Goal: Task Accomplishment & Management: Manage account settings

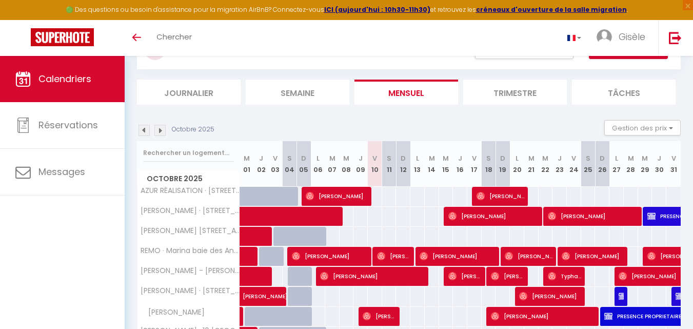
scroll to position [44, 0]
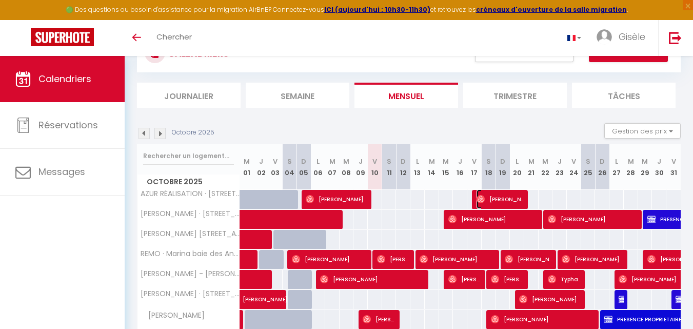
click at [491, 195] on span "[PERSON_NAME]" at bounding box center [500, 198] width 48 height 19
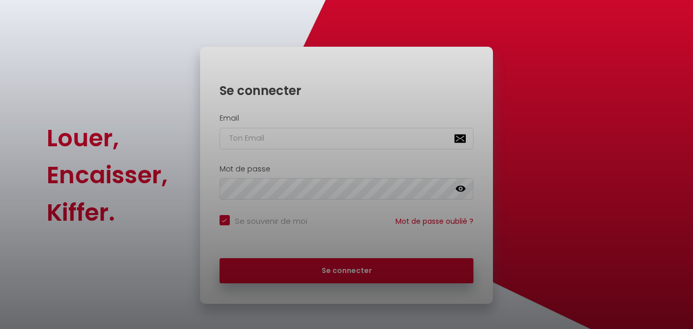
checkbox input "true"
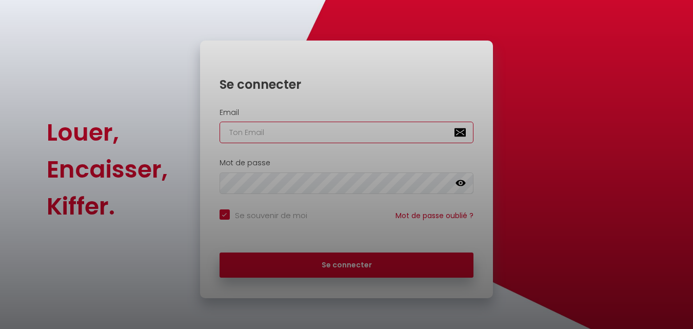
type input "[EMAIL_ADDRESS][DOMAIN_NAME]"
checkbox input "true"
click at [361, 257] on div at bounding box center [346, 164] width 693 height 329
click at [355, 265] on div at bounding box center [346, 164] width 693 height 329
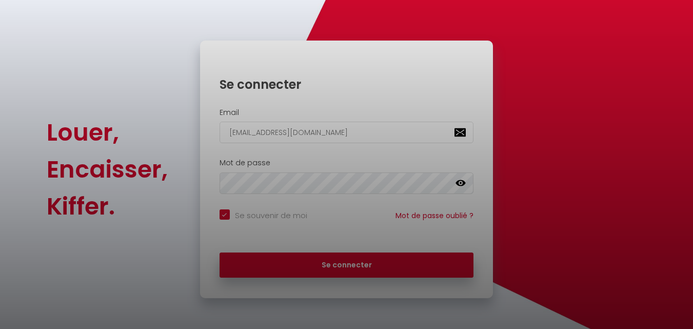
click at [355, 265] on div at bounding box center [346, 164] width 693 height 329
click at [551, 206] on div at bounding box center [346, 164] width 693 height 329
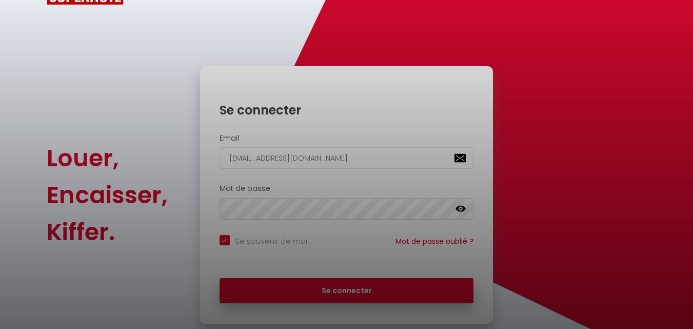
drag, startPoint x: 3, startPoint y: 0, endPoint x: 563, endPoint y: 80, distance: 565.8
click at [563, 80] on div at bounding box center [346, 164] width 693 height 329
click at [352, 283] on div at bounding box center [346, 164] width 693 height 329
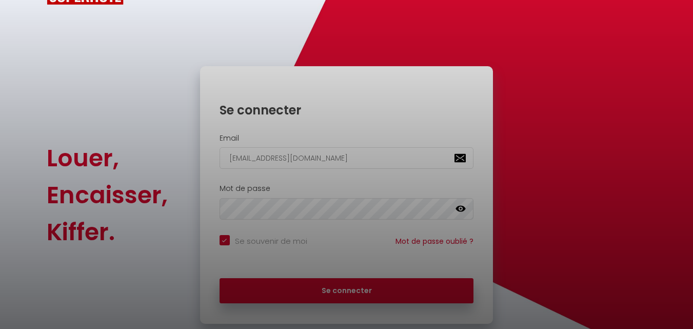
click at [162, 249] on div at bounding box center [346, 164] width 693 height 329
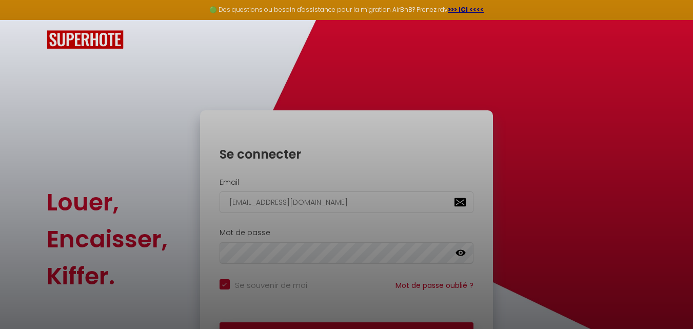
scroll to position [70, 0]
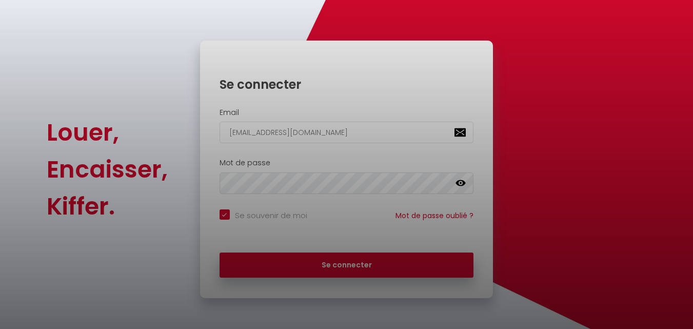
click at [331, 266] on div at bounding box center [346, 164] width 693 height 329
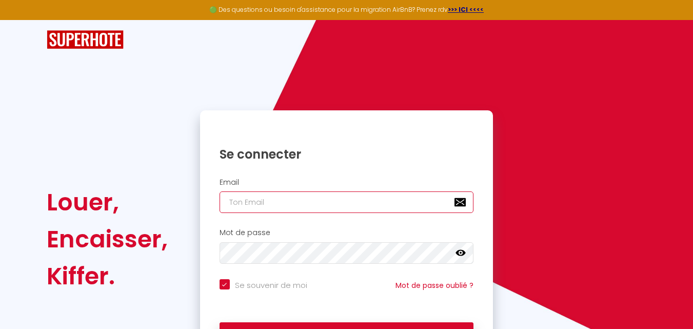
type input "[EMAIL_ADDRESS][DOMAIN_NAME]"
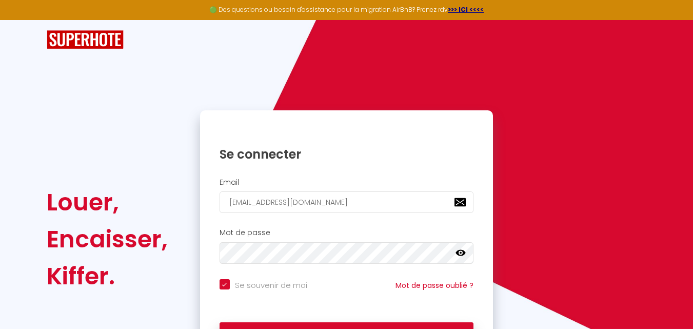
click at [463, 252] on icon at bounding box center [460, 253] width 10 height 6
click at [539, 238] on div "Louer, Encaisser, [PERSON_NAME]. Se connecter Email [EMAIL_ADDRESS][DOMAIN_NAME…" at bounding box center [345, 238] width 613 height 257
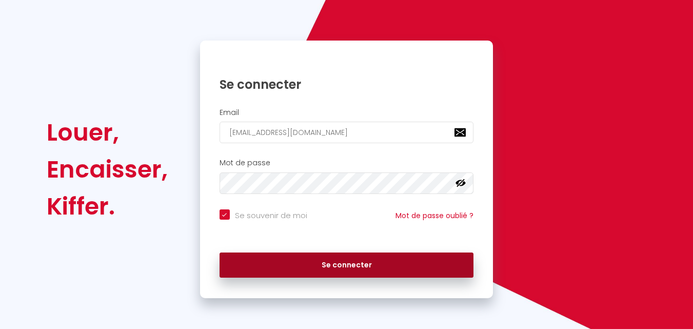
click at [357, 264] on button "Se connecter" at bounding box center [347, 265] width 254 height 26
checkbox input "true"
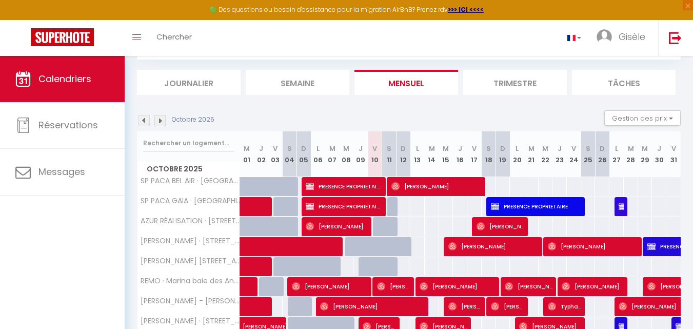
scroll to position [56, 0]
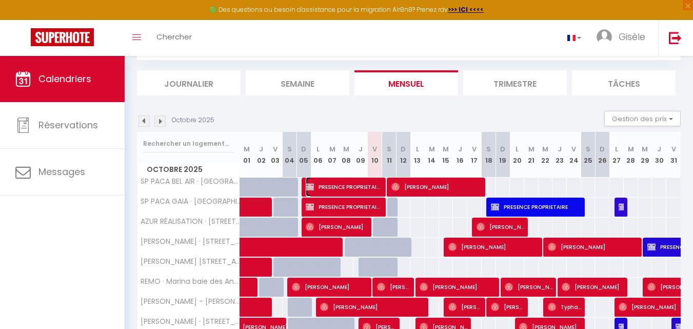
click at [357, 189] on span "PRESENCE PROPRIETAIRE" at bounding box center [344, 186] width 76 height 19
select select "OK"
select select "KO"
select select "0"
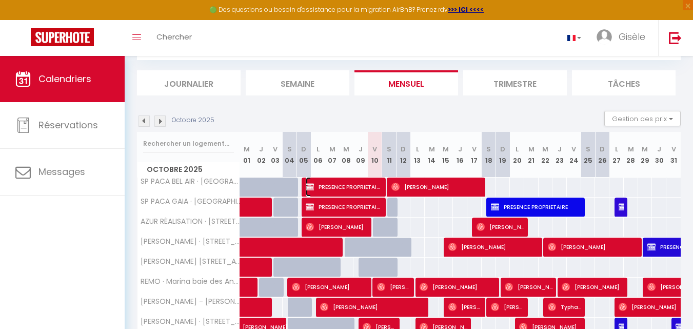
select select "1"
select select
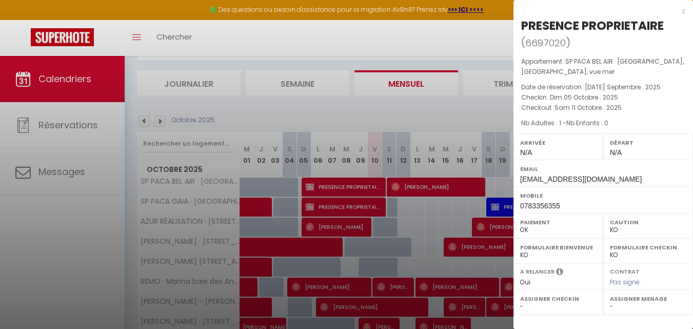
click at [425, 187] on div at bounding box center [346, 164] width 693 height 329
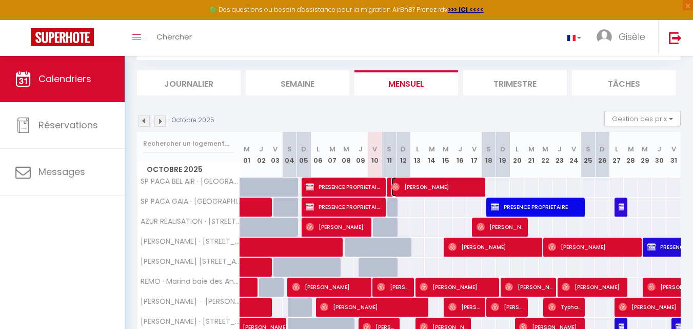
click at [425, 187] on span "[PERSON_NAME]" at bounding box center [436, 186] width 91 height 19
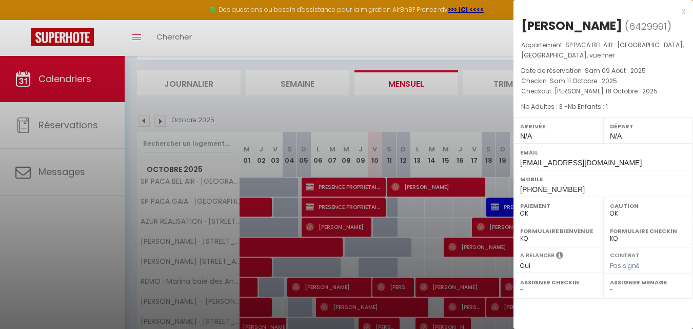
click at [482, 117] on div at bounding box center [346, 164] width 693 height 329
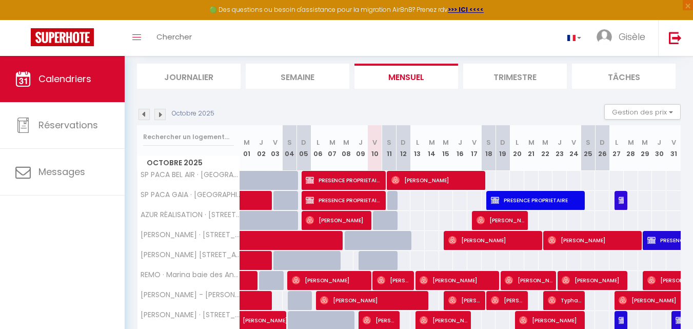
scroll to position [64, 0]
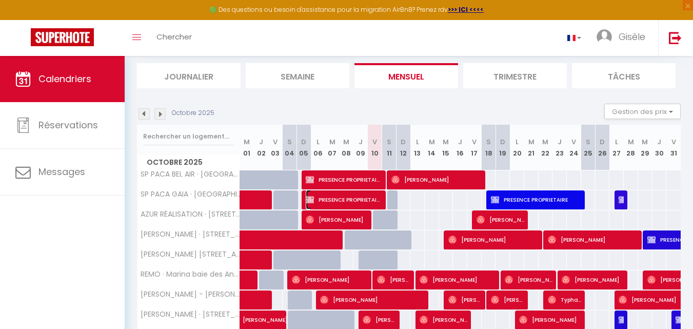
click at [320, 200] on span "PRESENCE PROPRIETAIRE" at bounding box center [344, 199] width 76 height 19
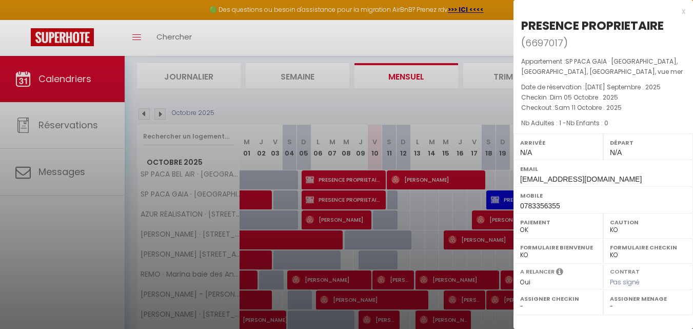
click at [493, 201] on div at bounding box center [346, 164] width 693 height 329
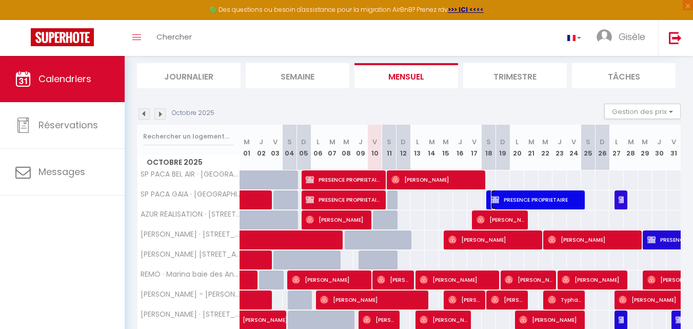
click at [493, 201] on img at bounding box center [495, 199] width 8 height 8
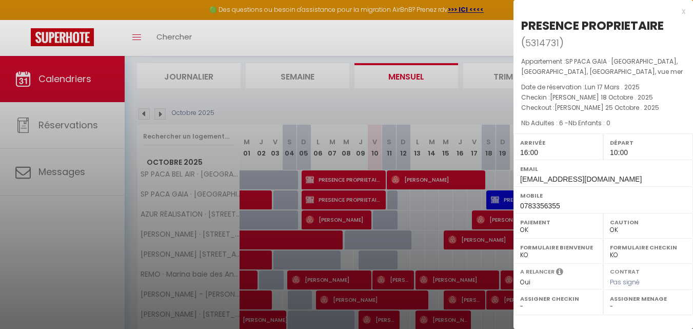
click at [468, 109] on div at bounding box center [346, 164] width 693 height 329
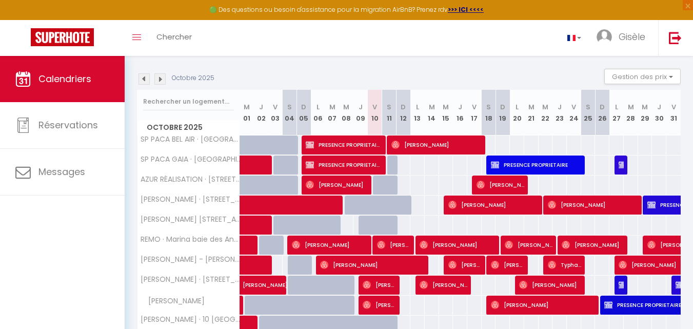
scroll to position [98, 0]
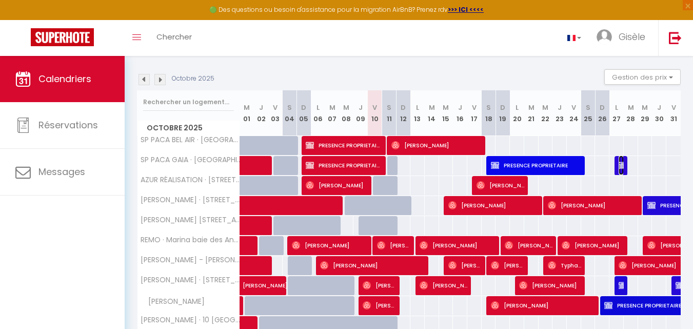
click at [620, 166] on img at bounding box center [623, 165] width 8 height 8
select select "KO"
select select "1"
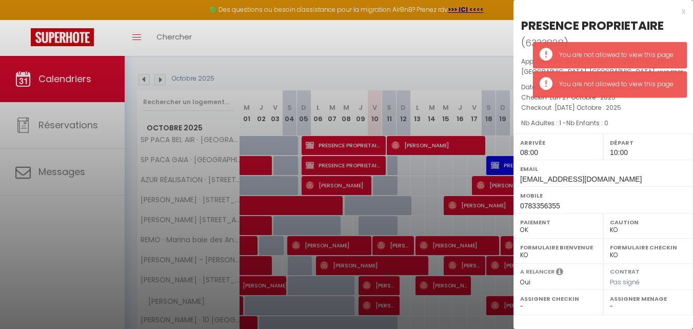
click at [492, 53] on div at bounding box center [346, 164] width 693 height 329
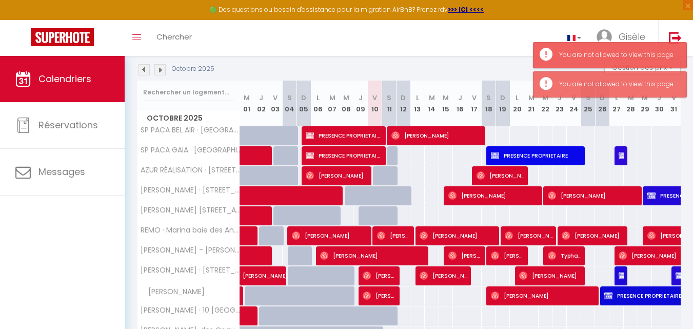
scroll to position [102, 0]
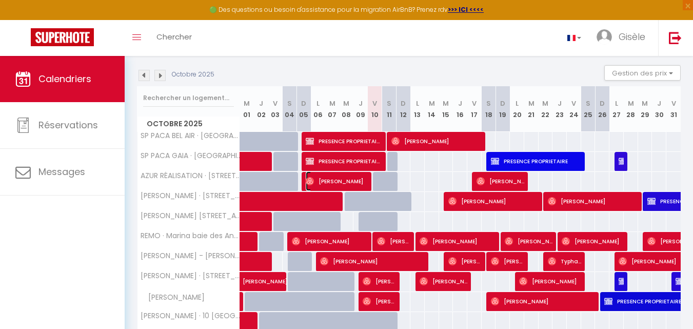
click at [332, 178] on span "[PERSON_NAME]" at bounding box center [337, 180] width 62 height 19
select select "OK"
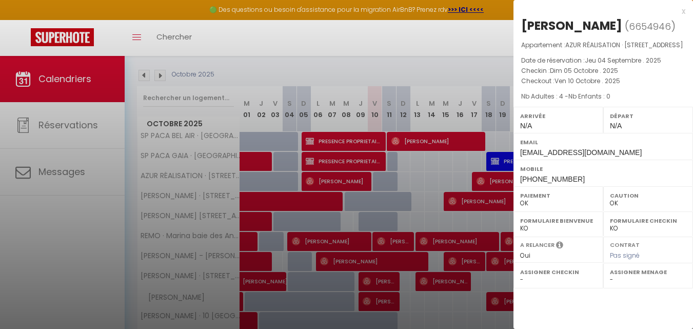
click at [462, 49] on div at bounding box center [346, 164] width 693 height 329
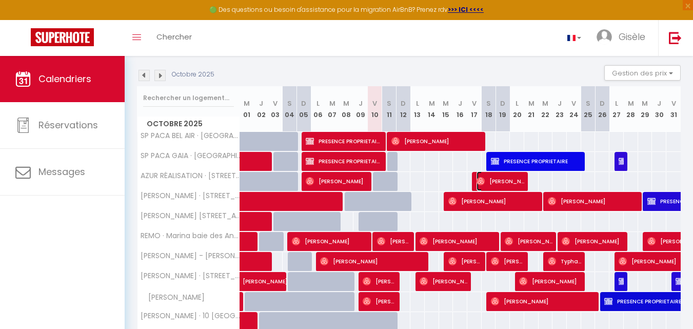
click at [487, 176] on span "[PERSON_NAME]" at bounding box center [500, 180] width 48 height 19
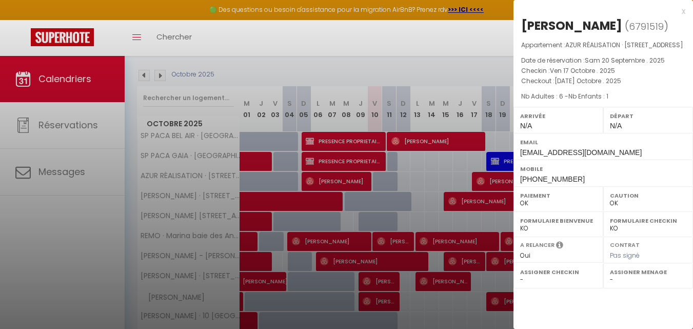
click at [425, 39] on div at bounding box center [346, 164] width 693 height 329
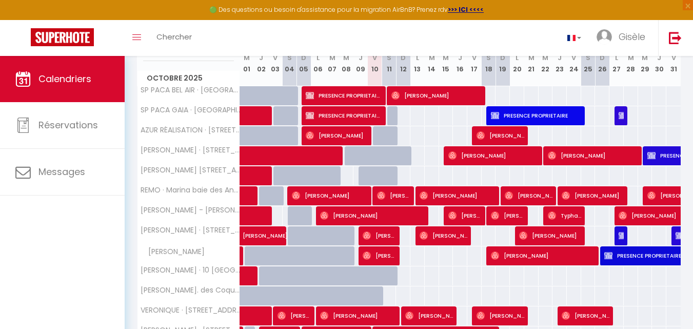
scroll to position [147, 0]
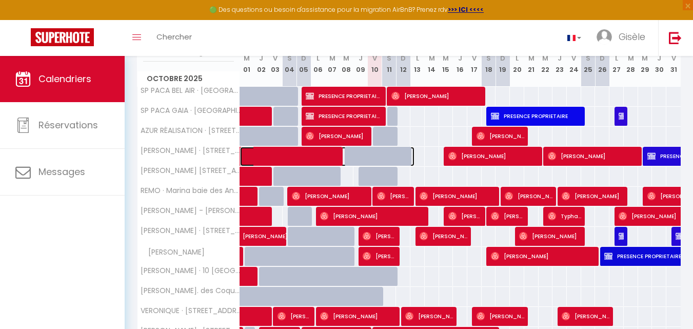
click at [315, 157] on span at bounding box center [331, 156] width 165 height 19
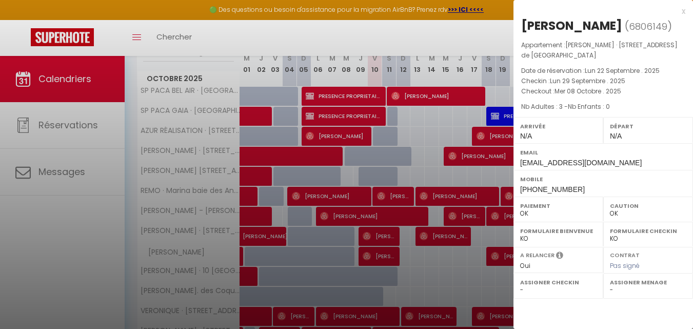
click at [472, 156] on div at bounding box center [346, 164] width 693 height 329
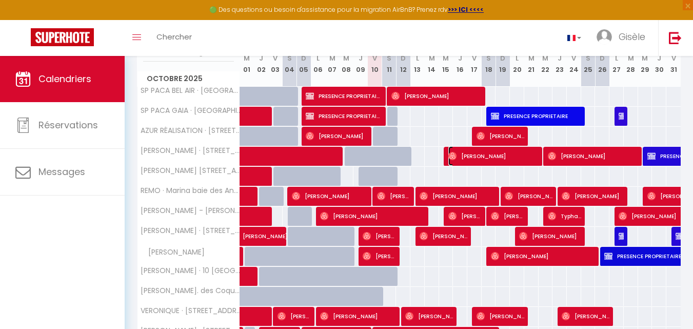
click at [472, 156] on span "[PERSON_NAME]" at bounding box center [493, 155] width 91 height 19
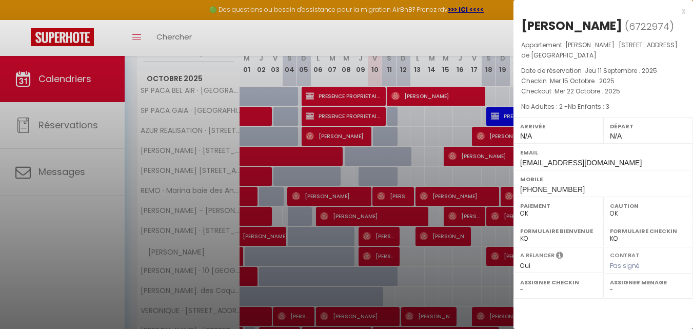
click at [481, 35] on div at bounding box center [346, 164] width 693 height 329
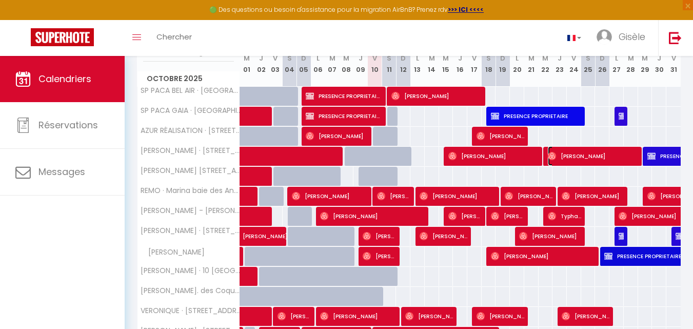
click at [566, 153] on span "[PERSON_NAME]" at bounding box center [593, 155] width 91 height 19
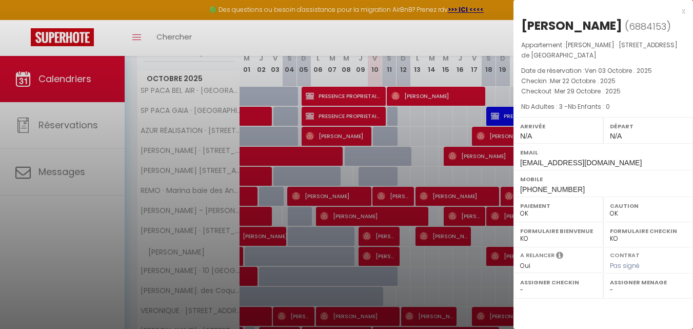
click at [497, 39] on div at bounding box center [346, 164] width 693 height 329
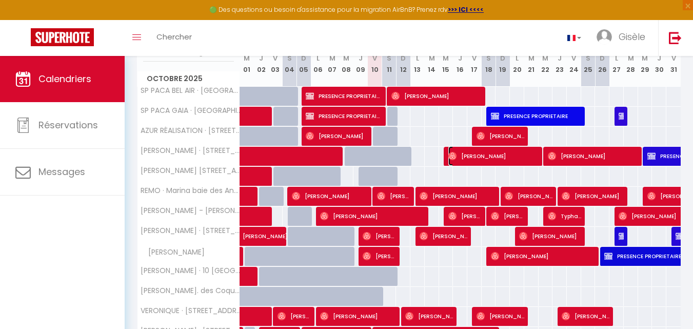
click at [480, 155] on span "[PERSON_NAME]" at bounding box center [493, 155] width 91 height 19
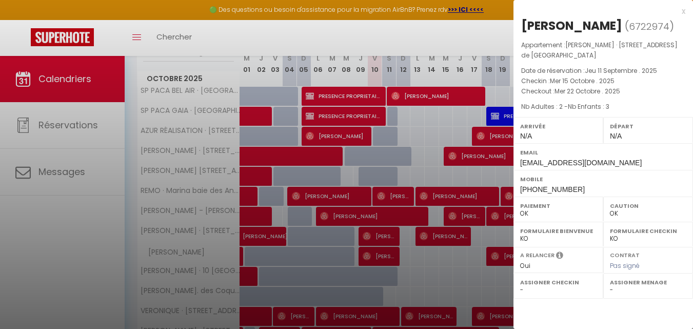
click at [501, 35] on div at bounding box center [346, 164] width 693 height 329
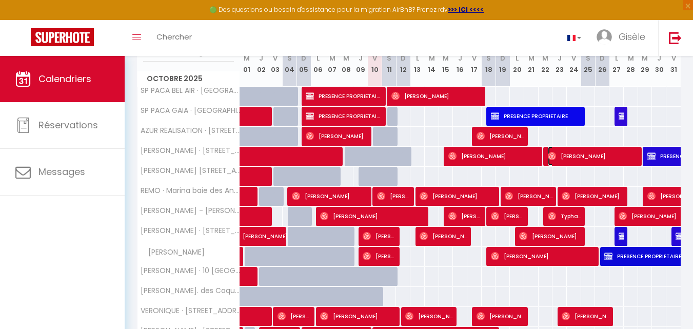
click at [571, 154] on span "[PERSON_NAME]" at bounding box center [593, 155] width 91 height 19
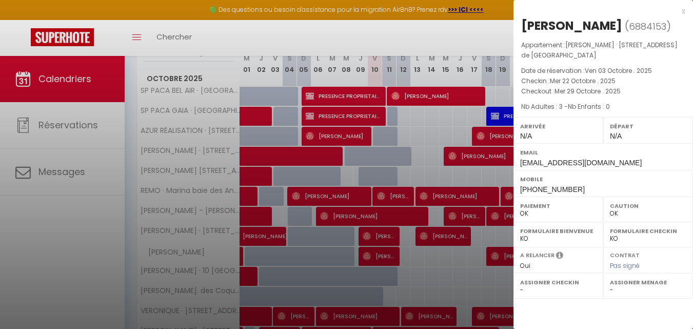
click at [485, 39] on div at bounding box center [346, 164] width 693 height 329
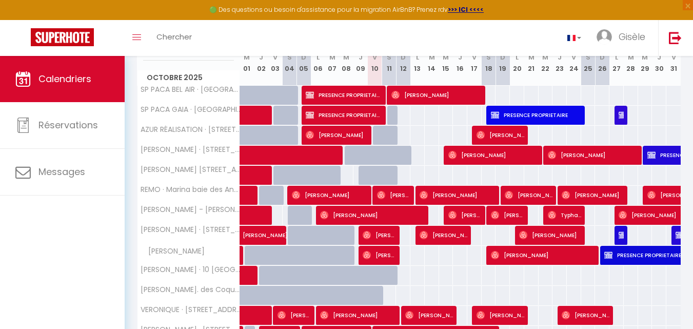
scroll to position [148, 0]
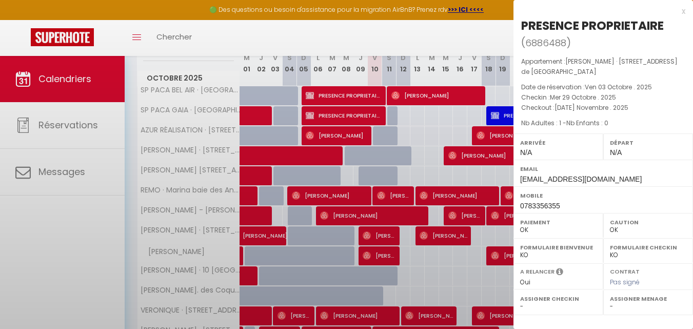
select select "KO"
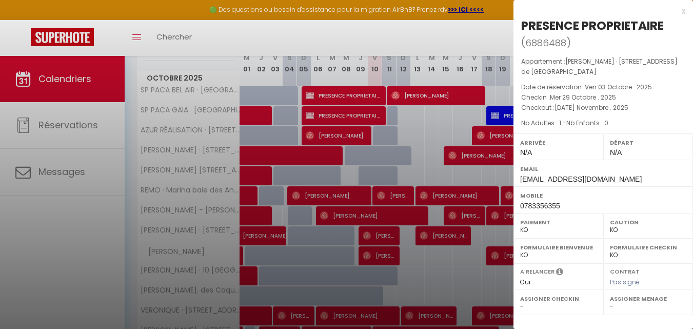
click at [498, 44] on div at bounding box center [346, 164] width 693 height 329
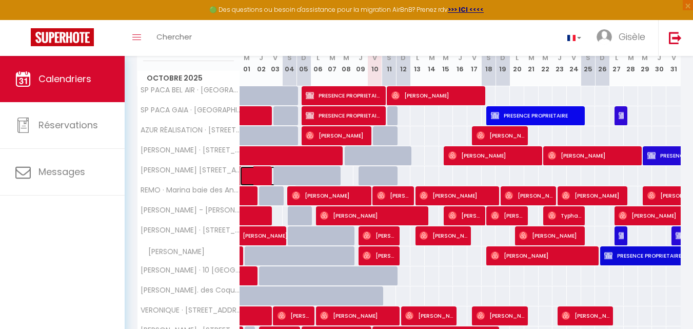
click at [257, 173] on span at bounding box center [272, 175] width 47 height 19
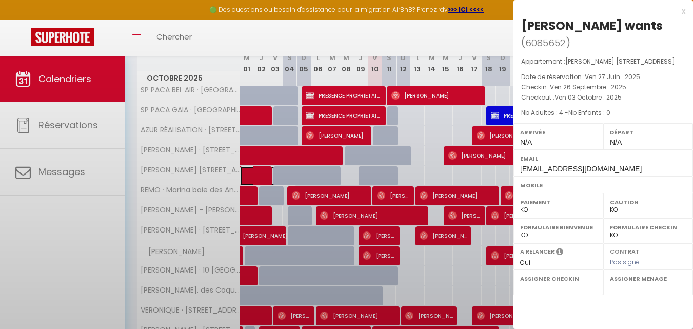
select select "OK"
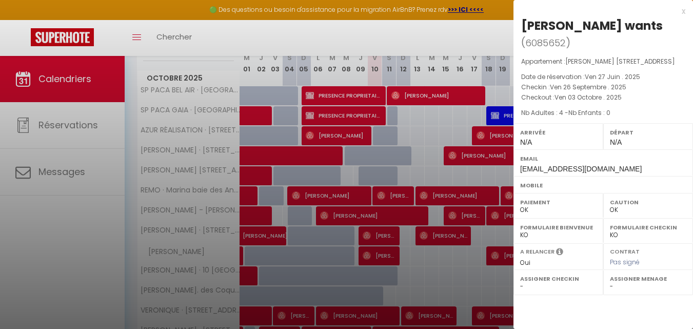
click at [389, 35] on div at bounding box center [346, 164] width 693 height 329
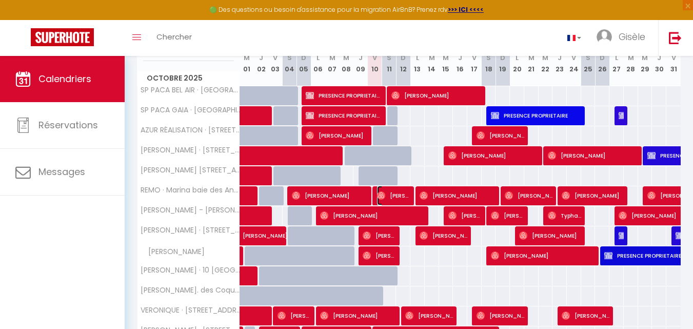
click at [389, 197] on span "[PERSON_NAME]" at bounding box center [393, 195] width 33 height 19
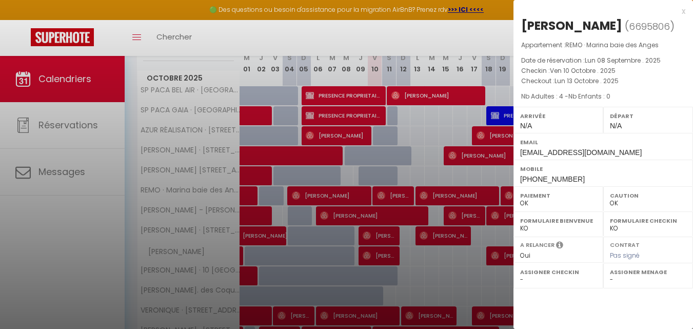
click at [489, 39] on div at bounding box center [346, 164] width 693 height 329
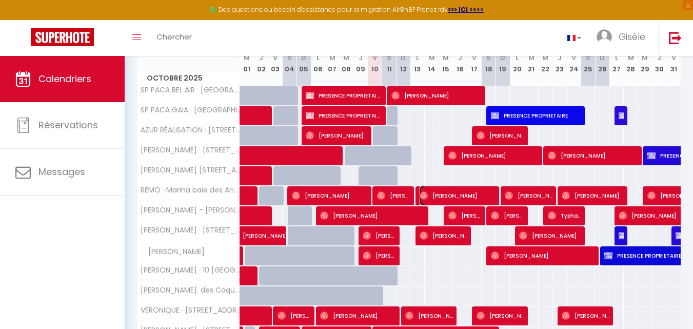
click at [445, 192] on span "[PERSON_NAME]" at bounding box center [458, 195] width 76 height 19
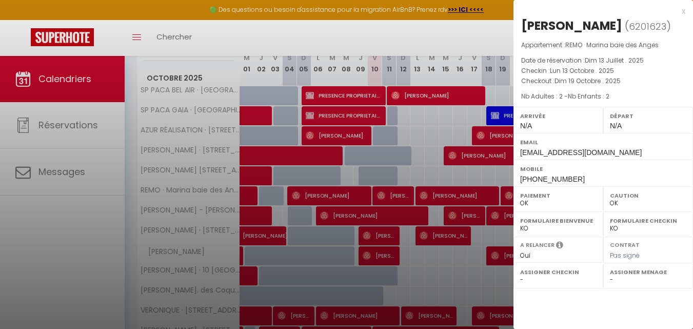
click at [490, 35] on div at bounding box center [346, 164] width 693 height 329
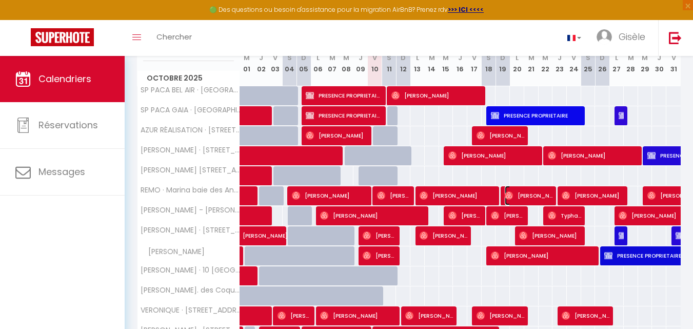
click at [531, 194] on span "[PERSON_NAME]" at bounding box center [529, 195] width 48 height 19
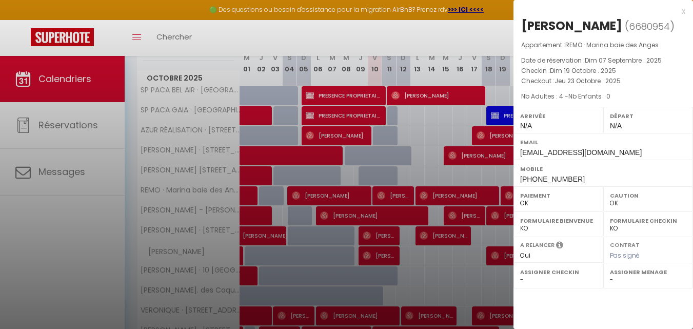
click at [506, 194] on div at bounding box center [346, 164] width 693 height 329
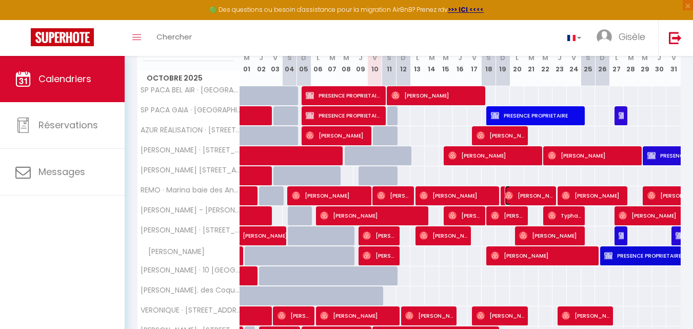
click at [519, 195] on span "[PERSON_NAME]" at bounding box center [529, 195] width 48 height 19
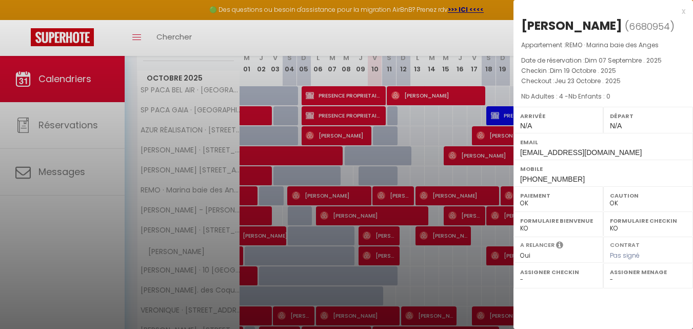
click at [480, 42] on div at bounding box center [346, 164] width 693 height 329
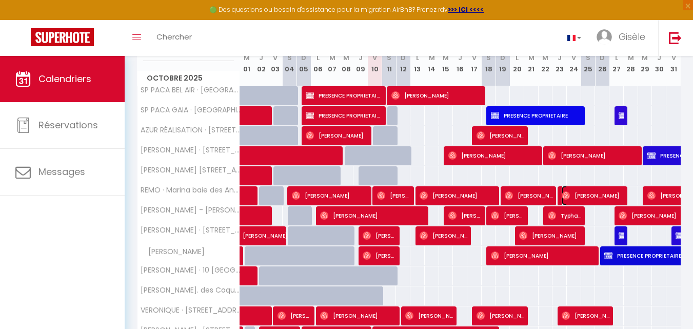
click at [584, 192] on span "[PERSON_NAME]" at bounding box center [593, 195] width 62 height 19
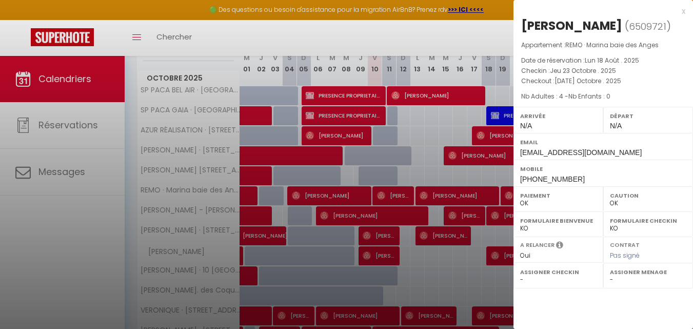
click at [489, 41] on div at bounding box center [346, 164] width 693 height 329
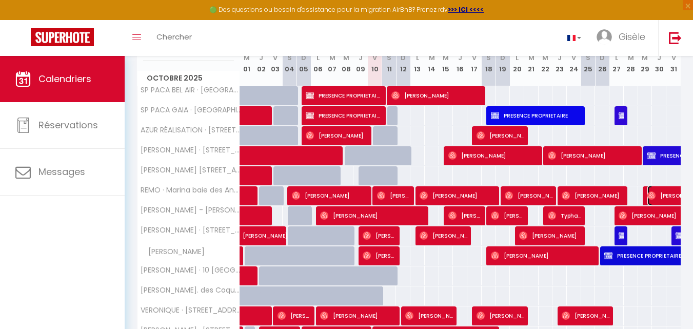
click at [660, 193] on span "[PERSON_NAME]" at bounding box center [694, 195] width 94 height 19
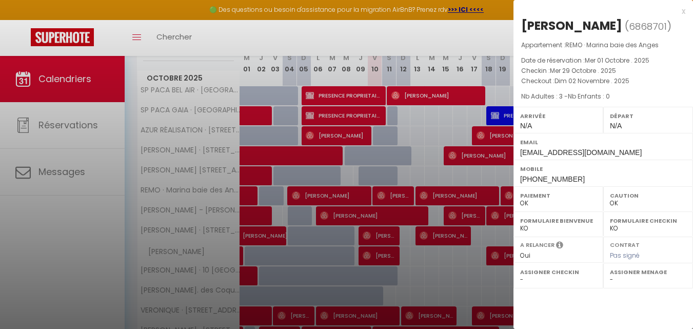
click at [482, 45] on div at bounding box center [346, 164] width 693 height 329
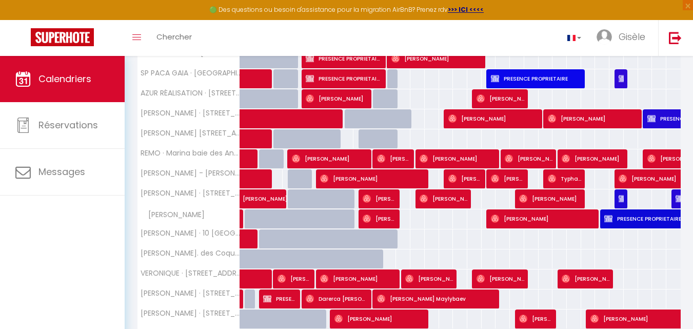
scroll to position [184, 0]
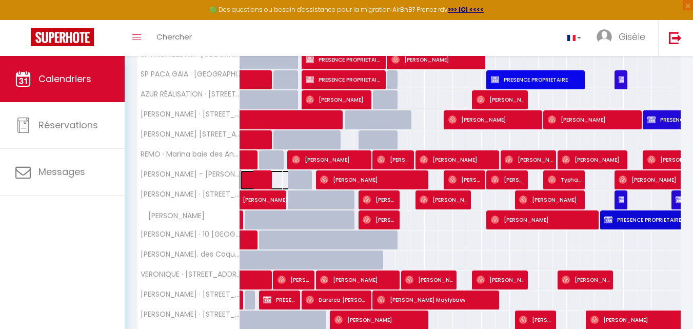
click at [252, 180] on span at bounding box center [272, 179] width 47 height 19
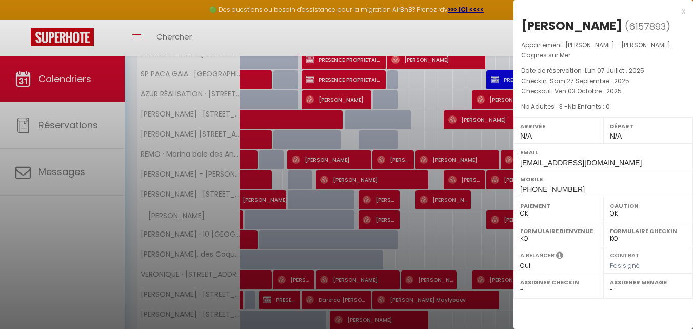
click at [484, 40] on div at bounding box center [346, 164] width 693 height 329
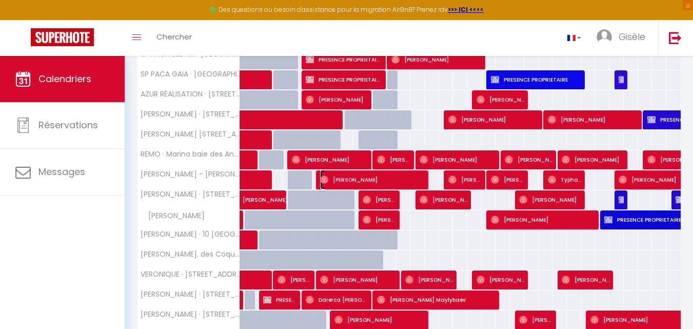
click at [352, 178] on span "[PERSON_NAME]" at bounding box center [372, 179] width 105 height 19
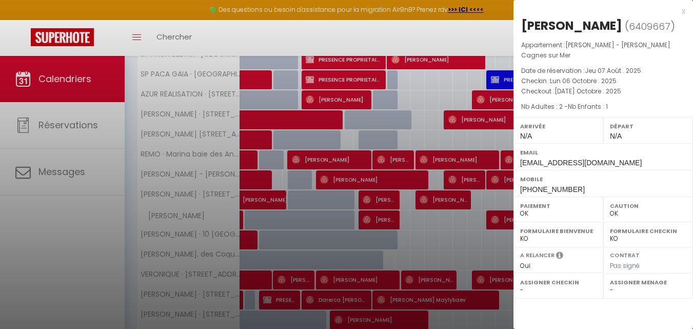
click at [465, 180] on div at bounding box center [346, 164] width 693 height 329
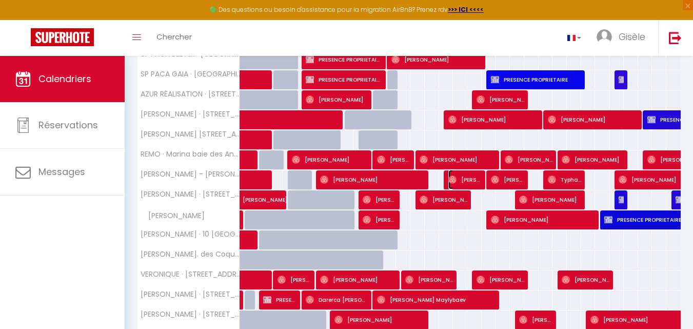
click at [465, 180] on span "[PERSON_NAME]" at bounding box center [464, 179] width 33 height 19
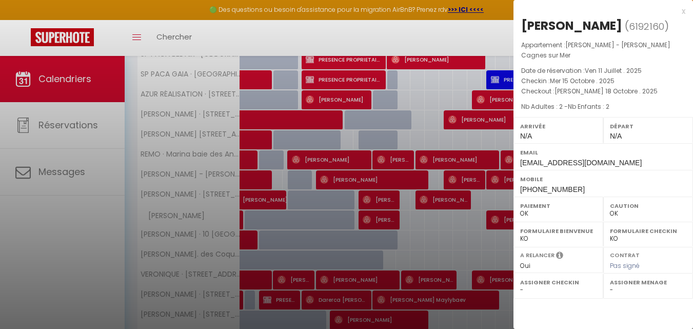
click at [509, 178] on div at bounding box center [346, 164] width 693 height 329
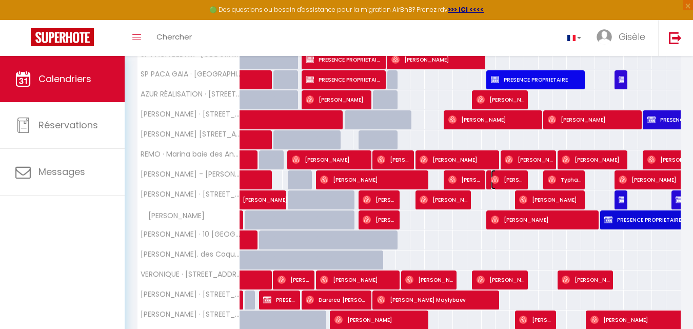
click at [509, 178] on span "[PERSON_NAME]" at bounding box center [507, 179] width 33 height 19
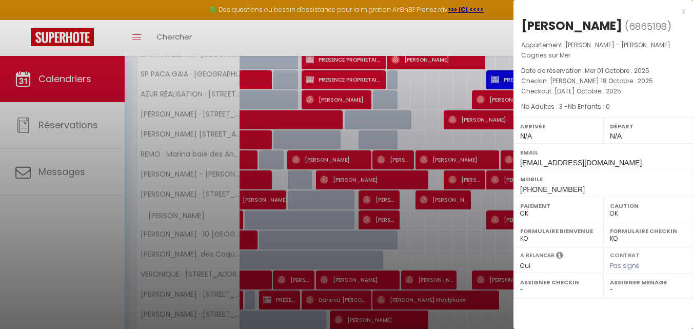
click at [492, 36] on div at bounding box center [346, 164] width 693 height 329
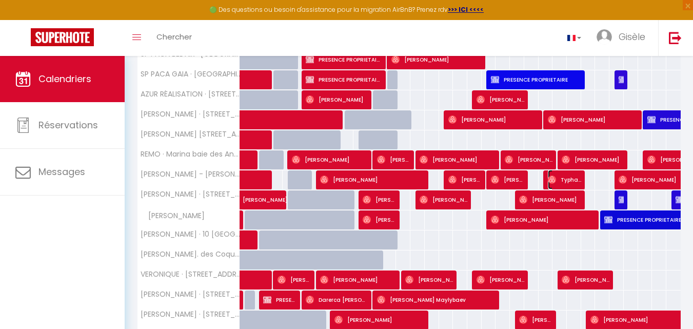
click at [567, 178] on span "Typhaine Moguérou" at bounding box center [564, 179] width 33 height 19
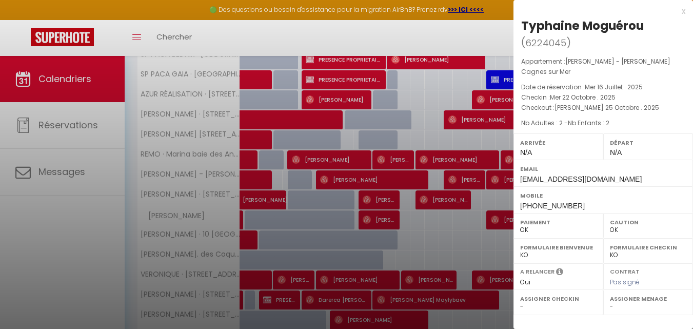
click at [496, 52] on div at bounding box center [346, 164] width 693 height 329
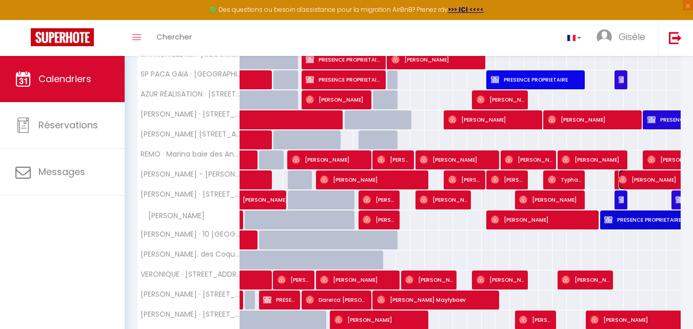
click at [646, 178] on span "[PERSON_NAME]" at bounding box center [690, 179] width 142 height 19
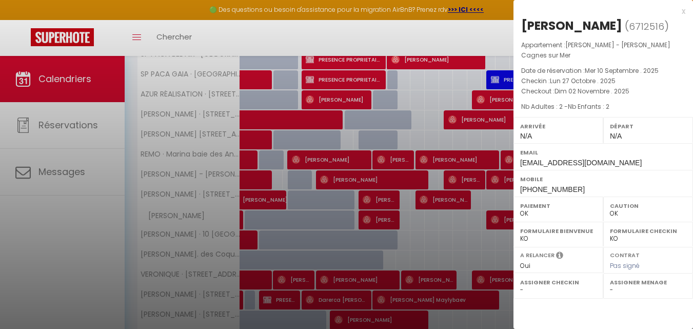
click at [493, 34] on div at bounding box center [346, 164] width 693 height 329
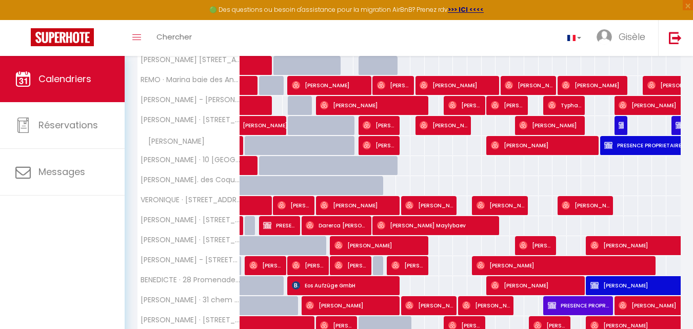
scroll to position [259, 0]
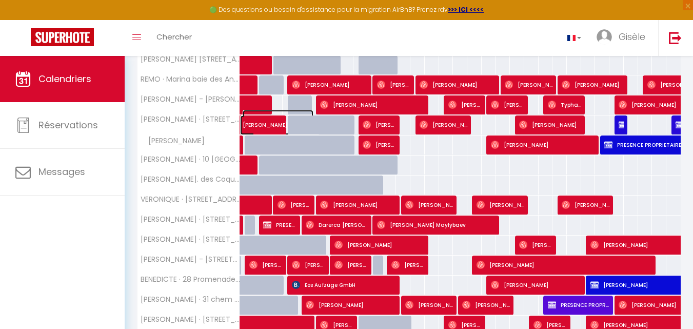
click at [263, 121] on span "[PERSON_NAME]" at bounding box center [278, 119] width 71 height 19
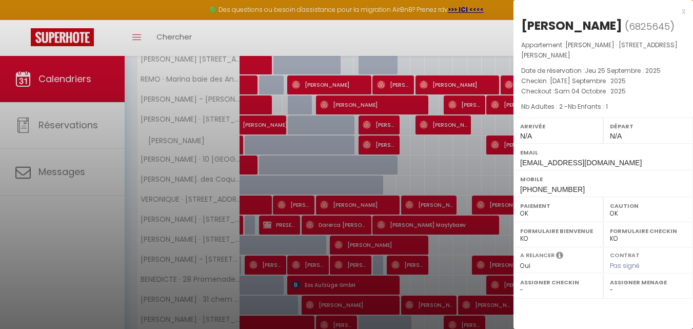
click at [379, 124] on div at bounding box center [346, 164] width 693 height 329
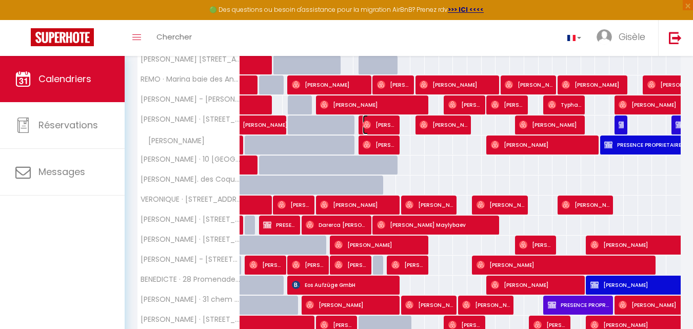
click at [379, 124] on span "[PERSON_NAME] [PERSON_NAME]" at bounding box center [379, 124] width 33 height 19
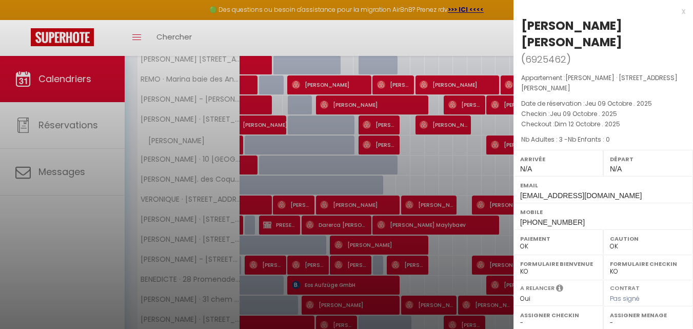
click at [496, 38] on div at bounding box center [346, 164] width 693 height 329
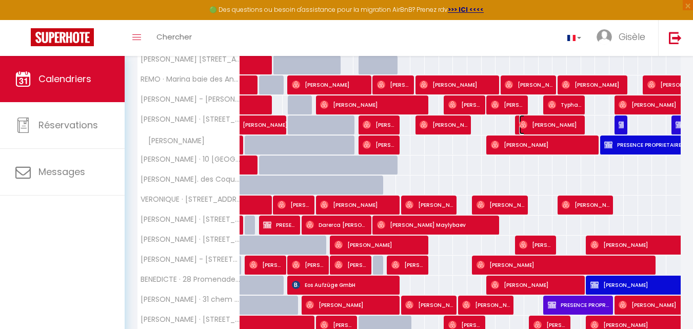
click at [538, 123] on span "[PERSON_NAME]" at bounding box center [550, 124] width 62 height 19
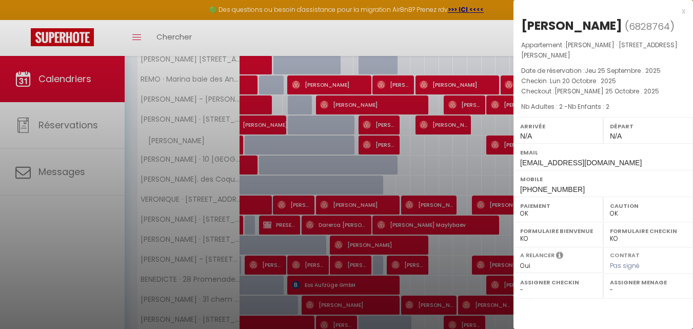
click at [461, 45] on div at bounding box center [346, 164] width 693 height 329
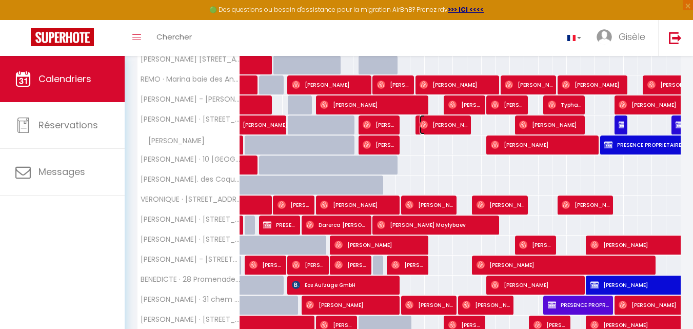
click at [455, 123] on span "[PERSON_NAME]" at bounding box center [444, 124] width 48 height 19
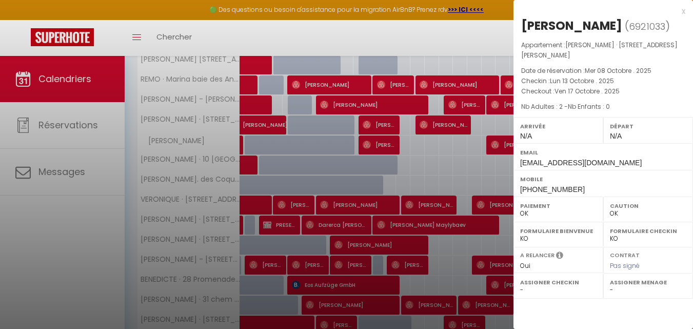
click at [492, 43] on div at bounding box center [346, 164] width 693 height 329
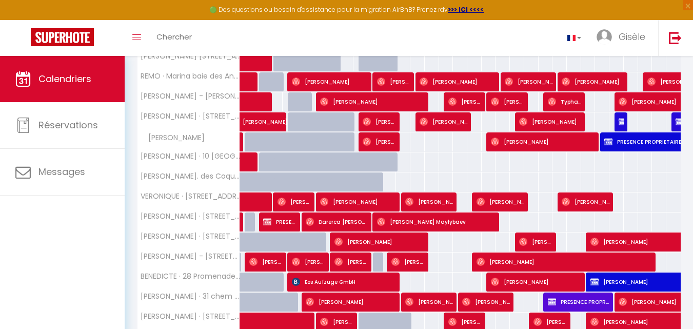
scroll to position [260, 0]
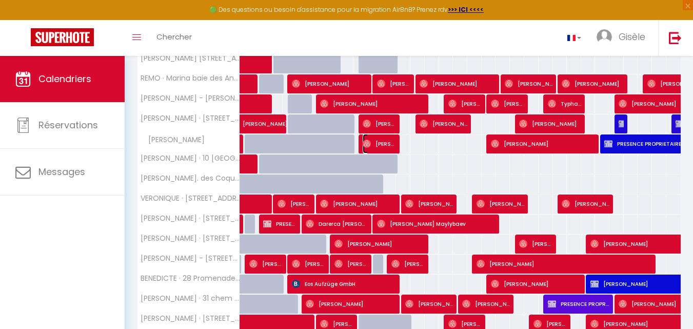
click at [383, 141] on span "[PERSON_NAME]" at bounding box center [379, 143] width 33 height 19
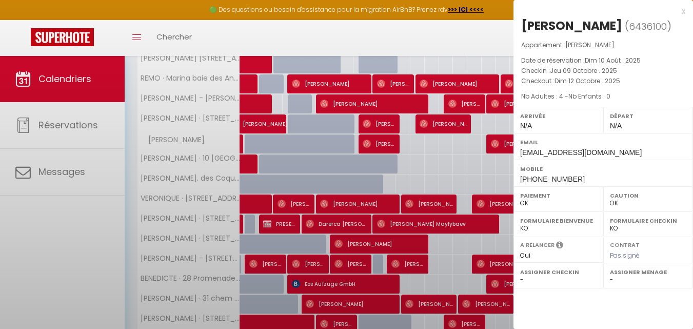
click at [383, 141] on div at bounding box center [346, 164] width 693 height 329
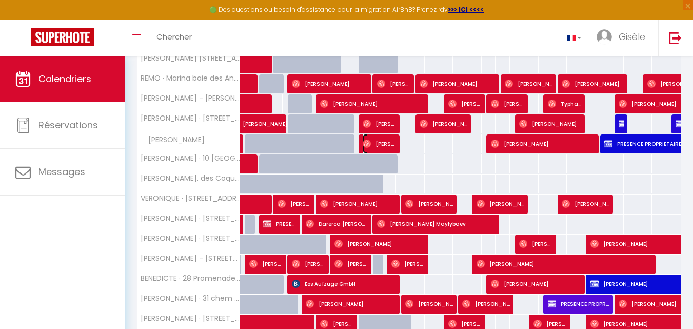
click at [383, 141] on span "[PERSON_NAME]" at bounding box center [379, 143] width 33 height 19
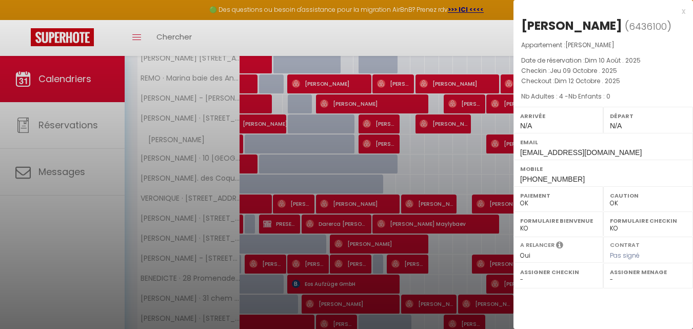
click at [510, 143] on div at bounding box center [346, 164] width 693 height 329
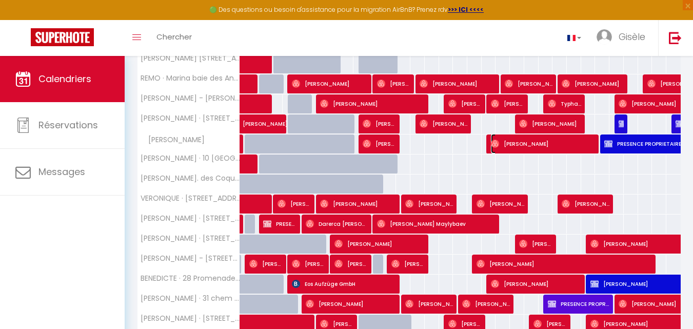
click at [510, 143] on span "[PERSON_NAME]" at bounding box center [543, 143] width 105 height 19
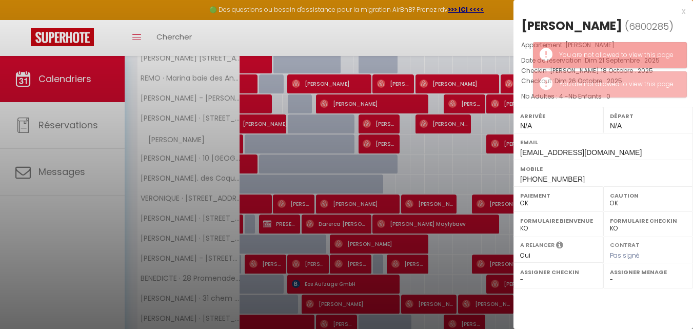
click at [498, 48] on div at bounding box center [346, 164] width 693 height 329
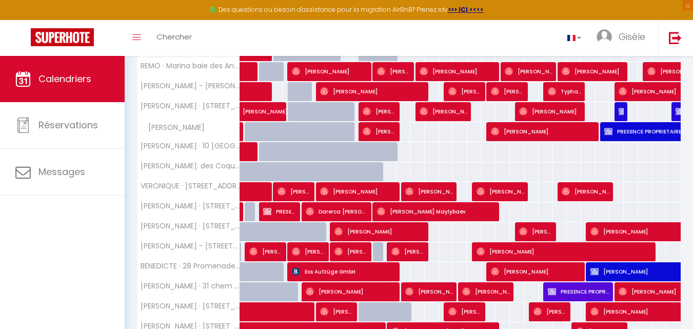
scroll to position [275, 0]
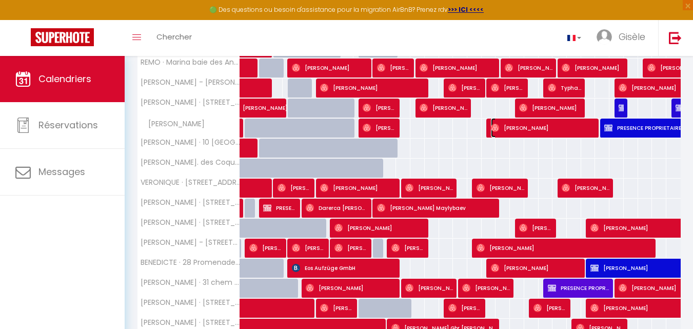
click at [551, 125] on span "[PERSON_NAME]" at bounding box center [543, 127] width 105 height 19
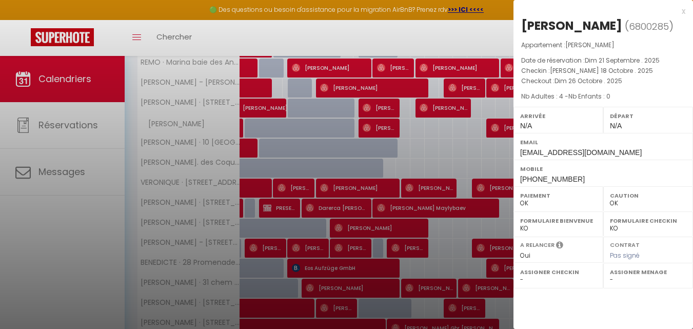
click at [490, 42] on div at bounding box center [346, 164] width 693 height 329
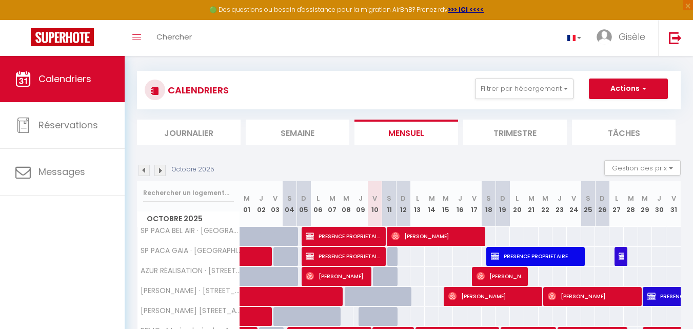
scroll to position [0, 0]
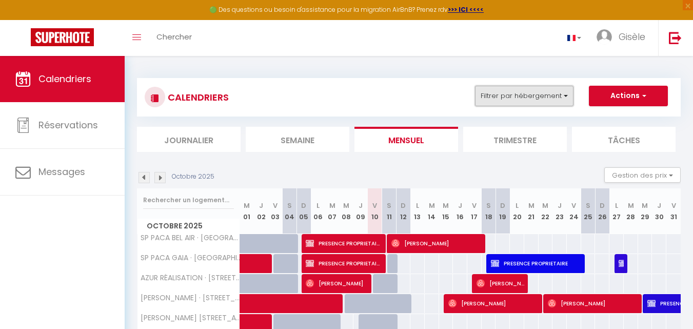
click at [565, 96] on button "Filtrer par hébergement" at bounding box center [524, 96] width 98 height 21
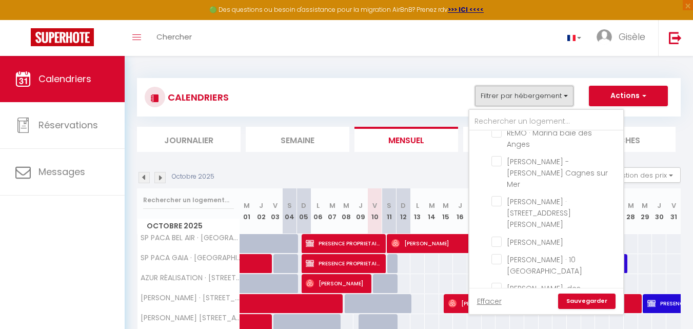
scroll to position [213, 0]
click at [498, 235] on input "[PERSON_NAME]" at bounding box center [555, 240] width 128 height 10
checkbox input "true"
checkbox input "false"
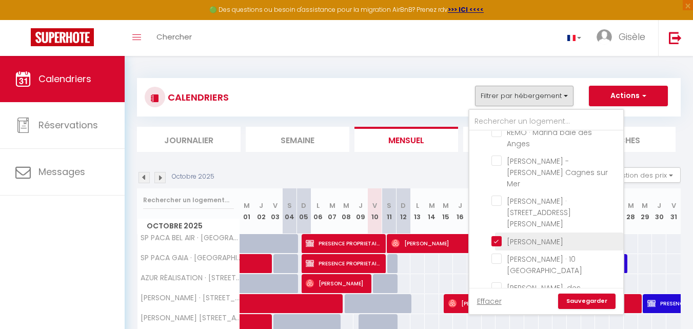
checkbox input "false"
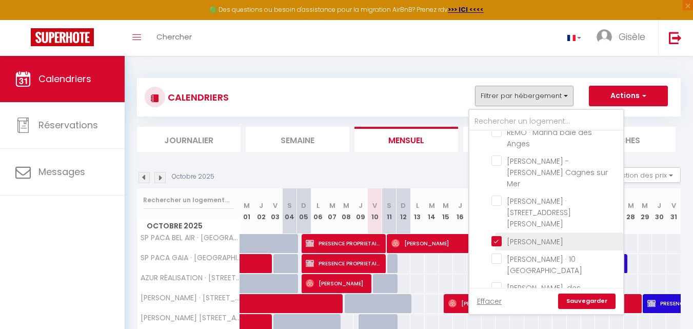
checkbox input "false"
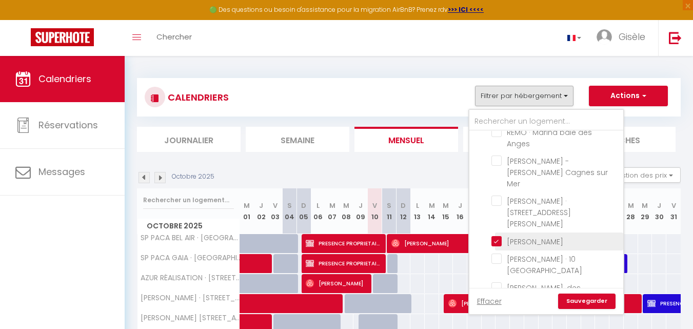
checkbox input "false"
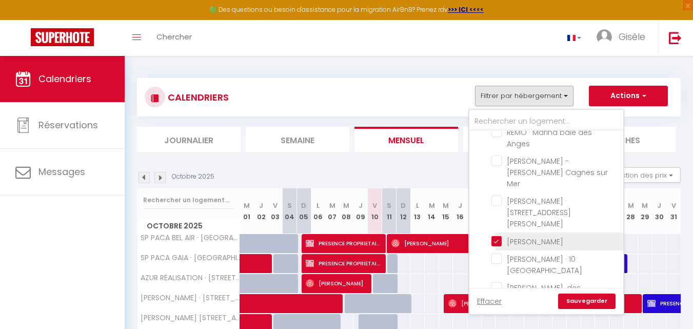
checkbox input "false"
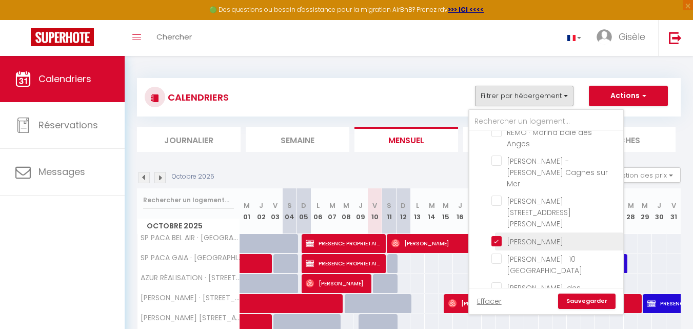
checkbox input "false"
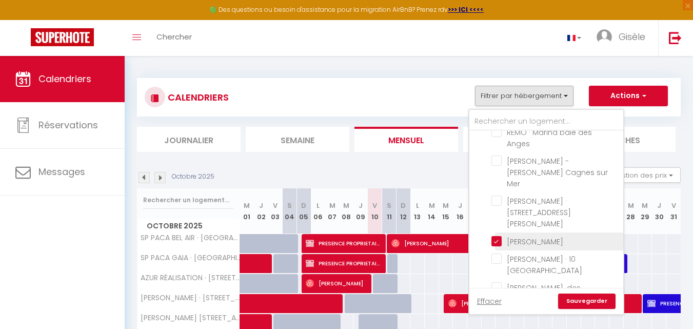
checkbox input "false"
click at [575, 299] on link "Sauvegarder" at bounding box center [586, 300] width 57 height 15
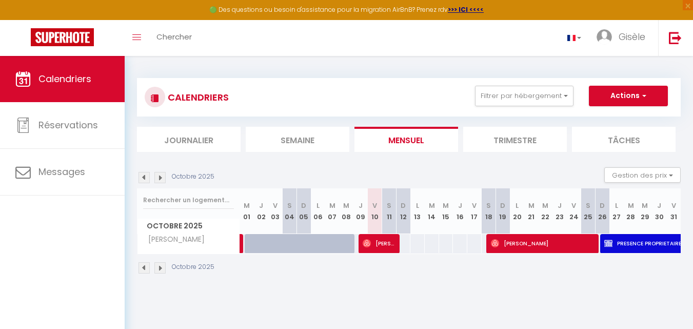
drag, startPoint x: 575, startPoint y: 299, endPoint x: 662, endPoint y: 289, distance: 87.2
click at [662, 289] on body "🟢 Des questions ou besoin d'assistance pour la migration AirBnB? Prenez rdv >>>…" at bounding box center [346, 220] width 693 height 329
click at [563, 95] on button "Filtrer par hébergement" at bounding box center [524, 96] width 98 height 21
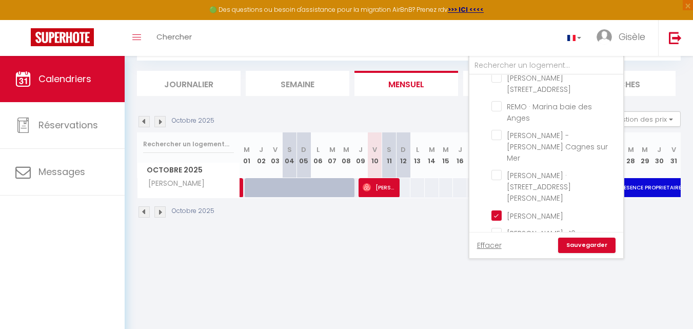
scroll to position [183, 0]
click at [497, 228] on input "[PERSON_NAME] · 10 [GEOGRAPHIC_DATA]" at bounding box center [555, 233] width 128 height 10
checkbox input "true"
checkbox input "false"
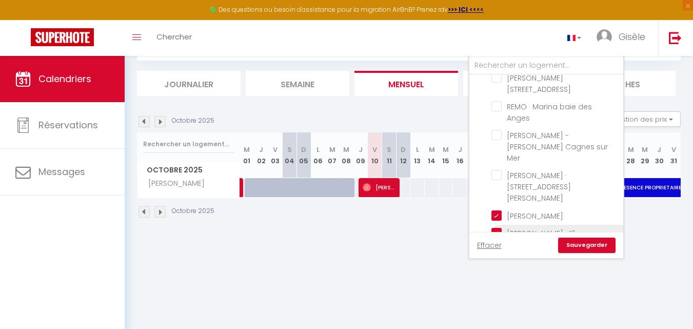
checkbox input "false"
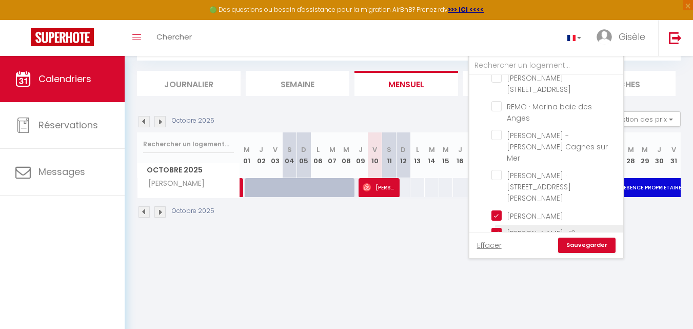
checkbox input "false"
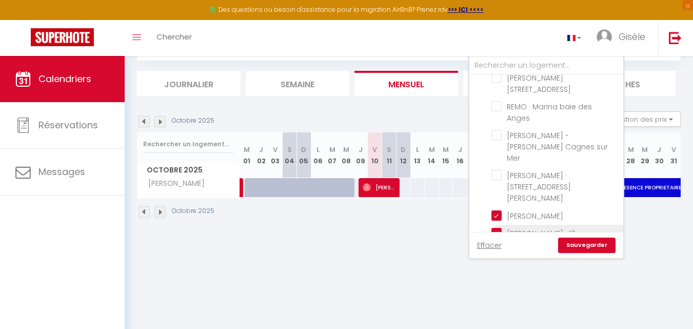
checkbox input "false"
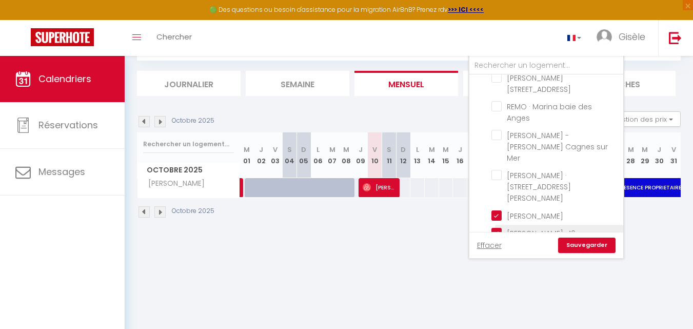
checkbox input "false"
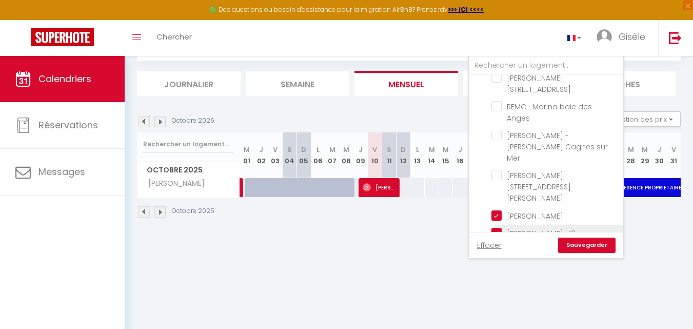
checkbox input "false"
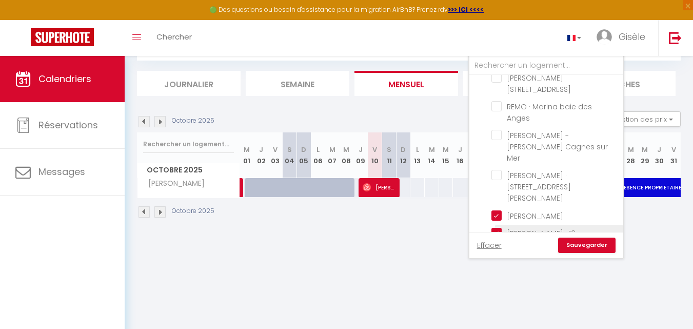
checkbox input "false"
click at [495, 210] on input "[PERSON_NAME]" at bounding box center [555, 215] width 128 height 10
checkbox input "false"
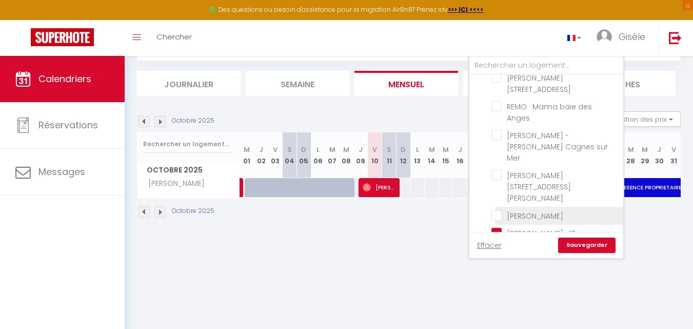
checkbox input "false"
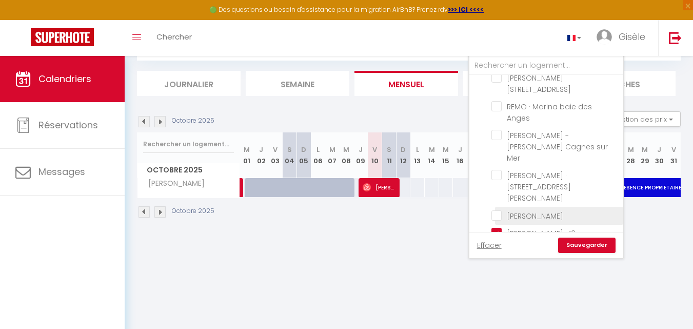
checkbox input "false"
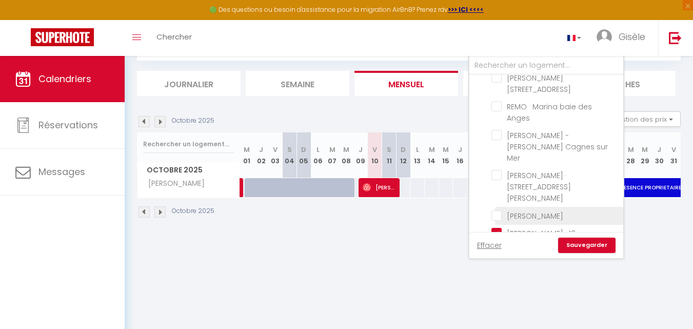
checkbox input "false"
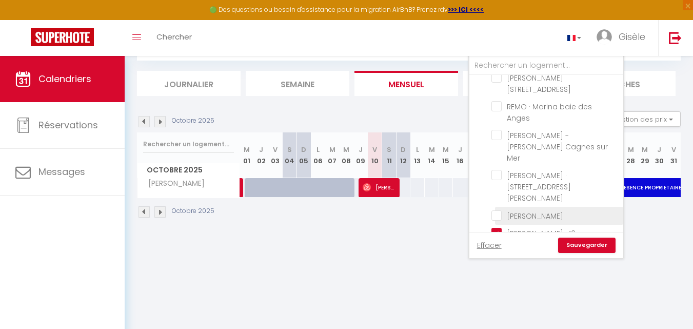
checkbox input "false"
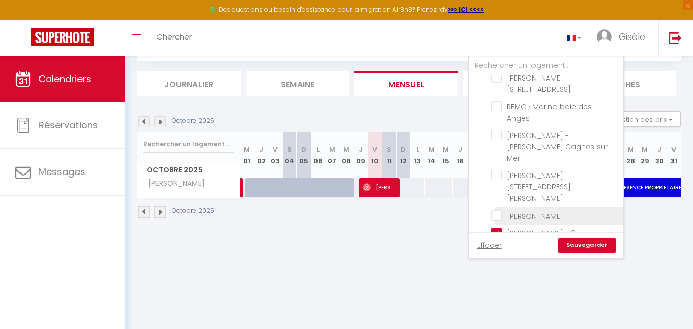
checkbox input "false"
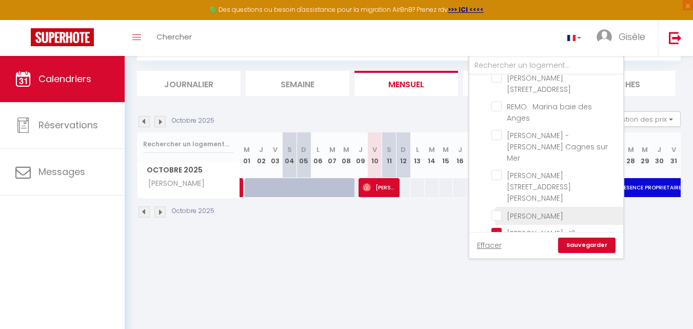
checkbox input "false"
click at [583, 244] on link "Sauvegarder" at bounding box center [586, 244] width 57 height 15
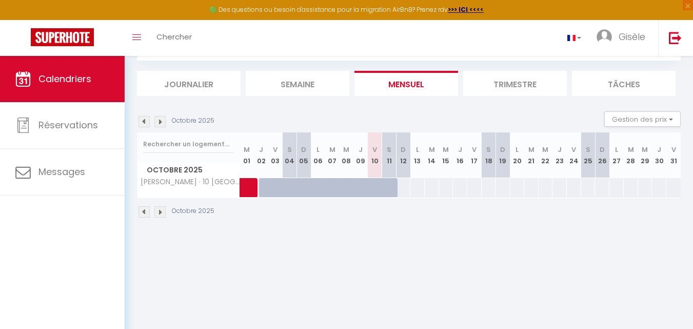
scroll to position [0, 0]
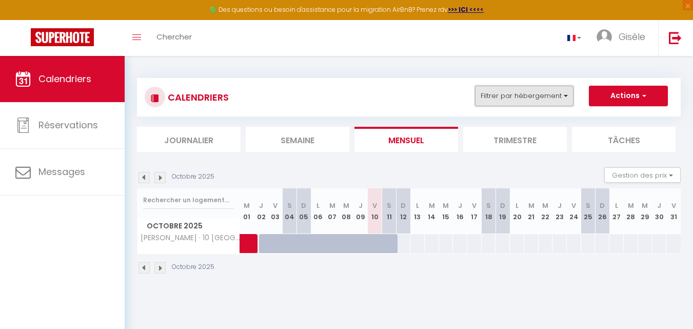
click at [566, 95] on button "Filtrer par hébergement" at bounding box center [524, 96] width 98 height 21
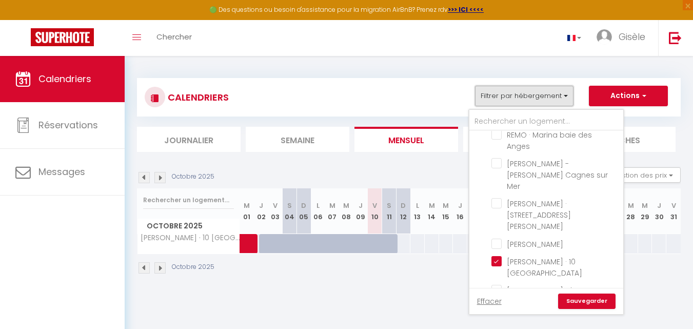
scroll to position [228, 0]
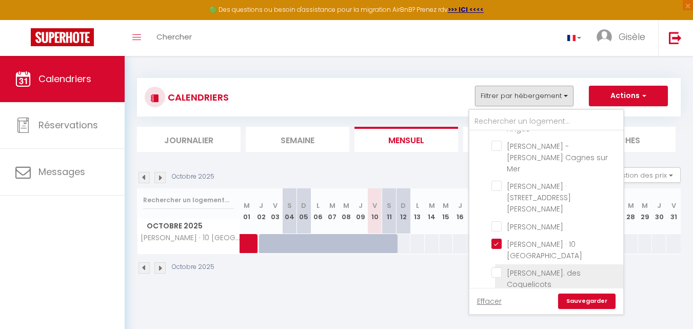
click at [498, 267] on input "[PERSON_NAME]. des Coquelicots" at bounding box center [555, 272] width 128 height 10
checkbox input "true"
checkbox input "false"
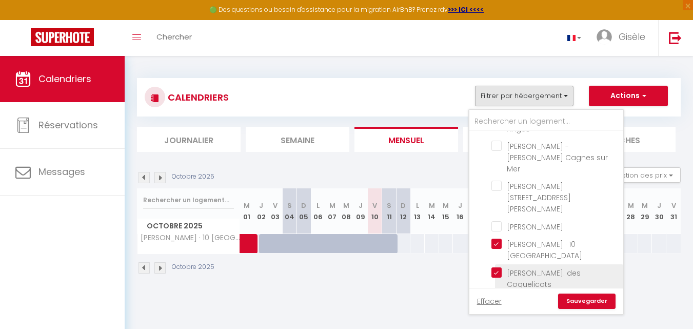
checkbox input "false"
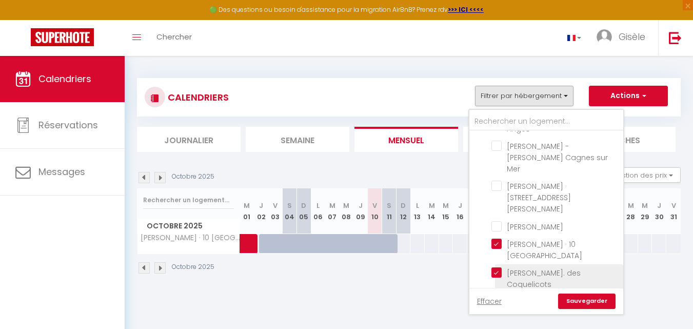
checkbox input "false"
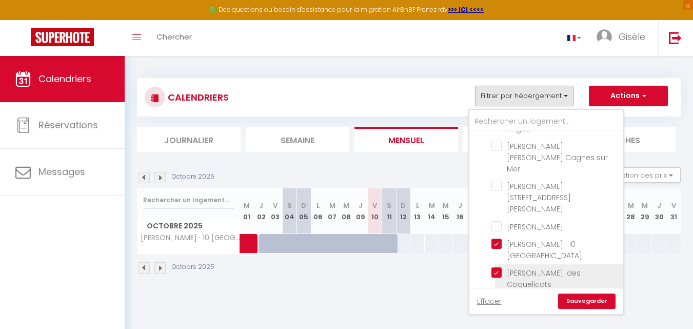
checkbox input "false"
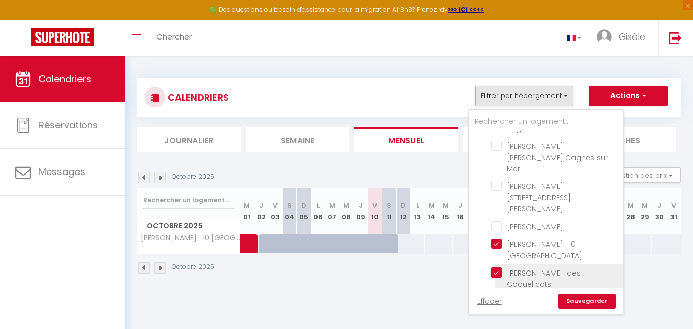
checkbox input "false"
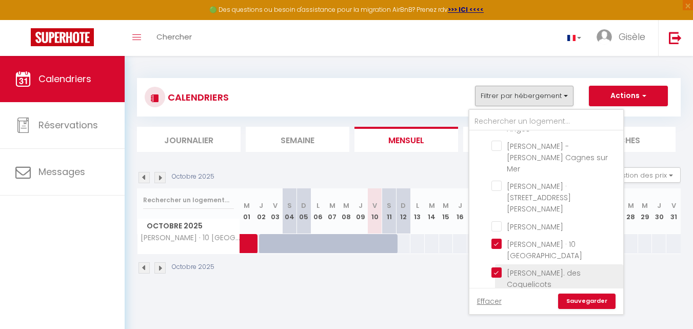
checkbox input "false"
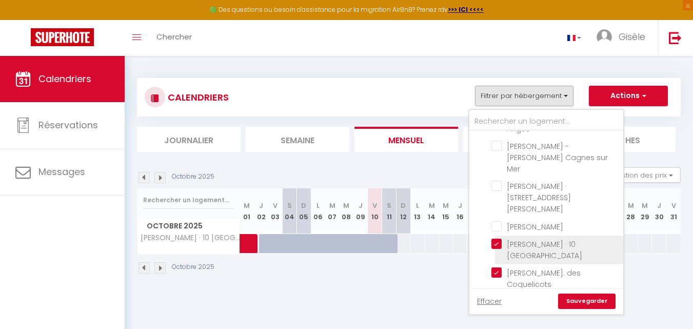
click at [495, 239] on input "[PERSON_NAME] · 10 [GEOGRAPHIC_DATA]" at bounding box center [555, 244] width 128 height 10
checkbox input "false"
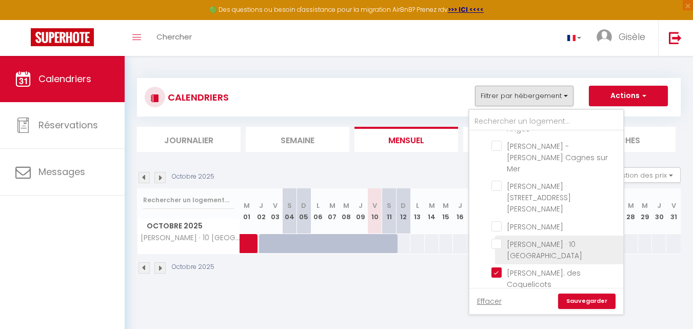
checkbox input "false"
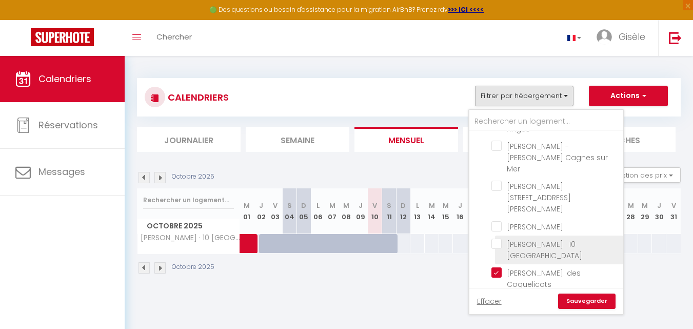
checkbox input "false"
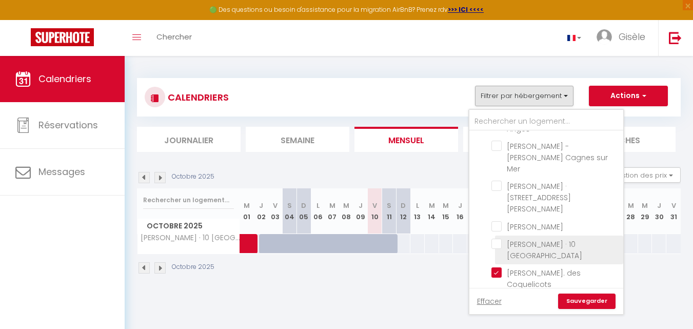
checkbox input "false"
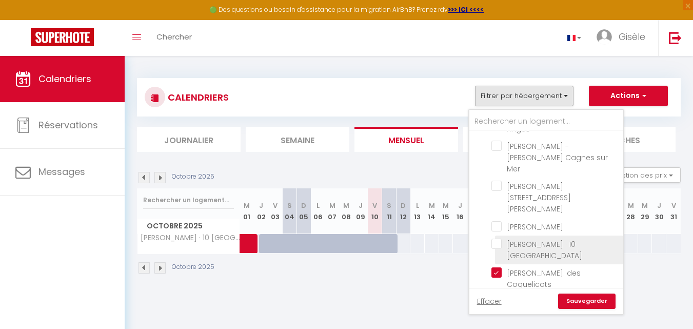
checkbox input "false"
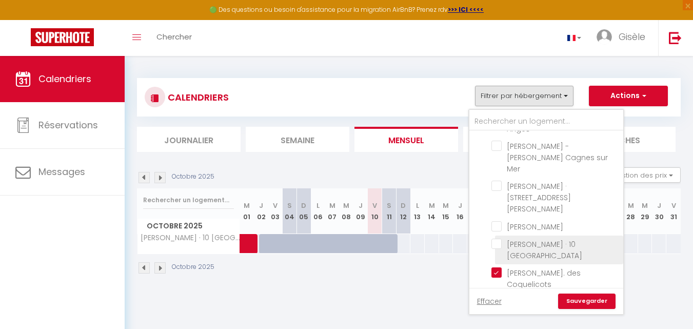
checkbox input "false"
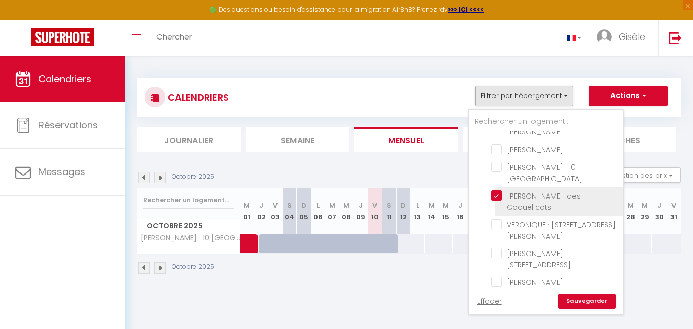
scroll to position [305, 0]
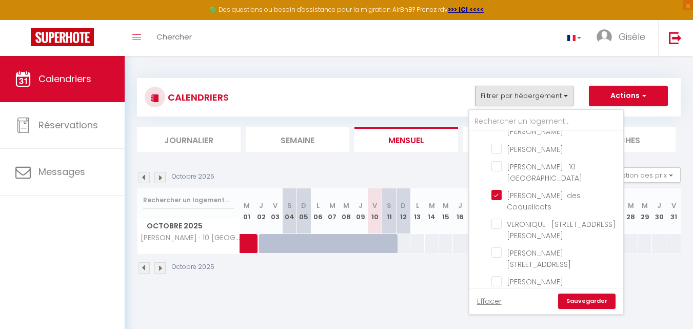
click at [582, 300] on link "Sauvegarder" at bounding box center [586, 300] width 57 height 15
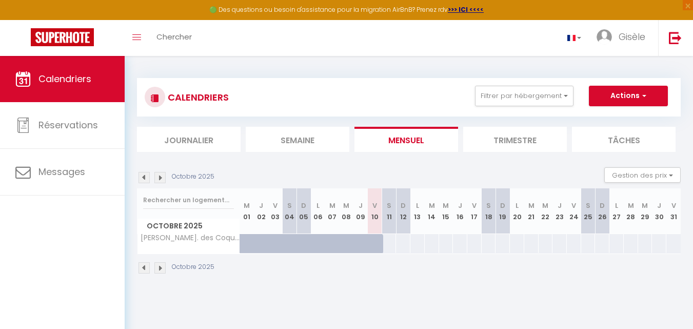
drag, startPoint x: 582, startPoint y: 300, endPoint x: 475, endPoint y: 318, distance: 108.7
click at [475, 318] on body "🟢 Des questions ou besoin d'assistance pour la migration AirBnB? Prenez rdv >>>…" at bounding box center [346, 220] width 693 height 329
click at [564, 96] on button "Filtrer par hébergement" at bounding box center [524, 96] width 98 height 21
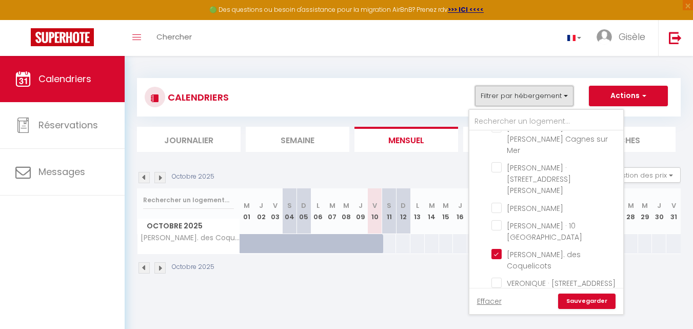
scroll to position [248, 0]
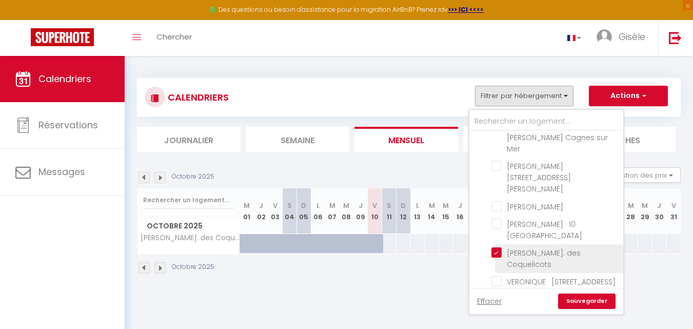
click at [496, 247] on input "[PERSON_NAME]. des Coquelicots" at bounding box center [555, 252] width 128 height 10
checkbox input "false"
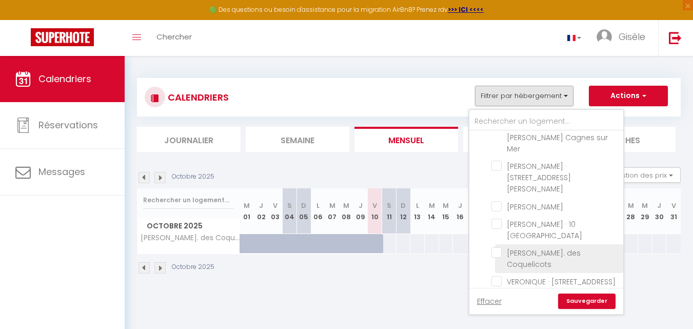
checkbox input "false"
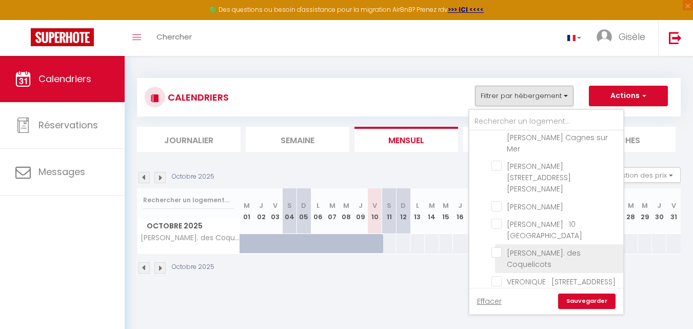
checkbox input "false"
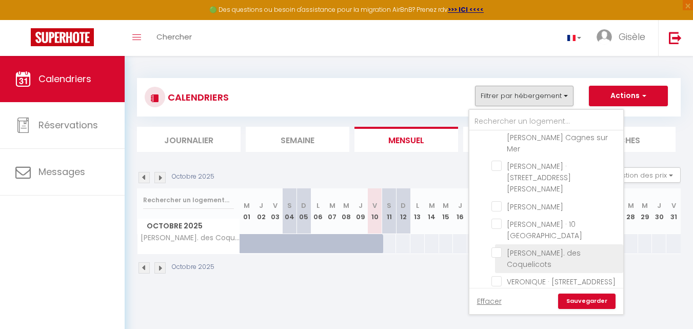
checkbox input "false"
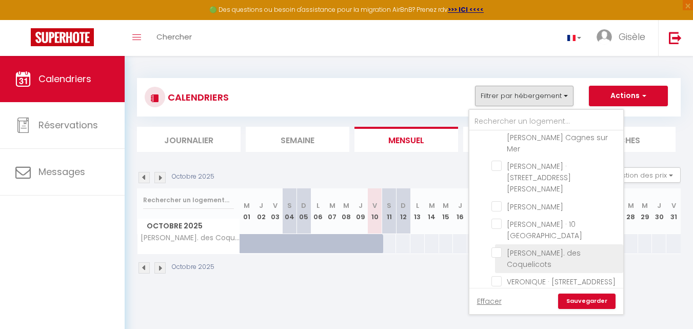
checkbox input "false"
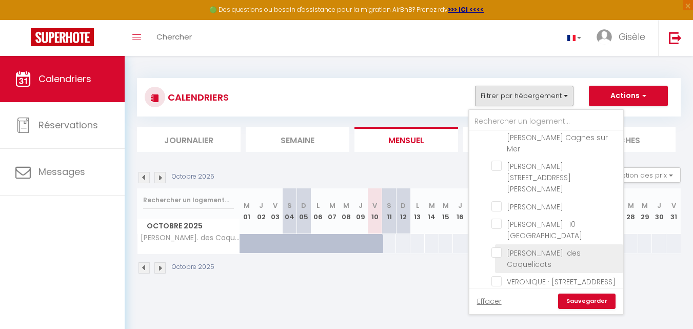
checkbox input "false"
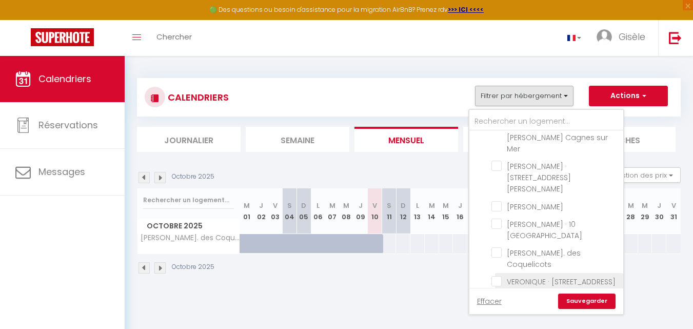
click at [498, 276] on input "VERONIQUE · [STREET_ADDRESS][PERSON_NAME]" at bounding box center [555, 281] width 128 height 10
checkbox input "true"
checkbox input "false"
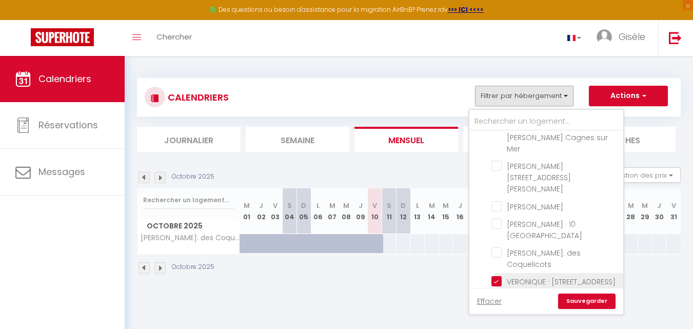
checkbox input "false"
click at [570, 301] on link "Sauvegarder" at bounding box center [586, 300] width 57 height 15
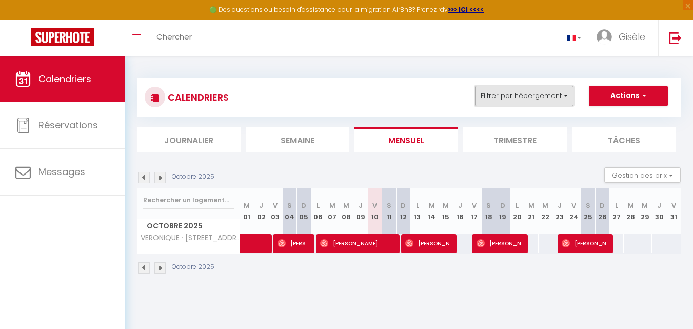
click at [565, 94] on button "Filtrer par hébergement" at bounding box center [524, 96] width 98 height 21
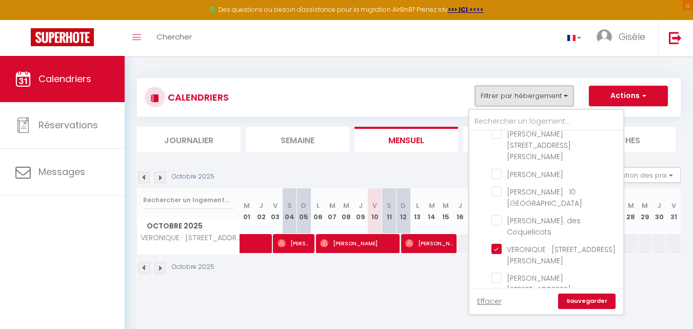
scroll to position [283, 0]
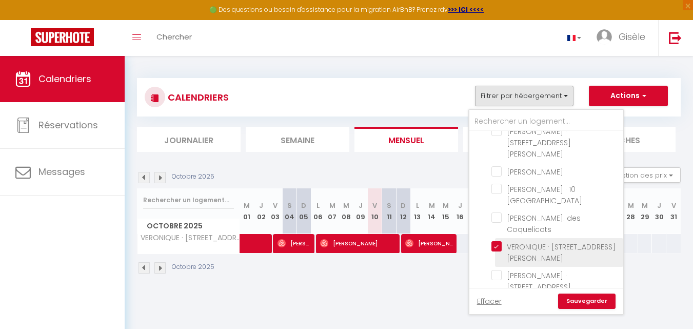
click at [494, 241] on input "VERONIQUE · [STREET_ADDRESS][PERSON_NAME]" at bounding box center [555, 246] width 128 height 10
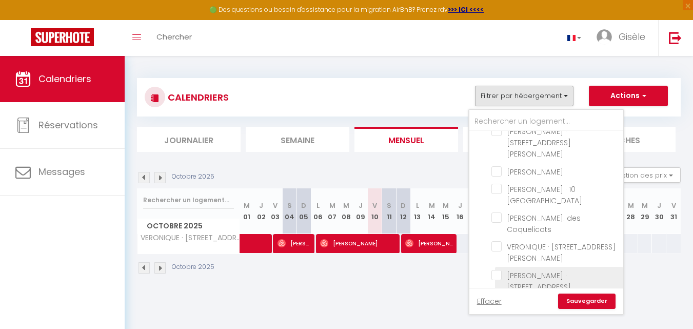
click at [496, 270] on input "[PERSON_NAME] · [STREET_ADDRESS]" at bounding box center [555, 275] width 128 height 10
click at [582, 297] on link "Sauvegarder" at bounding box center [586, 300] width 57 height 15
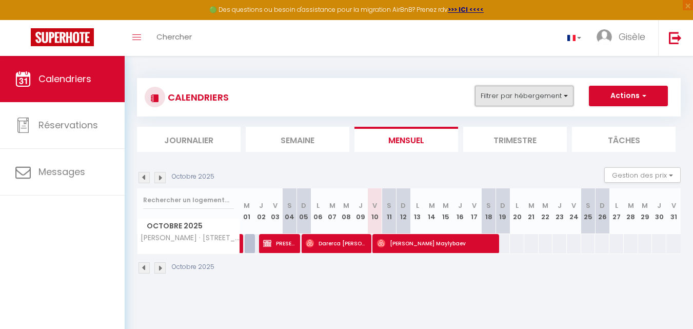
click at [565, 95] on button "Filtrer par hébergement" at bounding box center [524, 96] width 98 height 21
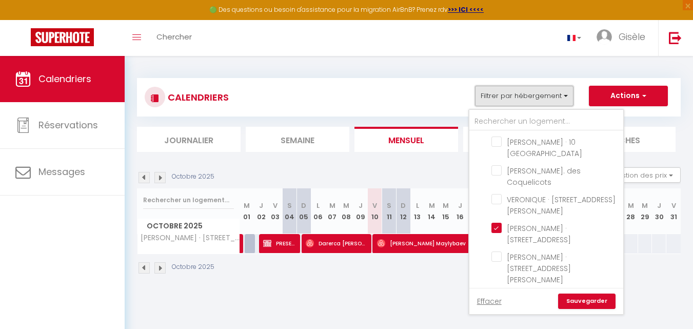
scroll to position [330, 0]
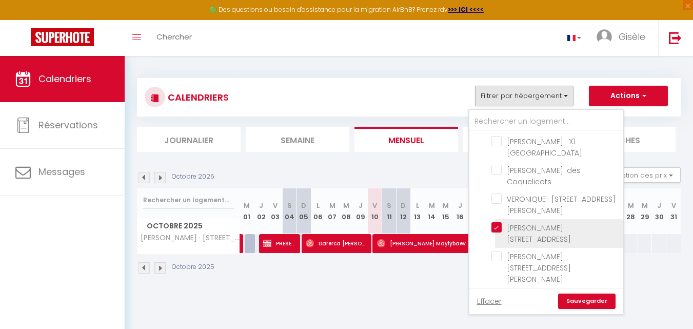
click at [495, 222] on input "[PERSON_NAME] · [STREET_ADDRESS]" at bounding box center [555, 227] width 128 height 10
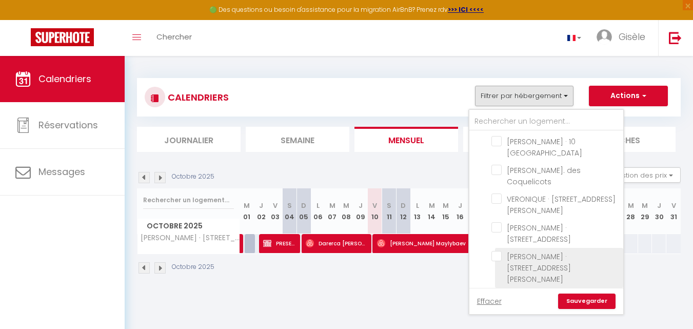
click at [498, 251] on input "[PERSON_NAME] · [STREET_ADDRESS][PERSON_NAME]" at bounding box center [555, 256] width 128 height 10
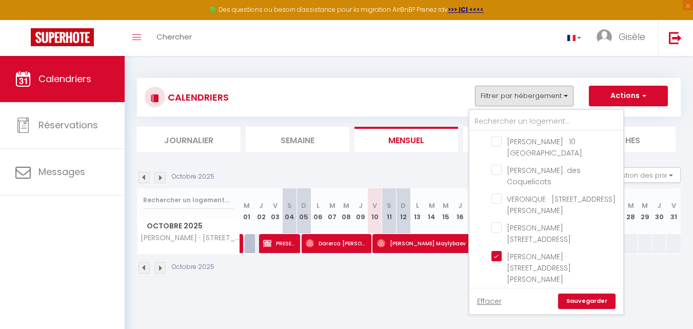
click at [593, 299] on link "Sauvegarder" at bounding box center [586, 300] width 57 height 15
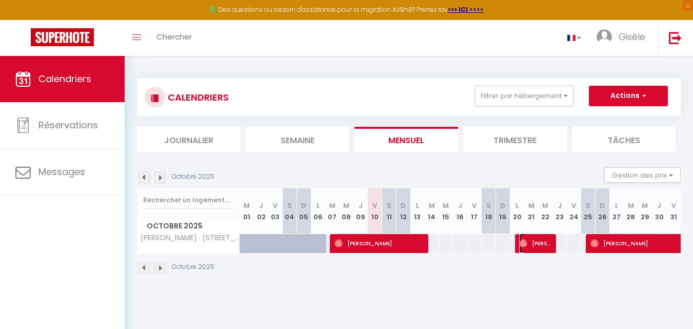
click at [536, 246] on span "[PERSON_NAME]" at bounding box center [535, 242] width 33 height 19
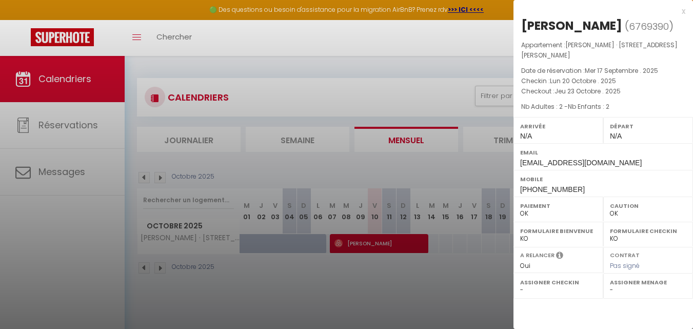
click at [464, 274] on div at bounding box center [346, 164] width 693 height 329
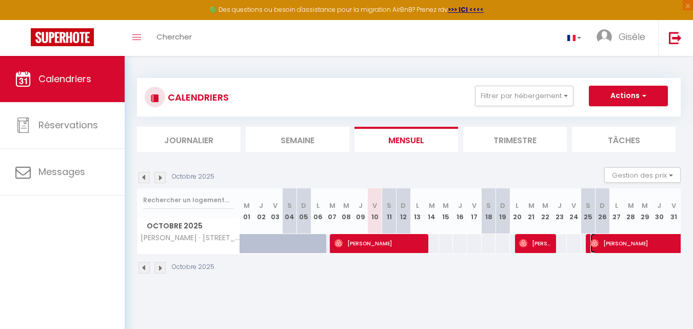
click at [630, 242] on span "[PERSON_NAME]" at bounding box center [672, 242] width 165 height 19
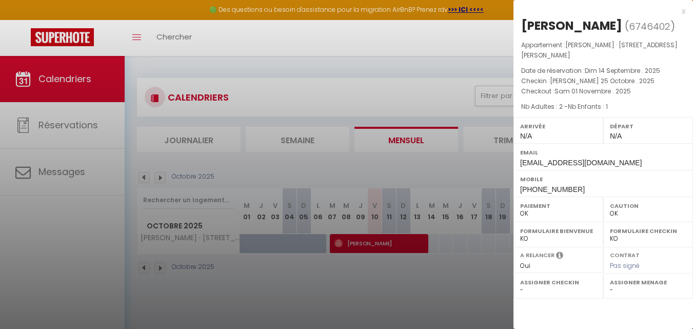
click at [444, 43] on div at bounding box center [346, 164] width 693 height 329
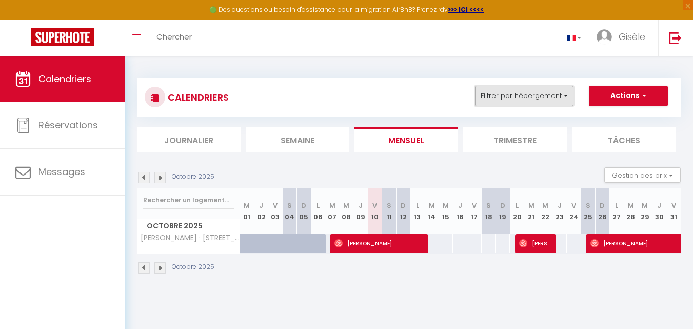
click at [564, 96] on button "Filtrer par hébergement" at bounding box center [524, 96] width 98 height 21
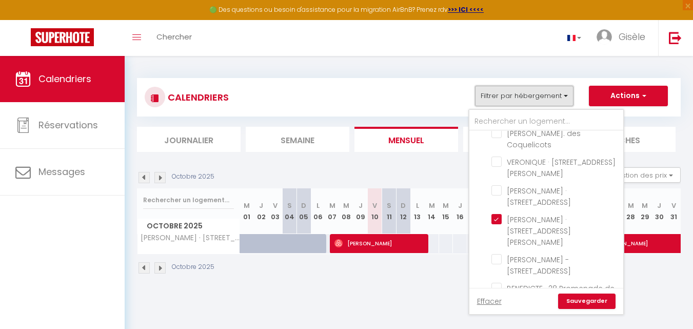
scroll to position [379, 0]
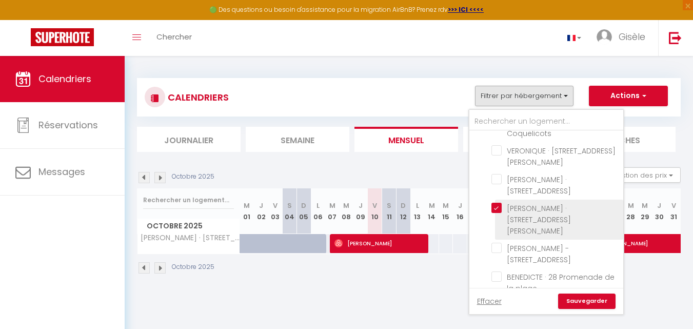
click at [498, 203] on input "[PERSON_NAME] · [STREET_ADDRESS][PERSON_NAME]" at bounding box center [555, 208] width 128 height 10
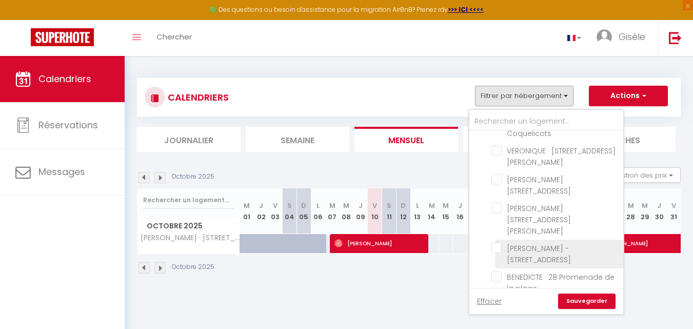
click at [496, 243] on input "[PERSON_NAME] - [STREET_ADDRESS]" at bounding box center [555, 248] width 128 height 10
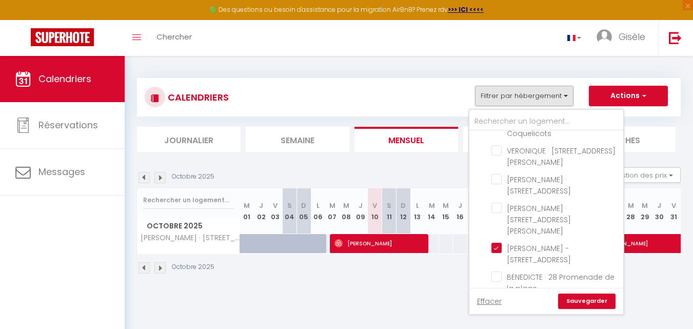
click at [587, 300] on link "Sauvegarder" at bounding box center [586, 300] width 57 height 15
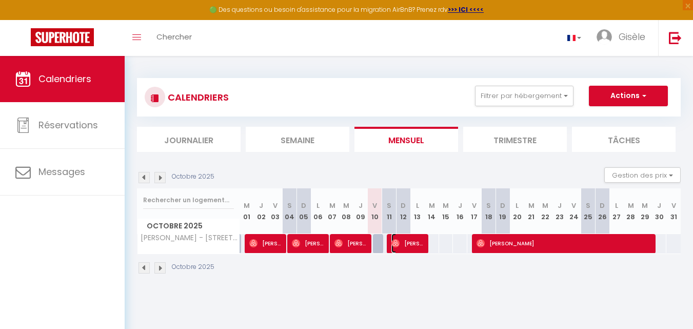
click at [420, 247] on span "[PERSON_NAME]" at bounding box center [407, 242] width 33 height 19
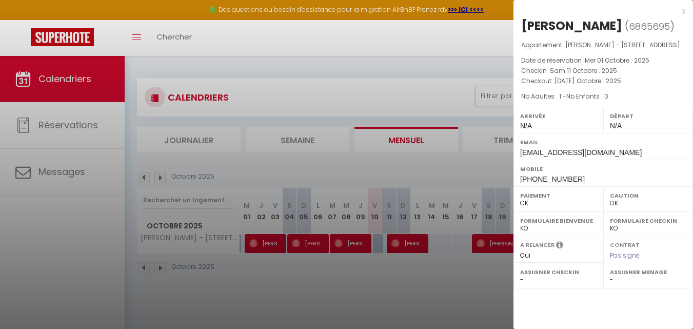
drag, startPoint x: 420, startPoint y: 247, endPoint x: 413, endPoint y: 158, distance: 89.0
click at [413, 158] on div at bounding box center [346, 164] width 693 height 329
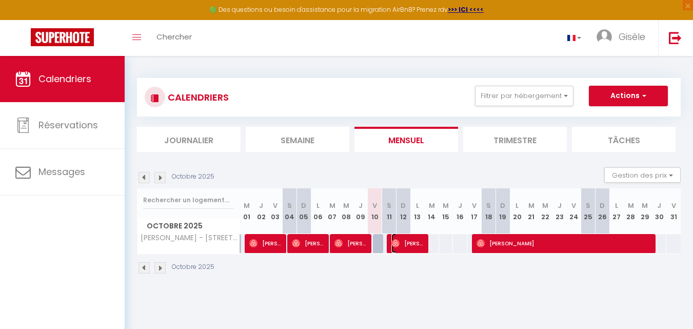
click at [409, 243] on span "[PERSON_NAME]" at bounding box center [407, 242] width 33 height 19
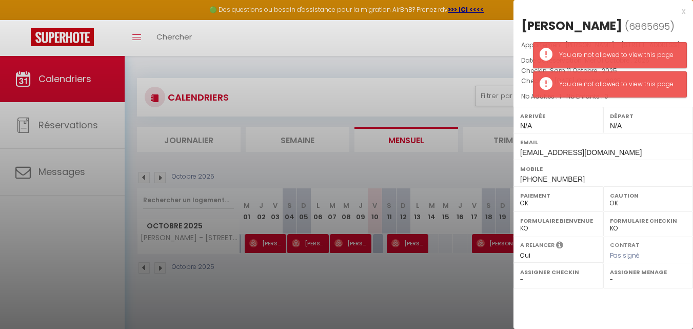
click at [495, 244] on div at bounding box center [346, 164] width 693 height 329
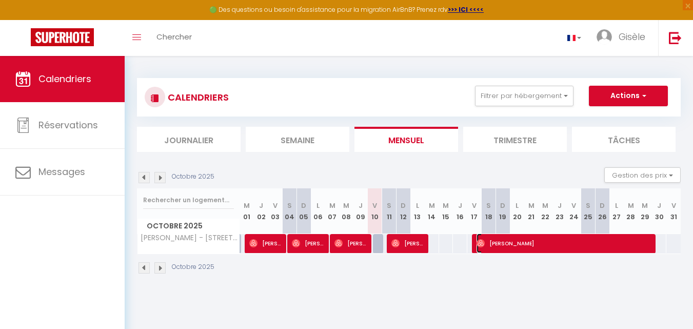
click at [495, 244] on span "[PERSON_NAME]" at bounding box center [564, 242] width 177 height 19
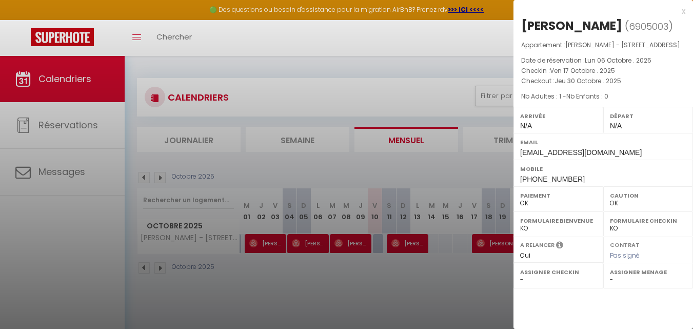
click at [495, 244] on div at bounding box center [346, 164] width 693 height 329
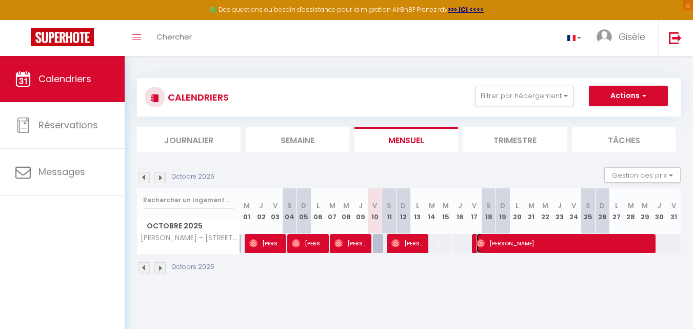
click at [523, 242] on span "[PERSON_NAME]" at bounding box center [564, 242] width 177 height 19
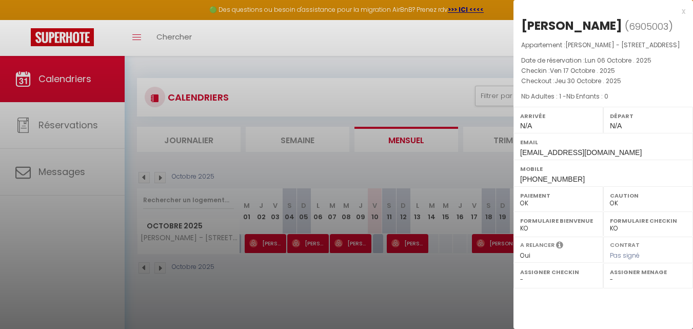
click at [493, 44] on div at bounding box center [346, 164] width 693 height 329
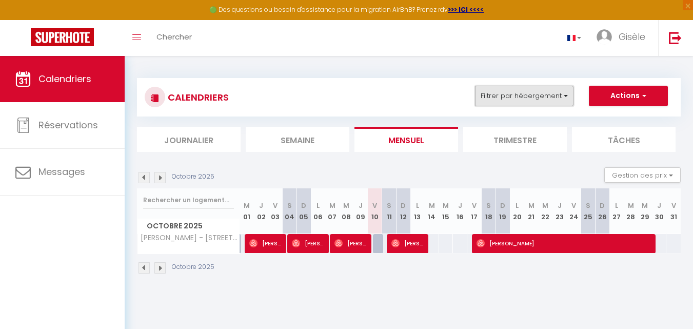
click at [565, 95] on button "Filtrer par hébergement" at bounding box center [524, 96] width 98 height 21
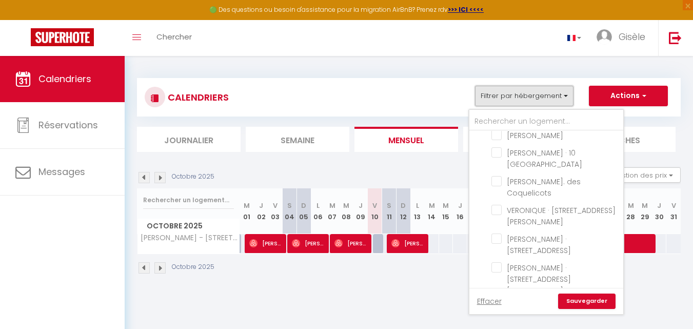
scroll to position [381, 0]
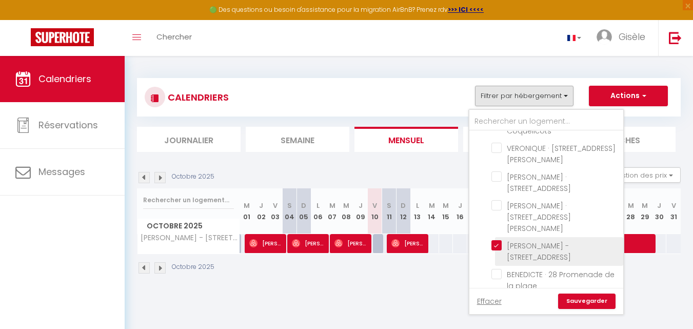
click at [496, 240] on input "[PERSON_NAME] - [STREET_ADDRESS]" at bounding box center [555, 245] width 128 height 10
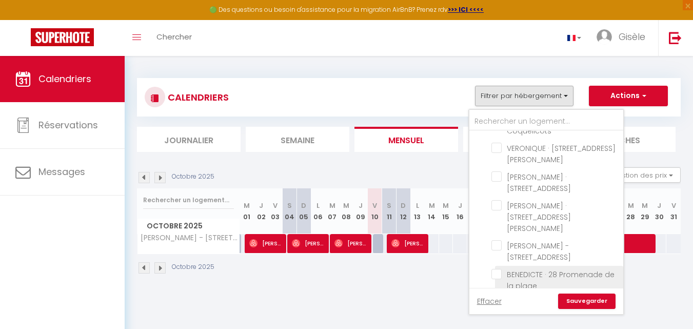
click at [496, 269] on input "BENEDICTE · 28 Promenade de la plage" at bounding box center [555, 274] width 128 height 10
click at [577, 299] on link "Sauvegarder" at bounding box center [586, 300] width 57 height 15
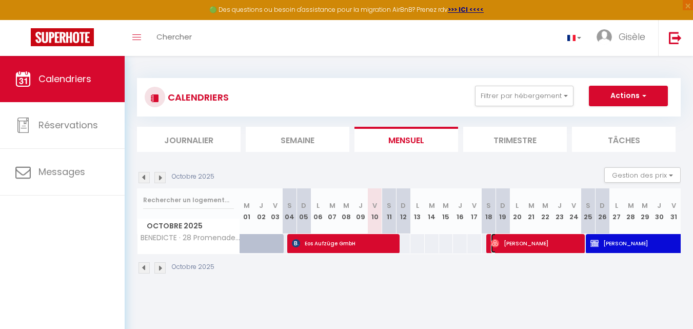
click at [536, 246] on span "[PERSON_NAME]" at bounding box center [536, 242] width 91 height 19
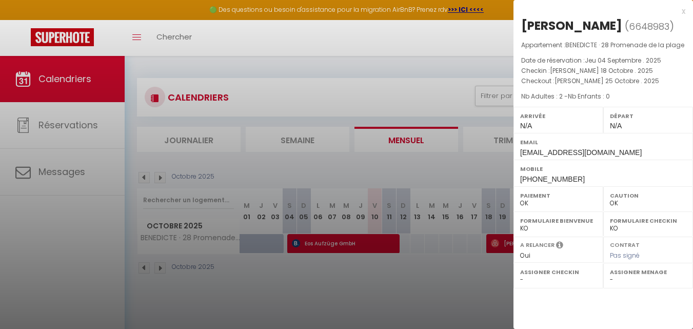
drag, startPoint x: 487, startPoint y: 45, endPoint x: 480, endPoint y: 34, distance: 12.9
click at [480, 34] on div at bounding box center [346, 164] width 693 height 329
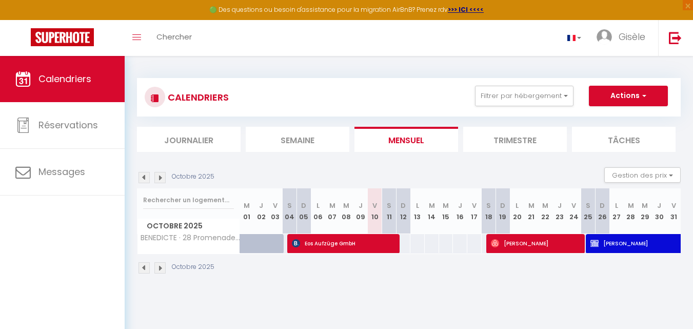
click at [482, 52] on div "Toggle menubar Chercher BUTTON Gisèle Paramètres" at bounding box center [379, 38] width 611 height 36
click at [565, 93] on button "Filtrer par hébergement" at bounding box center [524, 96] width 98 height 21
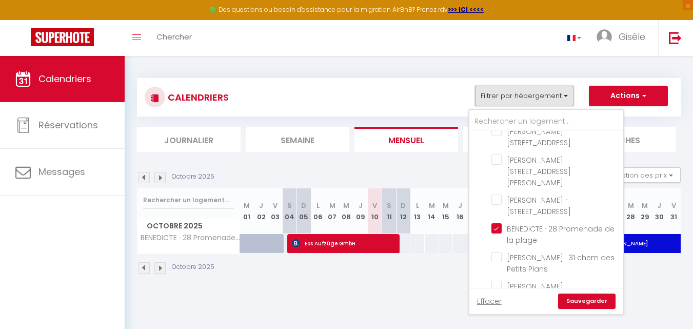
scroll to position [427, 0]
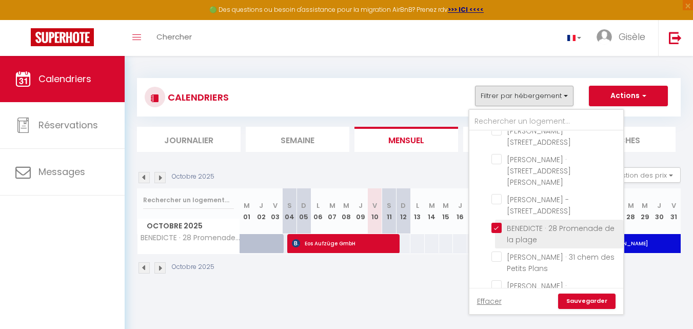
click at [496, 223] on input "BENEDICTE · 28 Promenade de la plage" at bounding box center [555, 228] width 128 height 10
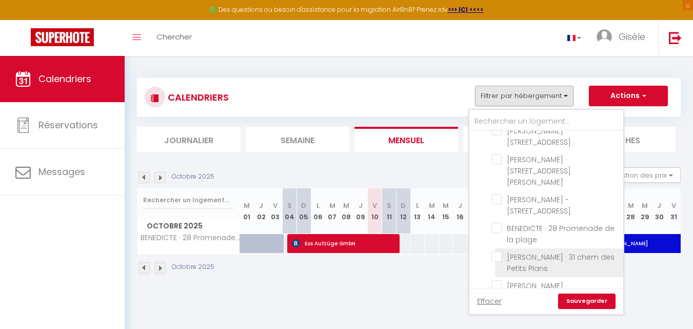
click at [498, 251] on input "[PERSON_NAME] · 31 chem des Petits Plans" at bounding box center [555, 256] width 128 height 10
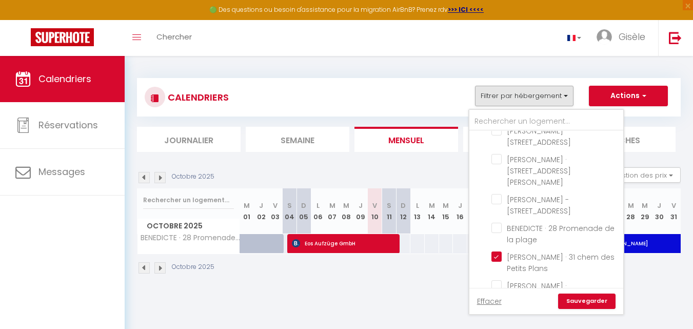
click at [590, 302] on link "Sauvegarder" at bounding box center [586, 300] width 57 height 15
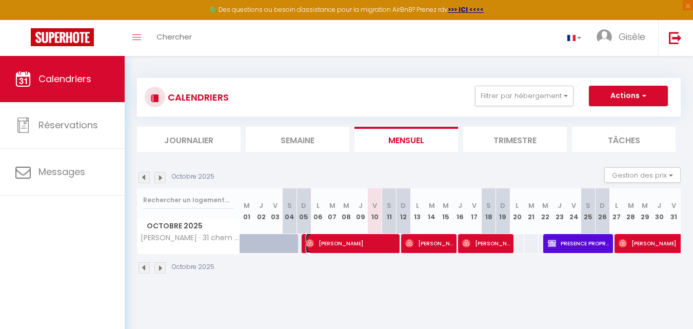
click at [365, 246] on span "[PERSON_NAME]" at bounding box center [351, 242] width 91 height 19
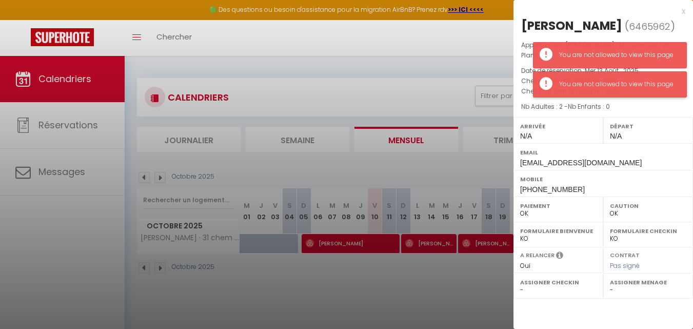
click at [662, 84] on div "You are not allowed to view this page" at bounding box center [617, 85] width 117 height 10
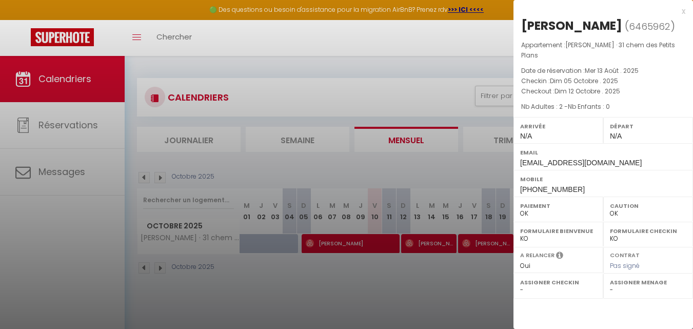
click at [419, 241] on div at bounding box center [346, 164] width 693 height 329
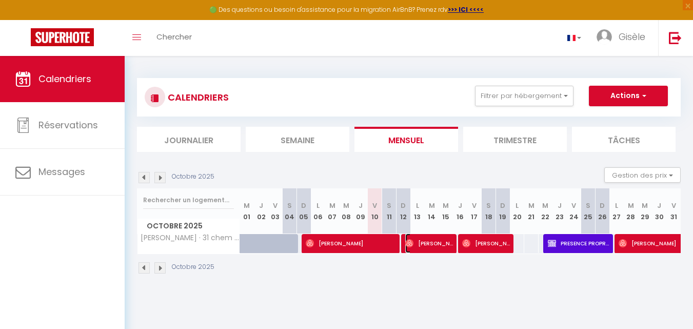
click at [419, 241] on span "[PERSON_NAME]" at bounding box center [429, 242] width 48 height 19
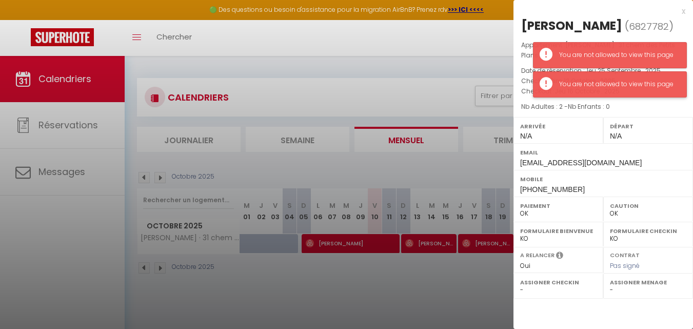
click at [630, 87] on div "You are not allowed to view this page" at bounding box center [617, 85] width 117 height 10
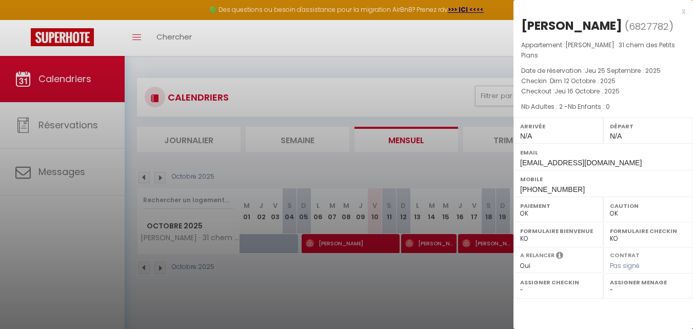
click at [494, 50] on div at bounding box center [346, 164] width 693 height 329
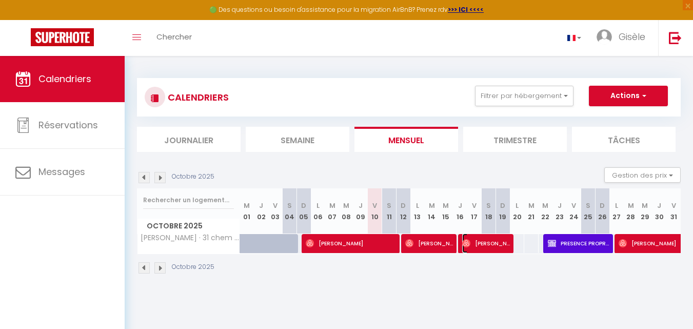
click at [494, 241] on span "[PERSON_NAME] Sloth [PERSON_NAME]" at bounding box center [486, 242] width 48 height 19
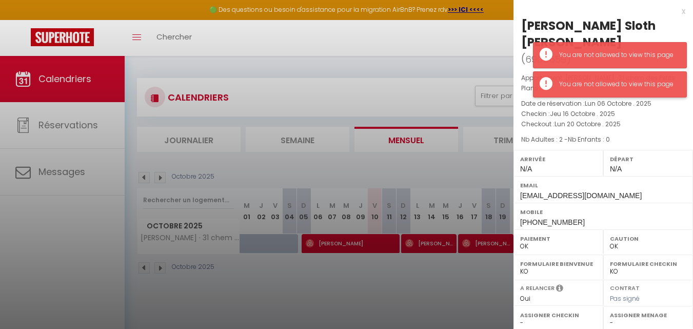
click at [587, 92] on div "You are not allowed to view this page" at bounding box center [610, 84] width 154 height 26
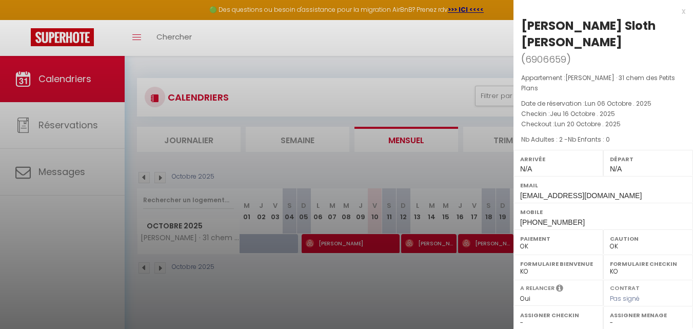
click at [492, 35] on div at bounding box center [346, 164] width 693 height 329
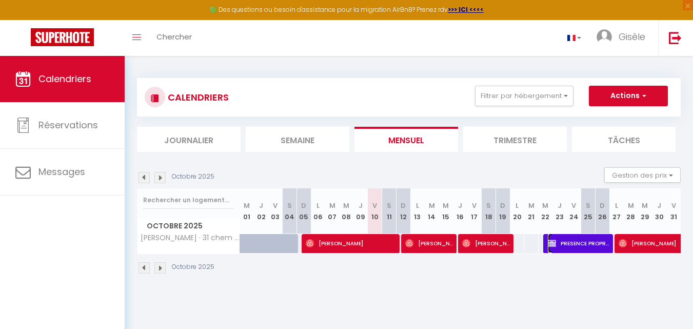
click at [579, 240] on span "PRESENCE PROPRIÉTAIRE" at bounding box center [579, 242] width 62 height 19
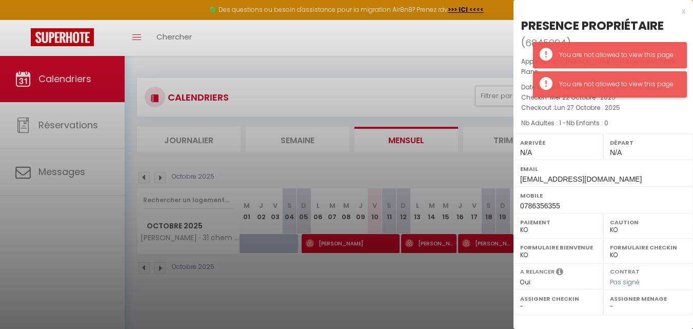
click at [594, 86] on div "You are not allowed to view this page" at bounding box center [617, 85] width 117 height 10
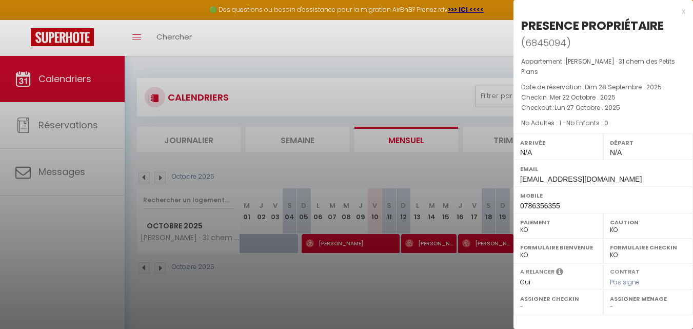
click at [474, 48] on div at bounding box center [346, 164] width 693 height 329
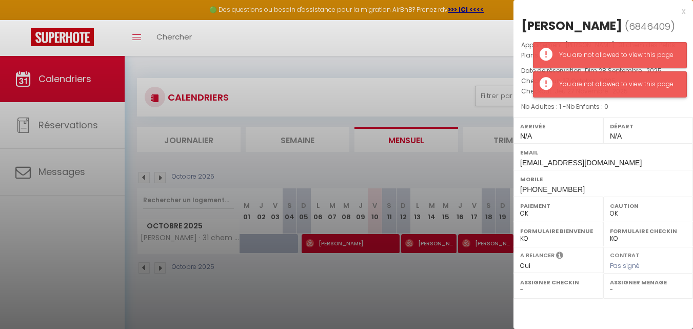
click at [594, 84] on div "You are not allowed to view this page" at bounding box center [617, 85] width 117 height 10
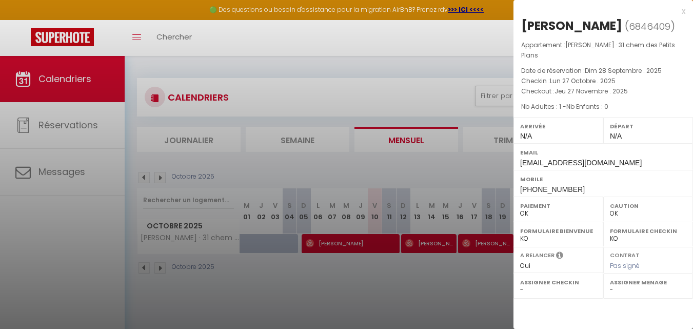
click at [474, 43] on div at bounding box center [346, 164] width 693 height 329
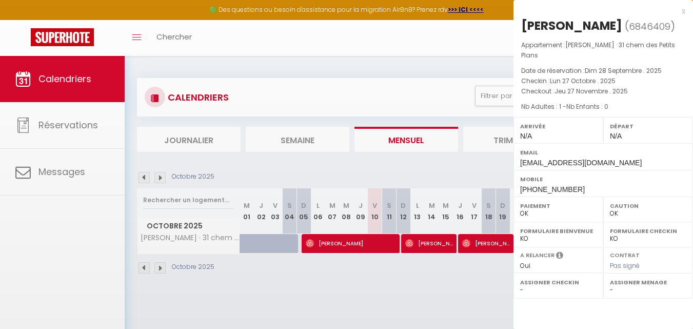
click at [654, 242] on body "🟢 Des questions ou besoin d'assistance pour la migration AirBnB? Prenez rdv >>>…" at bounding box center [346, 220] width 693 height 329
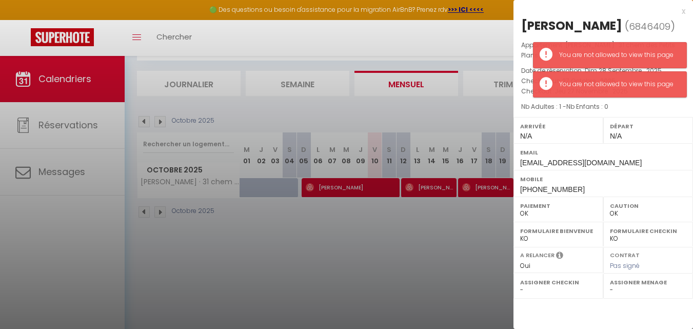
scroll to position [0, 0]
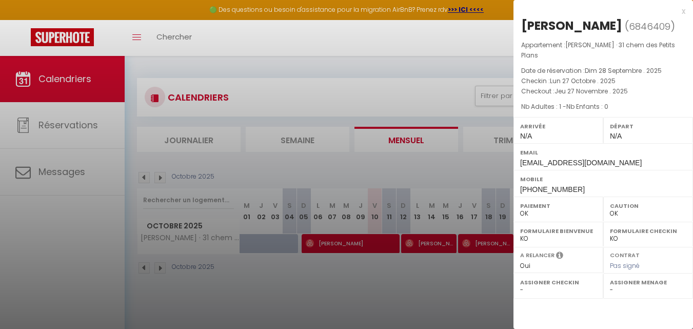
click at [492, 43] on div at bounding box center [346, 164] width 693 height 329
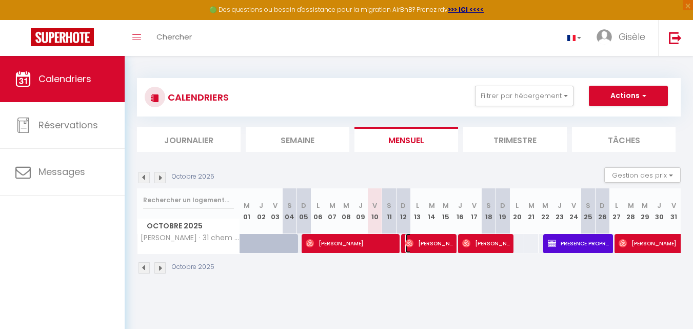
click at [431, 245] on span "[PERSON_NAME]" at bounding box center [429, 242] width 48 height 19
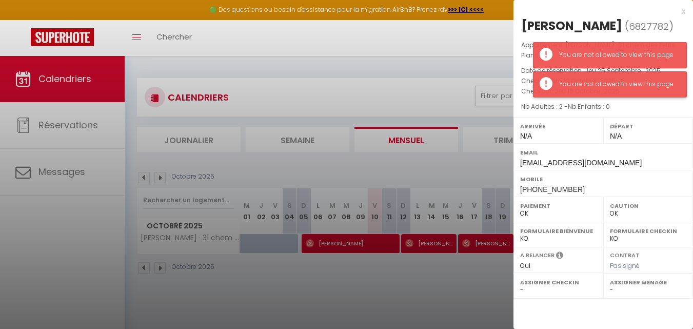
click at [652, 85] on div "You are not allowed to view this page" at bounding box center [617, 85] width 117 height 10
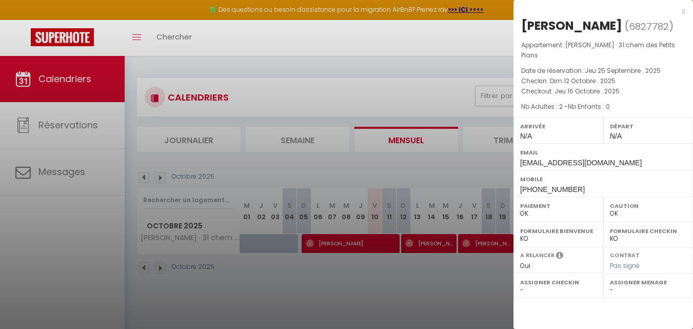
click at [487, 247] on div at bounding box center [346, 164] width 693 height 329
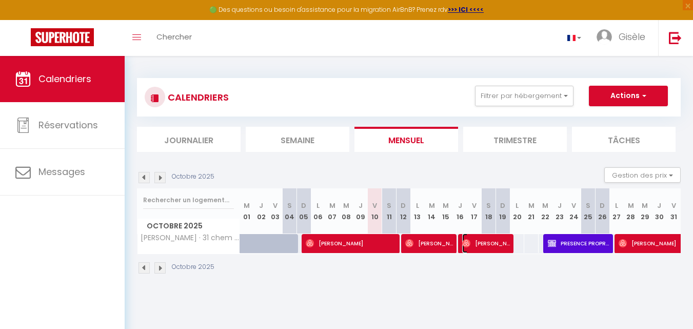
click at [487, 247] on span "[PERSON_NAME] Sloth [PERSON_NAME]" at bounding box center [486, 242] width 48 height 19
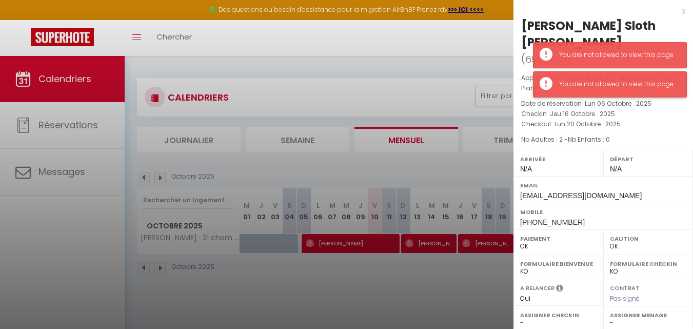
click at [665, 85] on div "You are not allowed to view this page" at bounding box center [617, 85] width 117 height 10
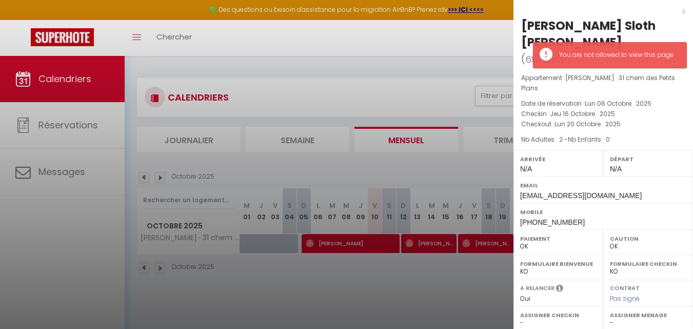
click at [665, 109] on p "Checkin : Jeu 16 Octobre . 2025" at bounding box center [603, 114] width 164 height 10
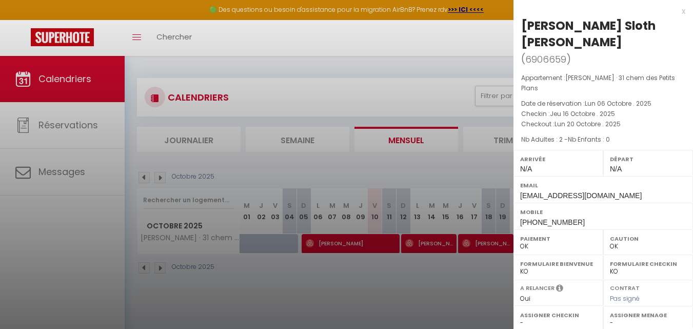
click at [496, 282] on div at bounding box center [346, 164] width 693 height 329
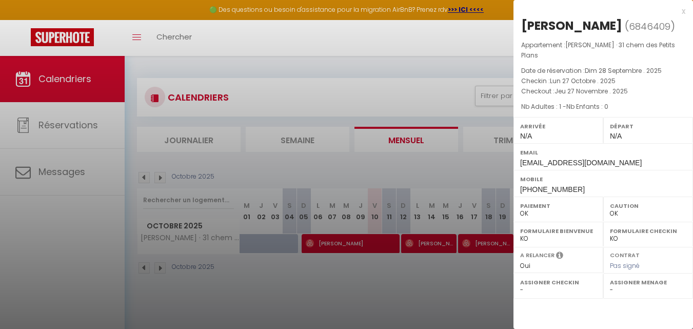
click at [489, 45] on div at bounding box center [346, 164] width 693 height 329
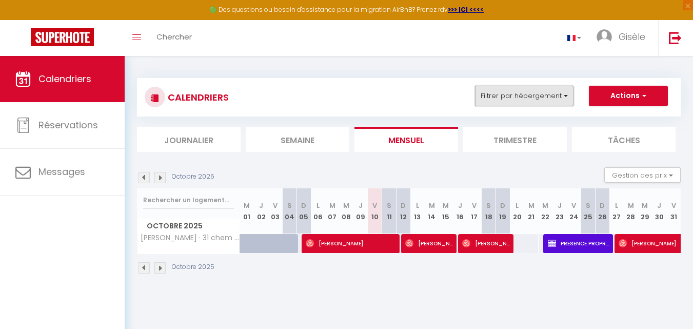
click at [564, 96] on button "Filtrer par hébergement" at bounding box center [524, 96] width 98 height 21
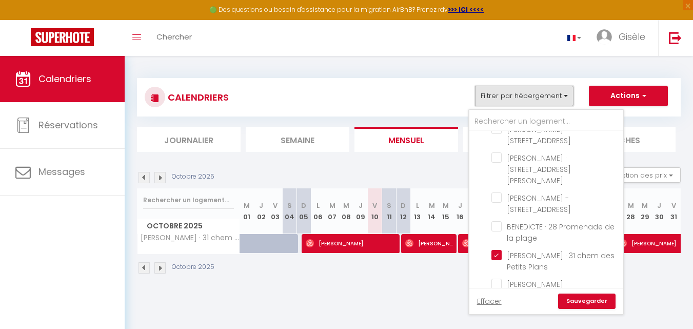
scroll to position [428, 0]
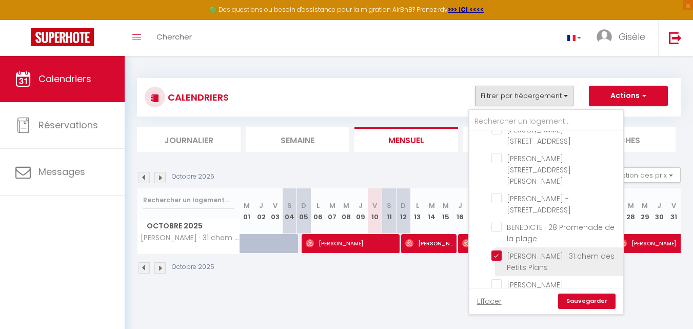
click at [496, 247] on li "[PERSON_NAME] · 31 chem des Petits Plans" at bounding box center [559, 261] width 128 height 29
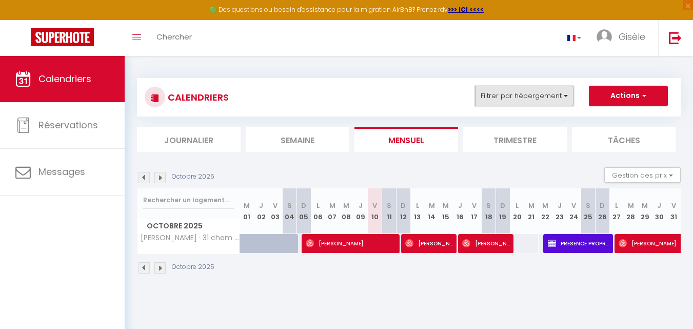
click at [565, 97] on button "Filtrer par hébergement" at bounding box center [524, 96] width 98 height 21
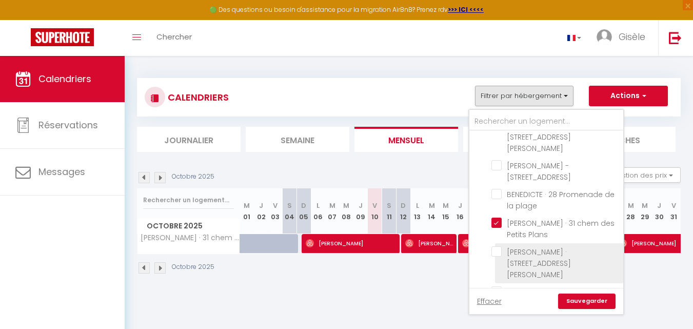
click at [498, 243] on li "[PERSON_NAME] · [STREET_ADDRESS][PERSON_NAME]" at bounding box center [559, 263] width 128 height 40
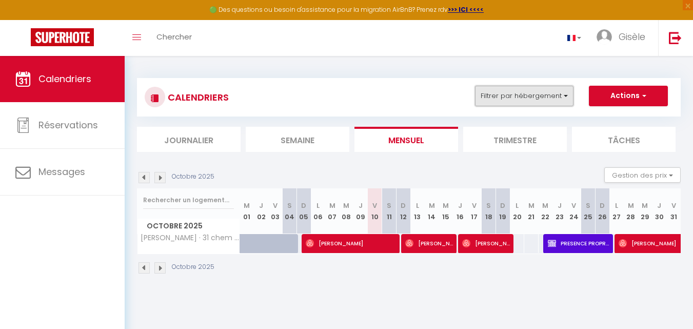
click at [567, 102] on button "Filtrer par hébergement" at bounding box center [524, 96] width 98 height 21
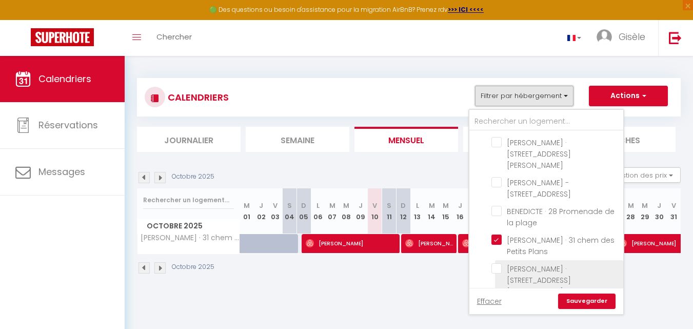
scroll to position [444, 0]
click at [496, 264] on input "[PERSON_NAME] · [STREET_ADDRESS][PERSON_NAME]" at bounding box center [555, 269] width 128 height 10
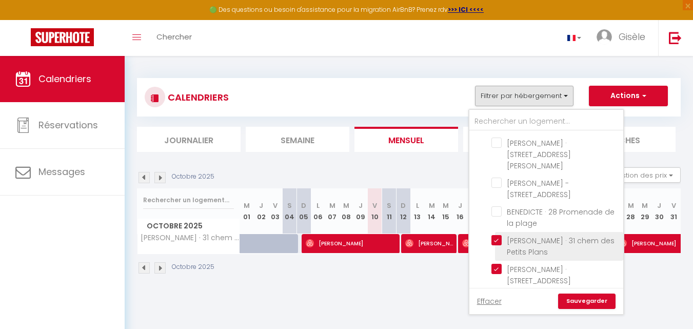
click at [494, 235] on input "[PERSON_NAME] · 31 chem des Petits Plans" at bounding box center [555, 240] width 128 height 10
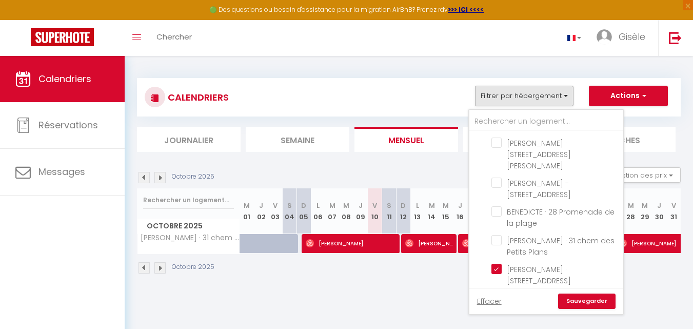
click at [581, 300] on link "Sauvegarder" at bounding box center [586, 300] width 57 height 15
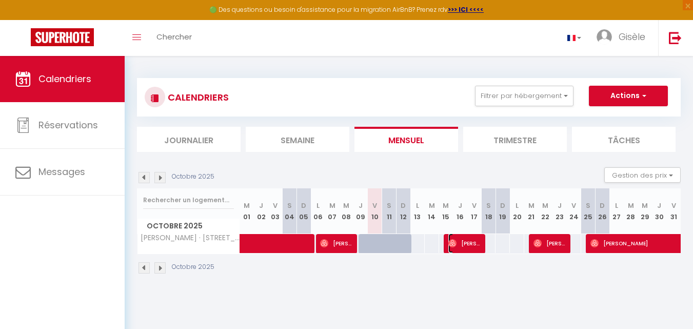
click at [462, 241] on span "[PERSON_NAME]" at bounding box center [464, 242] width 33 height 19
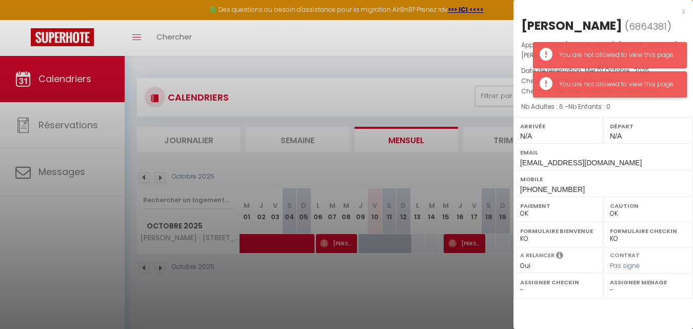
click at [622, 84] on div "You are not allowed to view this page" at bounding box center [617, 85] width 117 height 10
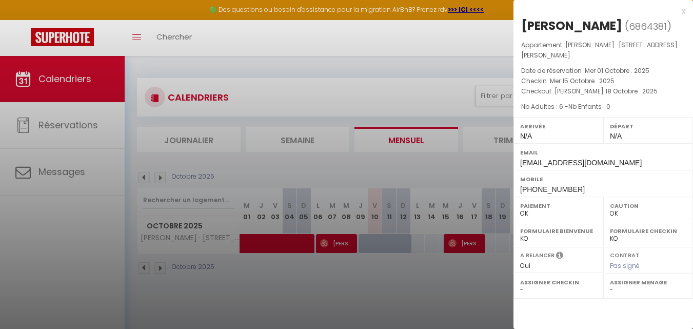
click at [467, 56] on div at bounding box center [346, 164] width 693 height 329
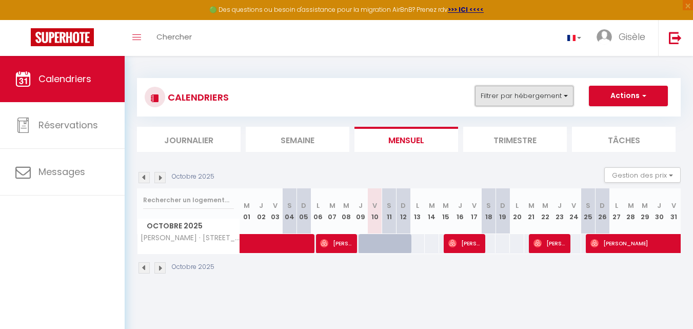
click at [564, 95] on button "Filtrer par hébergement" at bounding box center [524, 96] width 98 height 21
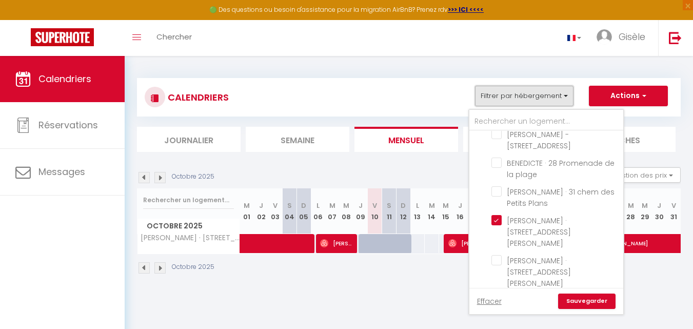
scroll to position [499, 0]
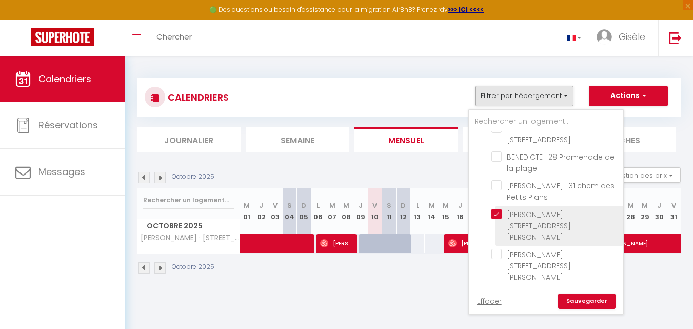
click at [495, 209] on input "[PERSON_NAME] · [STREET_ADDRESS][PERSON_NAME]" at bounding box center [555, 214] width 128 height 10
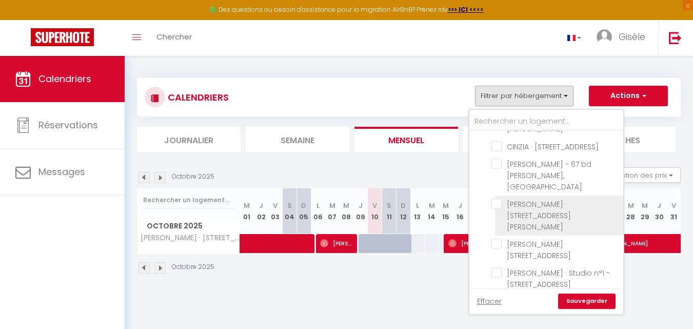
scroll to position [691, 0]
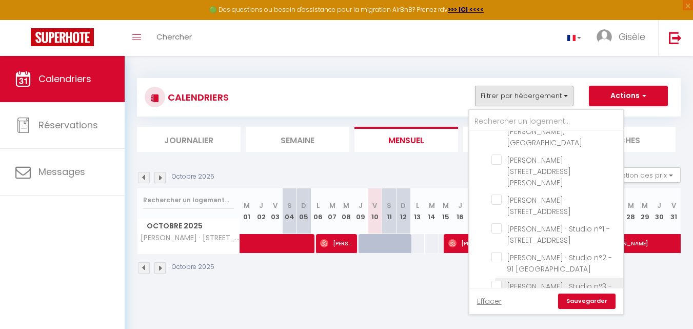
click at [496, 281] on input "[PERSON_NAME] · Studio n°3 - [STREET_ADDRESS]" at bounding box center [555, 286] width 128 height 10
click at [592, 299] on link "Sauvegarder" at bounding box center [586, 300] width 57 height 15
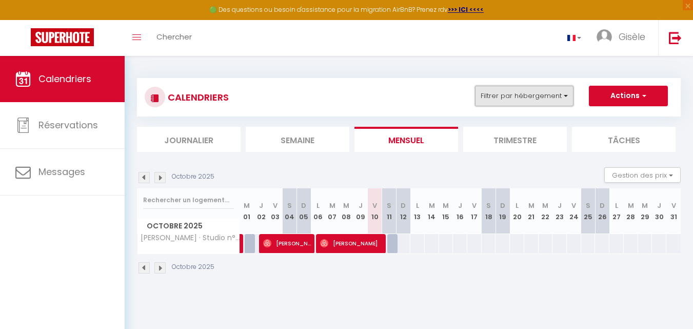
click at [566, 95] on button "Filtrer par hébergement" at bounding box center [524, 96] width 98 height 21
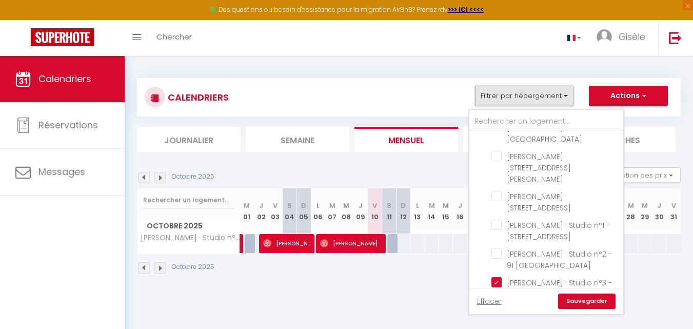
scroll to position [694, 0]
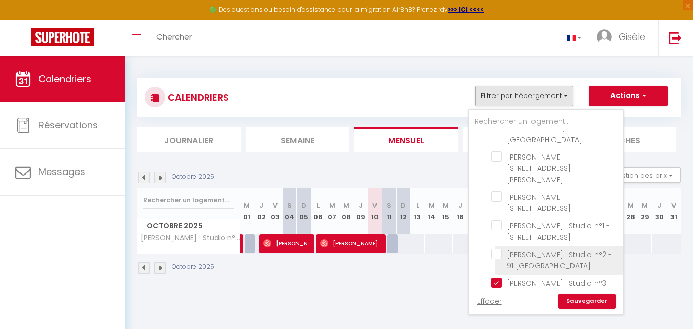
click at [498, 249] on input "[PERSON_NAME] · Studio n°2 - 91 [GEOGRAPHIC_DATA]" at bounding box center [555, 254] width 128 height 10
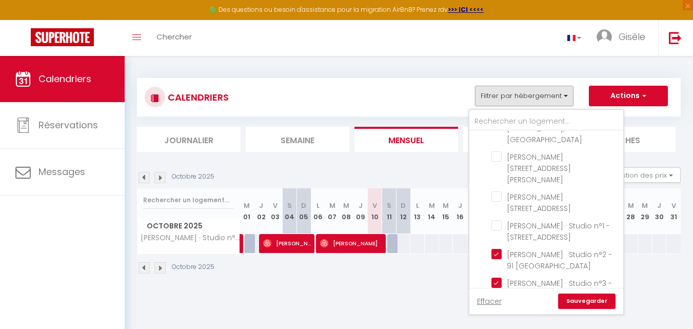
click at [582, 301] on link "Sauvegarder" at bounding box center [586, 300] width 57 height 15
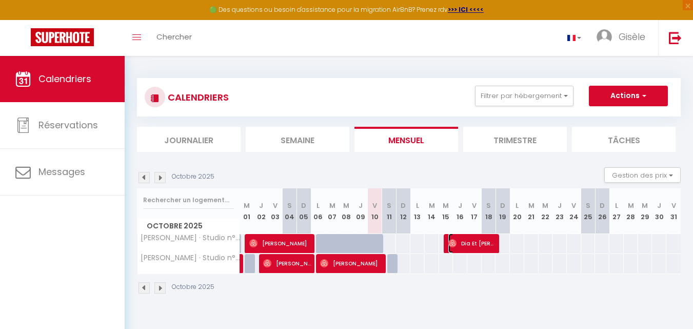
click at [469, 243] on span "Dia Et [PERSON_NAME]" at bounding box center [472, 242] width 48 height 19
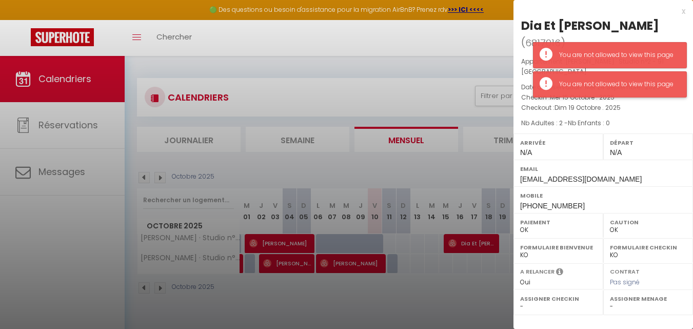
click at [668, 85] on div "You are not allowed to view this page" at bounding box center [617, 85] width 117 height 10
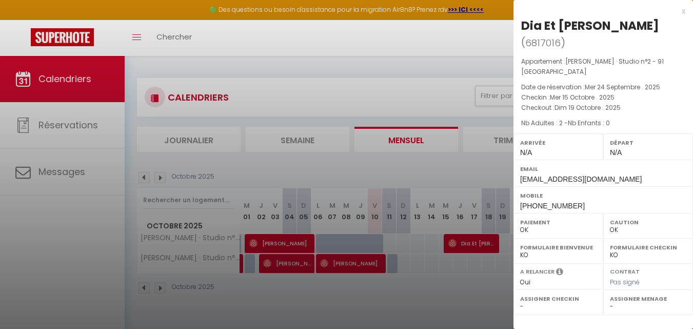
click at [495, 33] on div at bounding box center [346, 164] width 693 height 329
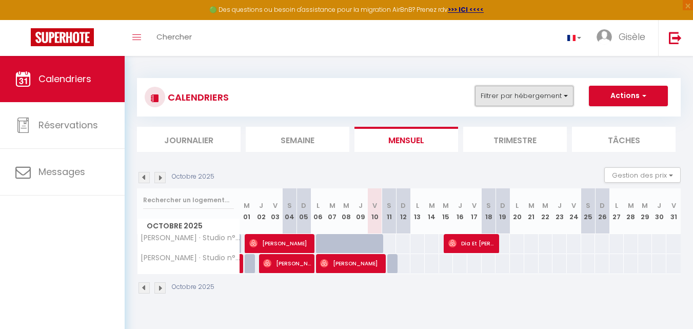
click at [564, 92] on button "Filtrer par hébergement" at bounding box center [524, 96] width 98 height 21
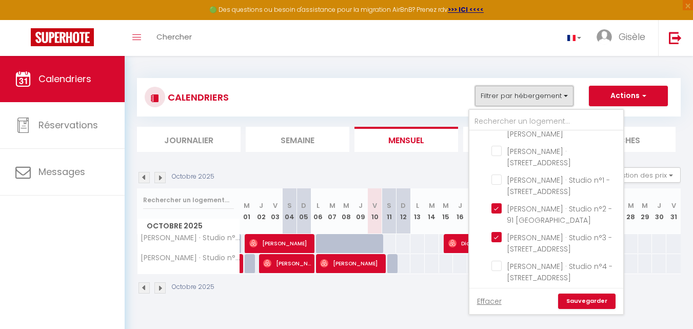
scroll to position [737, 0]
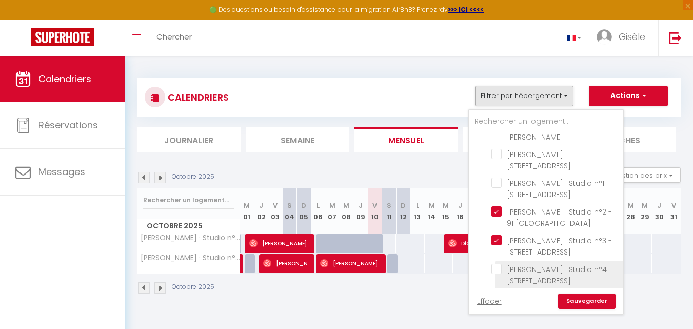
click at [496, 264] on input "[PERSON_NAME] · Studio n°4 - [STREET_ADDRESS]" at bounding box center [555, 269] width 128 height 10
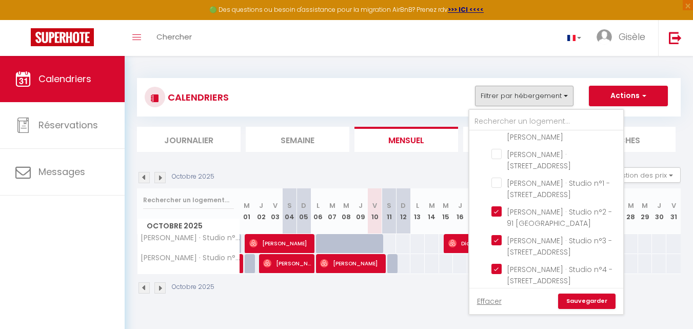
click at [569, 301] on link "Sauvegarder" at bounding box center [586, 300] width 57 height 15
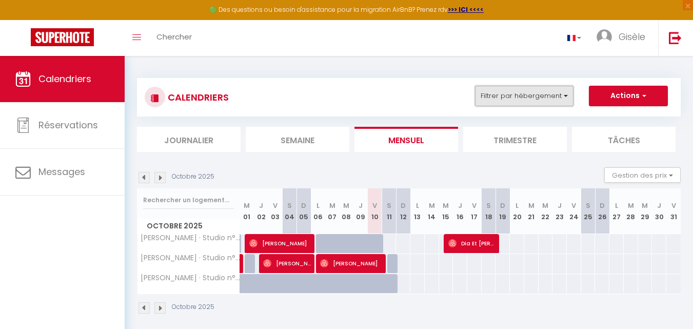
click at [565, 96] on button "Filtrer par hébergement" at bounding box center [524, 96] width 98 height 21
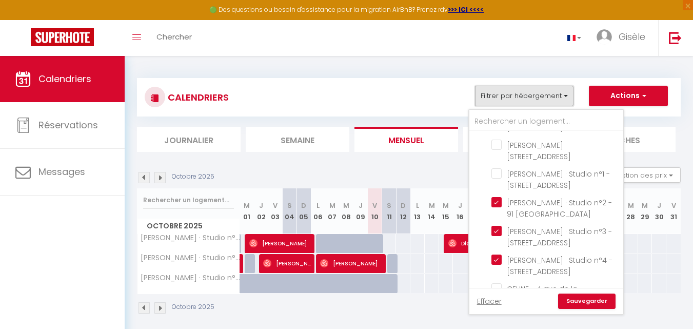
scroll to position [667, 0]
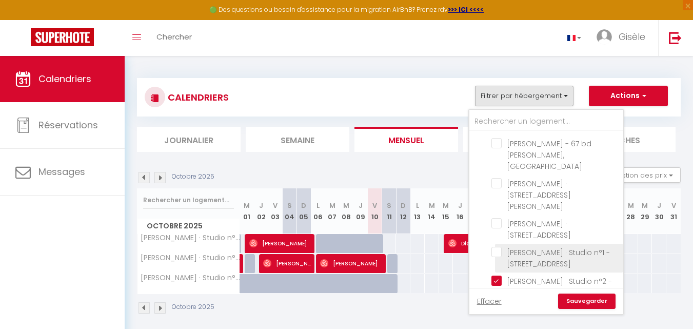
click at [495, 247] on input "[PERSON_NAME] · Studio n°1 - [STREET_ADDRESS]" at bounding box center [555, 252] width 128 height 10
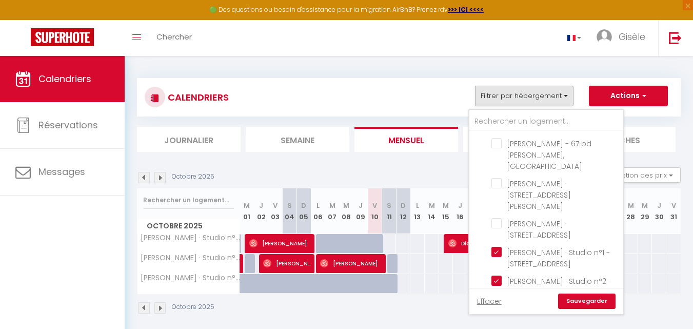
click at [590, 297] on link "Sauvegarder" at bounding box center [586, 300] width 57 height 15
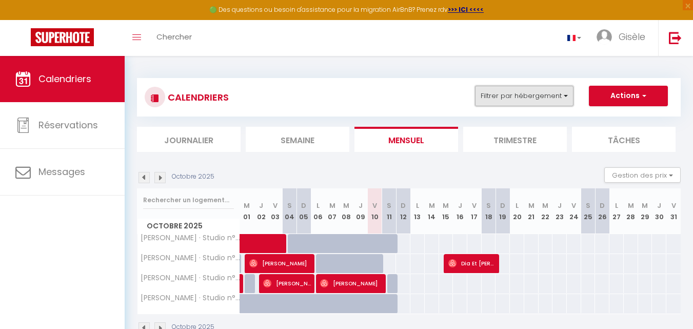
click at [563, 95] on button "Filtrer par hébergement" at bounding box center [524, 96] width 98 height 21
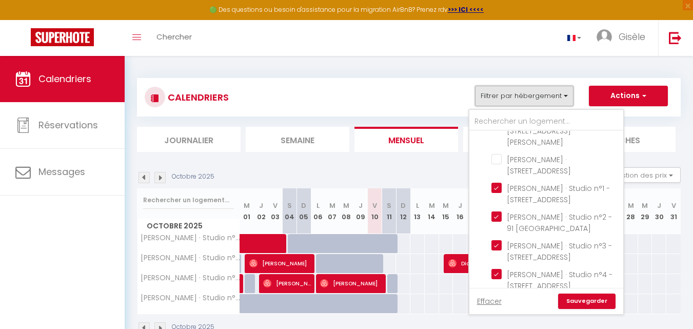
scroll to position [731, 0]
click at [500, 269] on input "[PERSON_NAME] · Studio n°4 - [STREET_ADDRESS]" at bounding box center [555, 274] width 128 height 10
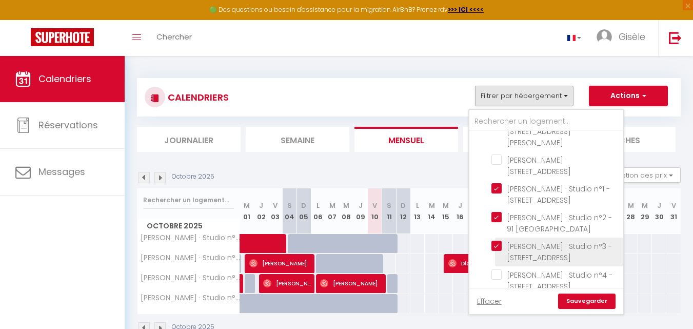
click at [497, 241] on input "[PERSON_NAME] · Studio n°3 - [STREET_ADDRESS]" at bounding box center [555, 246] width 128 height 10
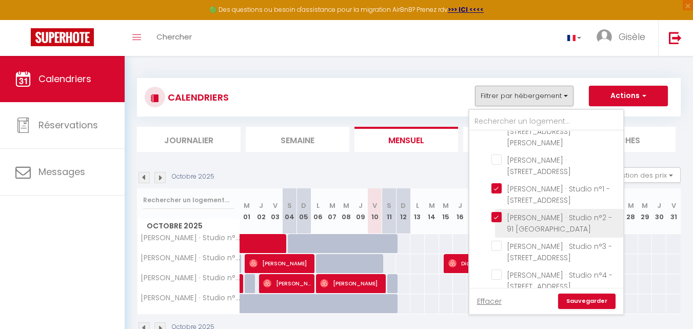
click at [496, 212] on input "[PERSON_NAME] · Studio n°2 - 91 [GEOGRAPHIC_DATA]" at bounding box center [555, 217] width 128 height 10
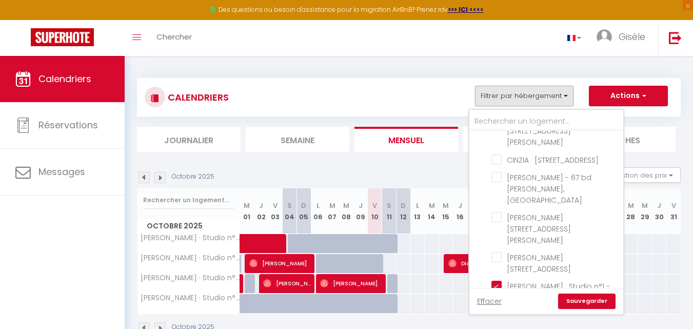
scroll to position [632, 0]
click at [492, 282] on input "[PERSON_NAME] · Studio n°1 - [STREET_ADDRESS]" at bounding box center [555, 287] width 128 height 10
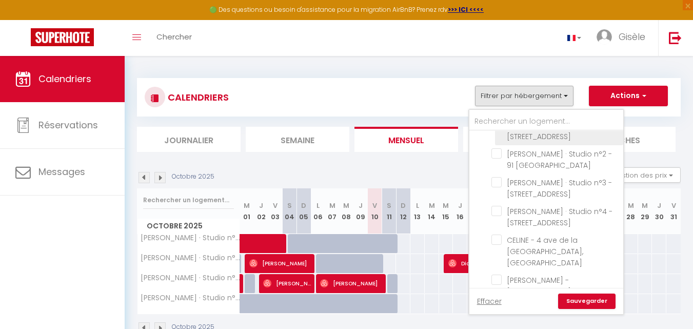
scroll to position [795, 0]
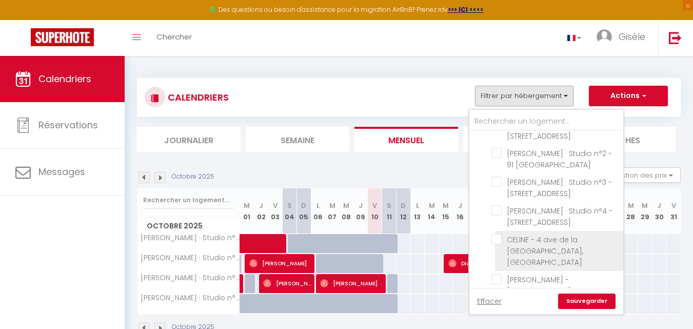
click at [496, 234] on input "CELINE - 4 ave de la [GEOGRAPHIC_DATA], [GEOGRAPHIC_DATA]" at bounding box center [555, 239] width 128 height 10
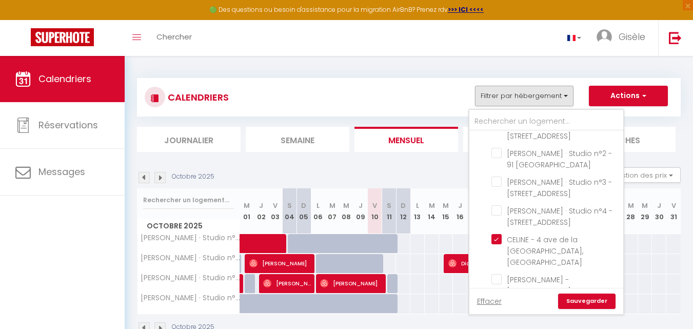
click at [579, 301] on link "Sauvegarder" at bounding box center [586, 300] width 57 height 15
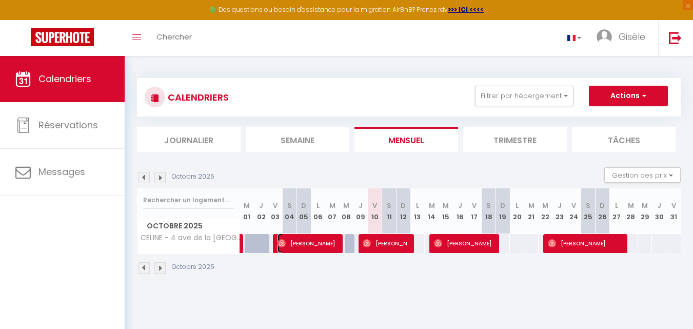
click at [320, 245] on span "[PERSON_NAME]" at bounding box center [308, 242] width 62 height 19
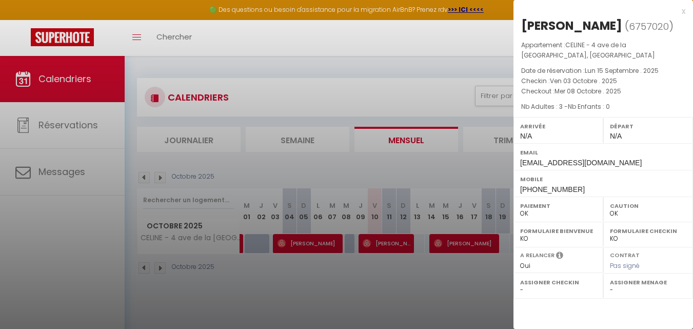
drag, startPoint x: 324, startPoint y: 218, endPoint x: 348, endPoint y: 242, distance: 33.7
click at [348, 242] on div at bounding box center [346, 164] width 693 height 329
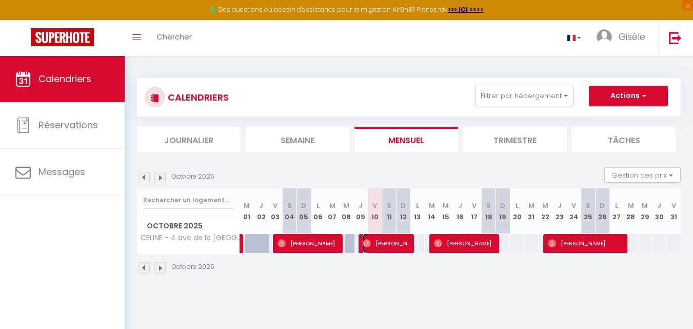
click at [384, 241] on span "[PERSON_NAME] [PERSON_NAME]" at bounding box center [387, 242] width 48 height 19
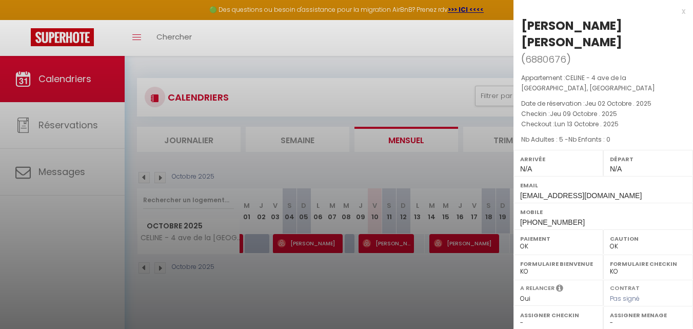
click at [473, 246] on div at bounding box center [346, 164] width 693 height 329
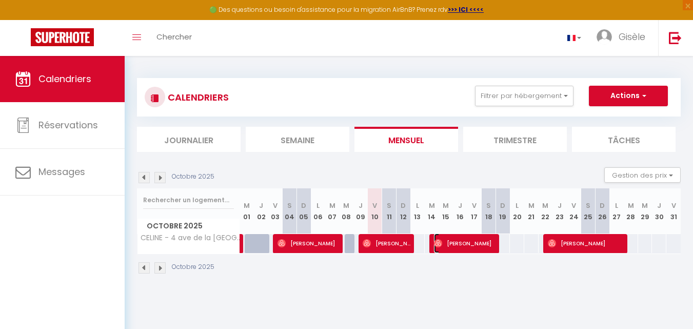
click at [466, 243] on span "[PERSON_NAME]" at bounding box center [465, 242] width 62 height 19
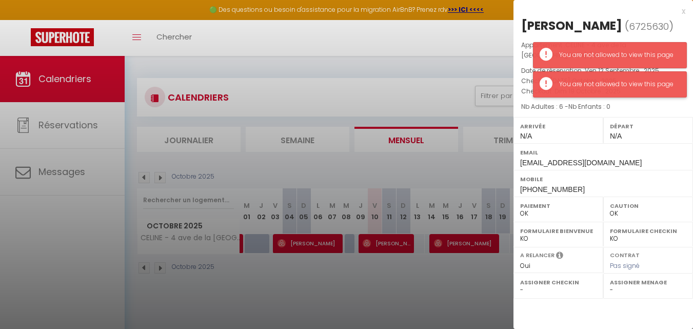
click at [672, 83] on div "You are not allowed to view this page" at bounding box center [617, 85] width 117 height 10
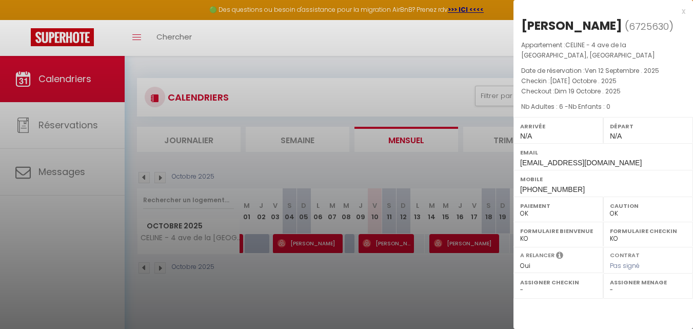
click at [487, 52] on div at bounding box center [346, 164] width 693 height 329
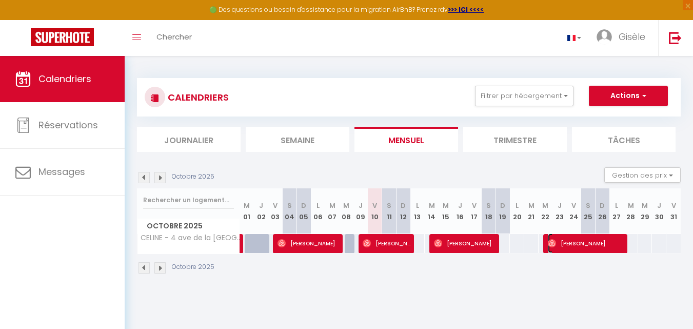
click at [570, 244] on span "[PERSON_NAME]" at bounding box center [586, 242] width 76 height 19
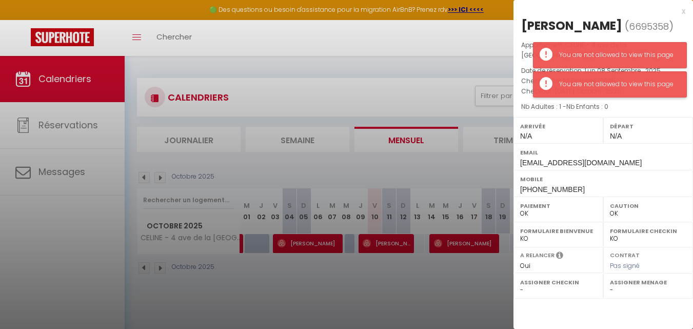
click at [660, 87] on div "You are not allowed to view this page" at bounding box center [617, 85] width 117 height 10
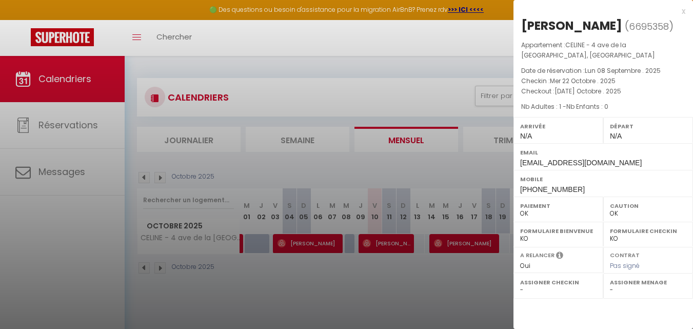
click at [481, 42] on div at bounding box center [346, 164] width 693 height 329
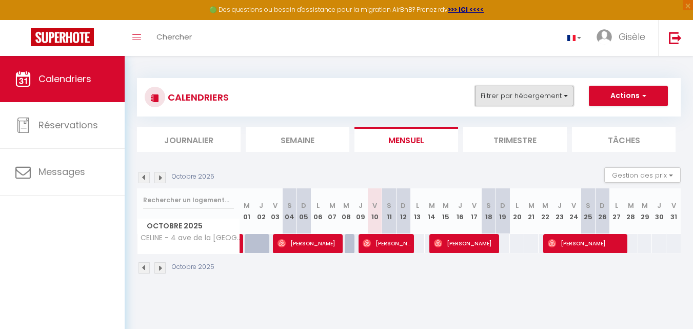
click at [565, 93] on button "Filtrer par hébergement" at bounding box center [524, 96] width 98 height 21
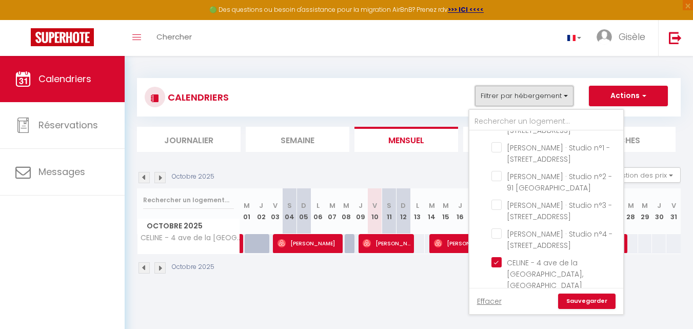
scroll to position [823, 0]
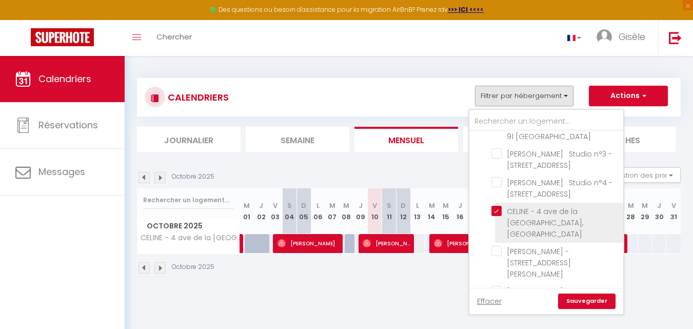
click at [496, 206] on input "CELINE - 4 ave de la [GEOGRAPHIC_DATA], [GEOGRAPHIC_DATA]" at bounding box center [555, 211] width 128 height 10
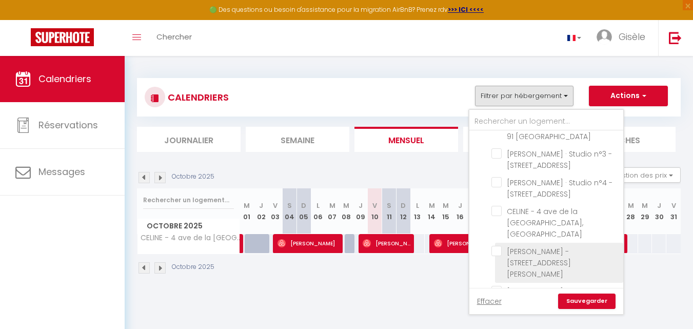
click at [495, 246] on input "[PERSON_NAME] - [STREET_ADDRESS][PERSON_NAME]" at bounding box center [555, 251] width 128 height 10
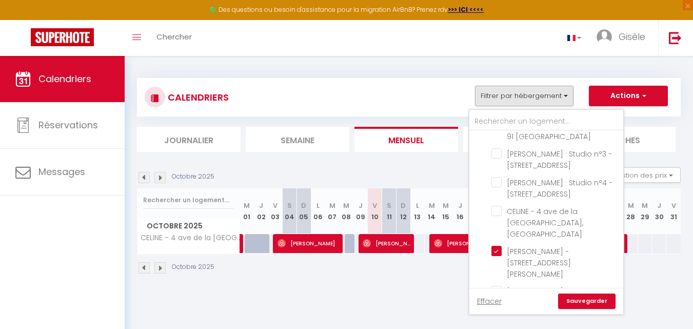
click at [587, 300] on link "Sauvegarder" at bounding box center [586, 300] width 57 height 15
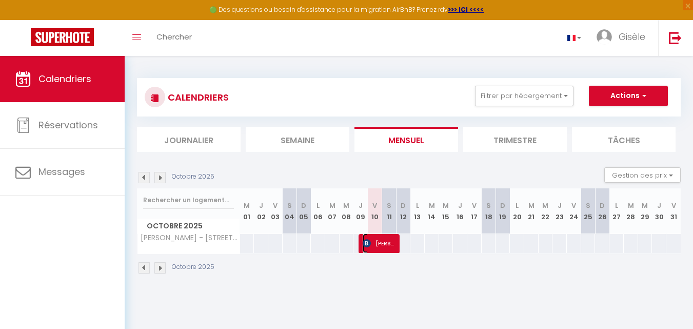
click at [383, 243] on span "[PERSON_NAME]" at bounding box center [379, 242] width 33 height 19
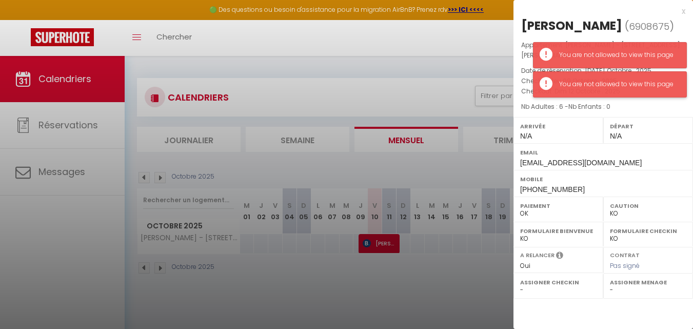
click at [613, 85] on div "You are not allowed to view this page" at bounding box center [617, 85] width 117 height 10
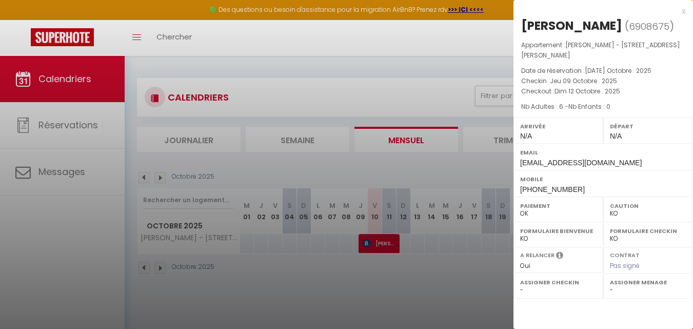
click at [479, 270] on div at bounding box center [346, 164] width 693 height 329
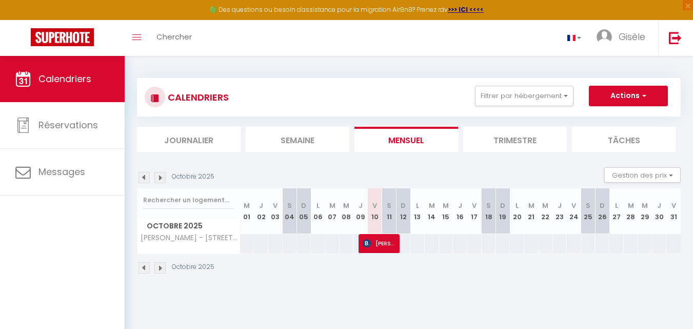
click at [161, 177] on img at bounding box center [159, 177] width 11 height 11
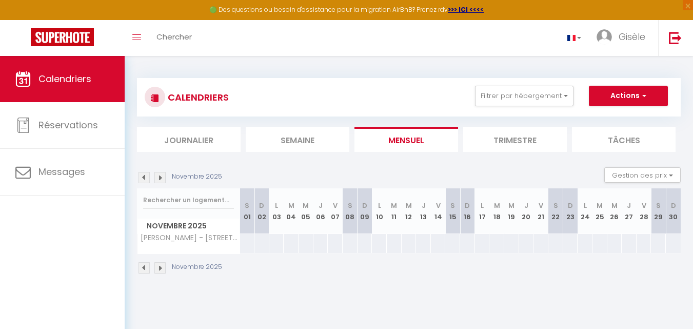
click at [144, 176] on img at bounding box center [143, 177] width 11 height 11
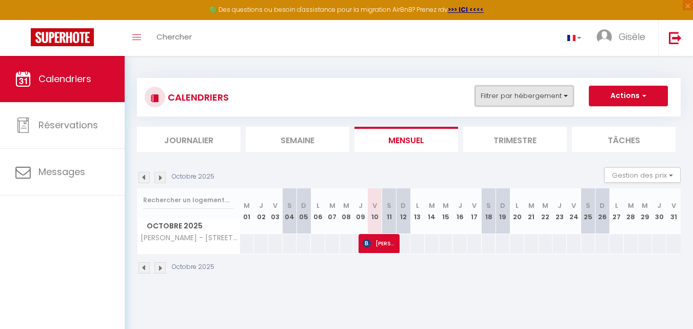
click at [565, 96] on button "Filtrer par hébergement" at bounding box center [524, 96] width 98 height 21
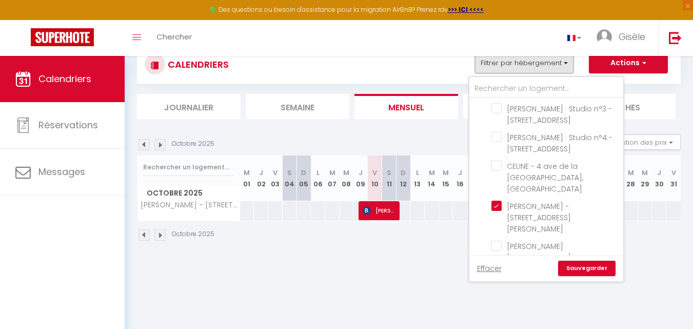
scroll to position [32, 0]
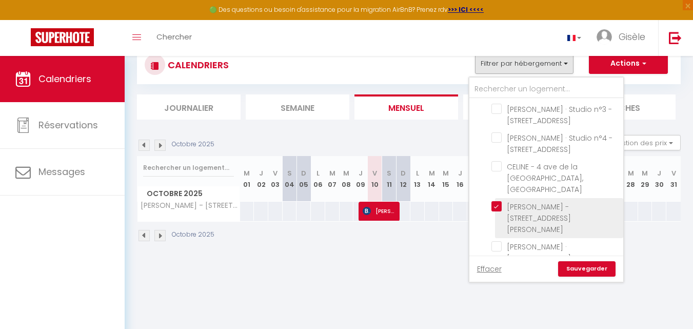
click at [501, 201] on input "[PERSON_NAME] - [STREET_ADDRESS][PERSON_NAME]" at bounding box center [555, 206] width 128 height 10
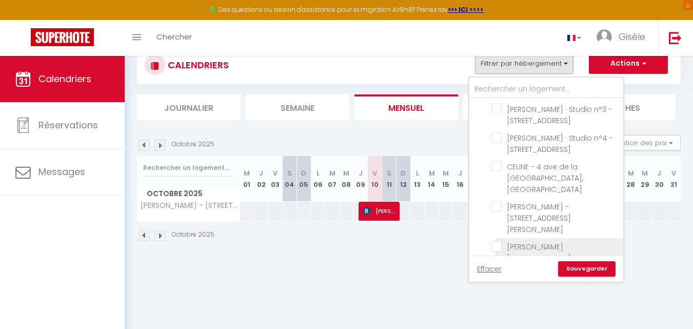
click at [498, 241] on input "[PERSON_NAME] · [STREET_ADDRESS]" at bounding box center [555, 246] width 128 height 10
click at [589, 267] on link "Sauvegarder" at bounding box center [586, 268] width 57 height 15
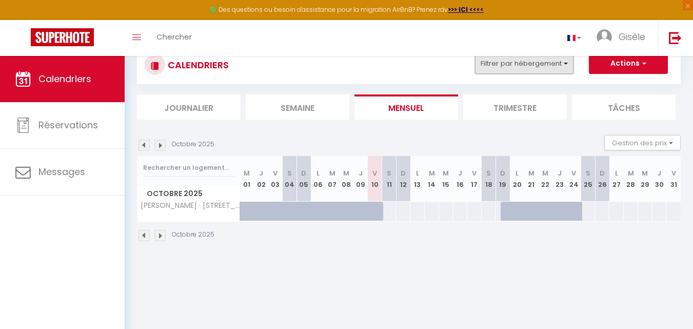
click at [564, 63] on button "Filtrer par hébergement" at bounding box center [524, 63] width 98 height 21
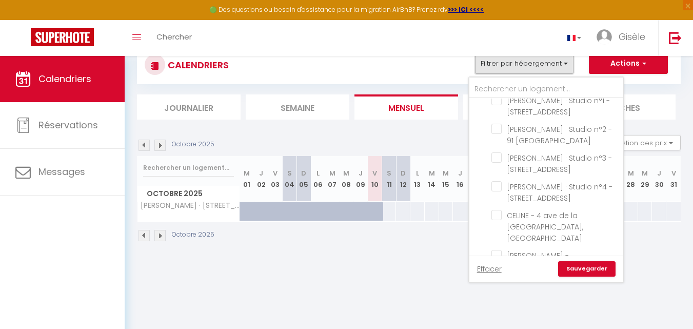
scroll to position [836, 0]
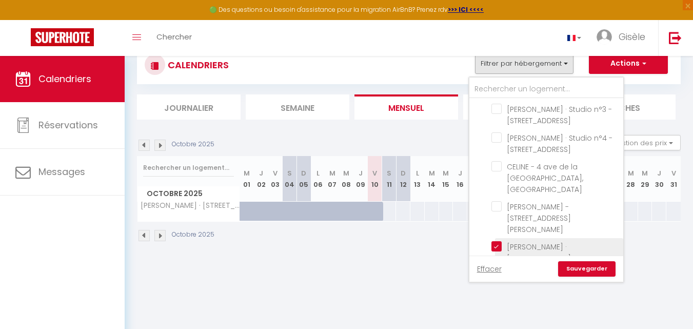
click at [498, 241] on input "[PERSON_NAME] · [STREET_ADDRESS]" at bounding box center [555, 246] width 128 height 10
click at [498, 270] on input "CLAIRE - 13 domaine du Loup, [GEOGRAPHIC_DATA]" at bounding box center [555, 275] width 128 height 10
click at [583, 269] on link "Sauvegarder" at bounding box center [586, 268] width 57 height 15
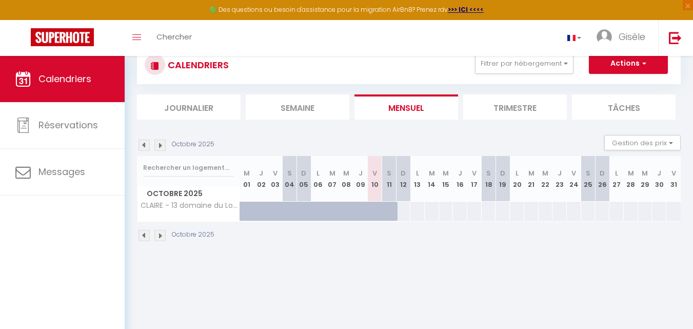
scroll to position [0, 0]
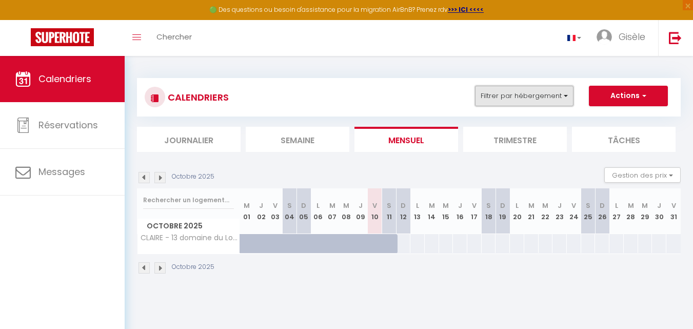
click at [566, 95] on button "Filtrer par hébergement" at bounding box center [524, 96] width 98 height 21
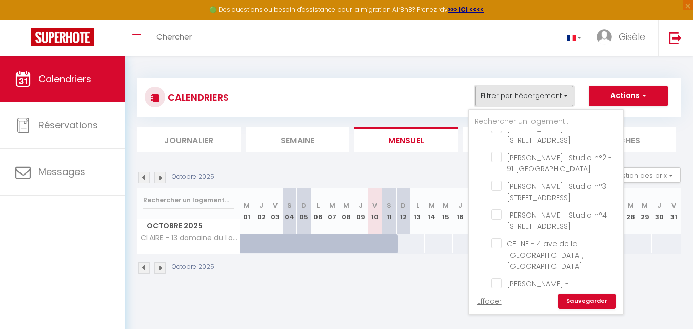
scroll to position [836, 0]
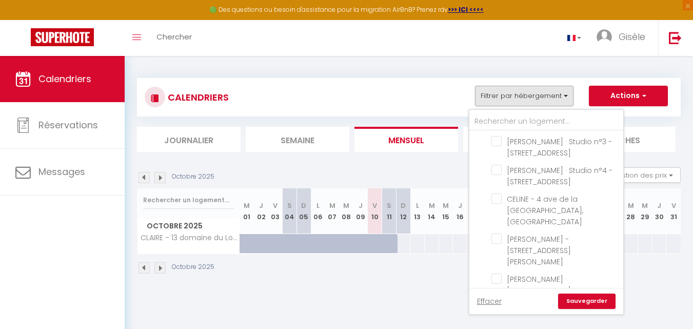
click at [497, 302] on input "CLAIRE - 13 domaine du Loup, [GEOGRAPHIC_DATA]" at bounding box center [555, 307] width 128 height 10
click at [403, 87] on div "CALENDRIERS Filtrer par hébergement Tous SP PACA BEL AIR · [GEOGRAPHIC_DATA], […" at bounding box center [409, 97] width 528 height 23
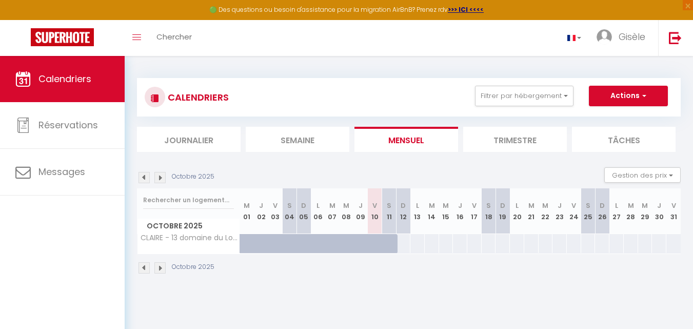
click at [159, 177] on img at bounding box center [159, 177] width 11 height 11
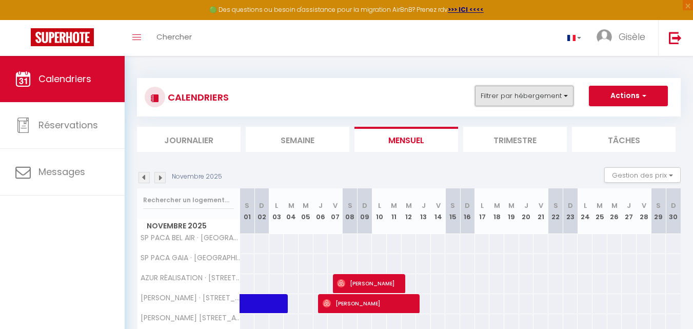
click at [566, 94] on button "Filtrer par hébergement" at bounding box center [524, 96] width 98 height 21
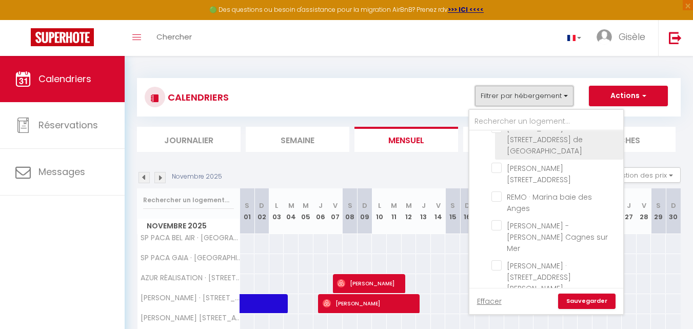
scroll to position [148, 0]
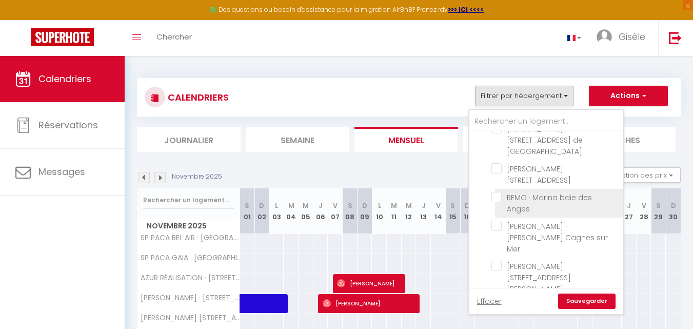
click at [497, 192] on input "REMO · Marina baie des Anges" at bounding box center [555, 197] width 128 height 10
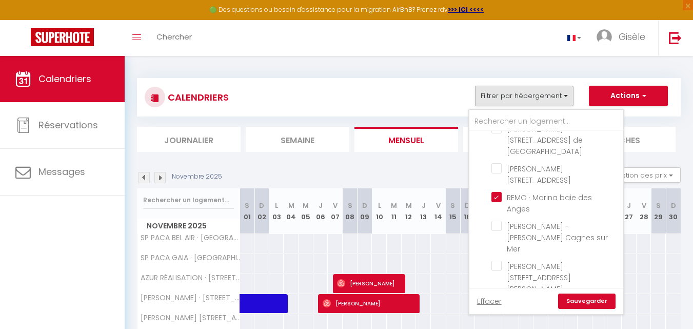
click at [584, 301] on link "Sauvegarder" at bounding box center [586, 300] width 57 height 15
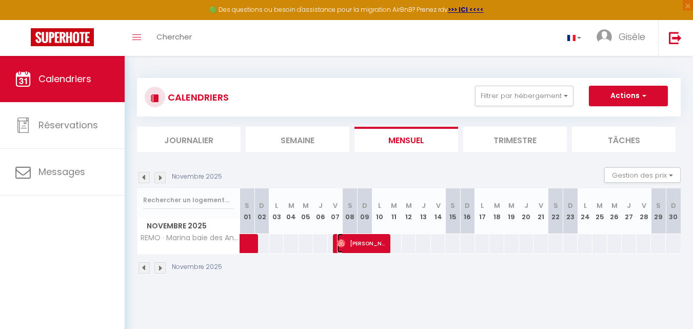
click at [372, 244] on span "[PERSON_NAME]" at bounding box center [362, 242] width 50 height 19
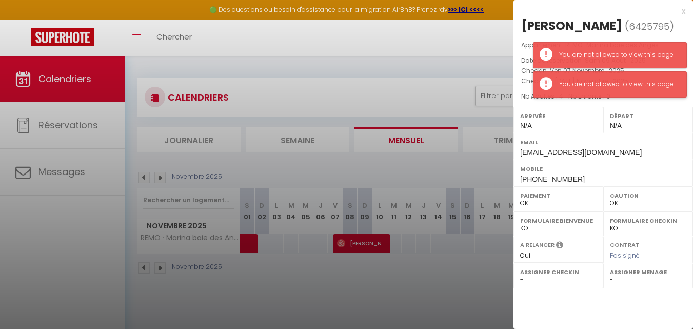
click at [661, 83] on div "You are not allowed to view this page" at bounding box center [617, 85] width 117 height 10
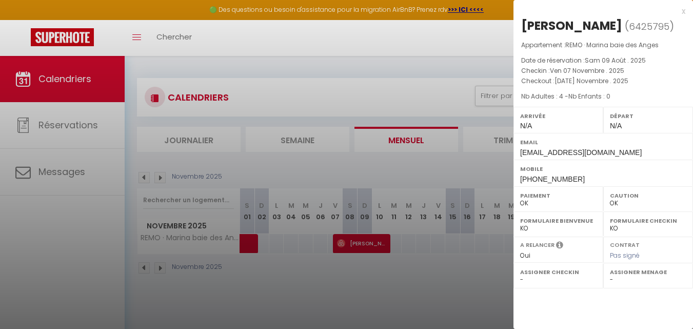
click at [450, 269] on div at bounding box center [346, 164] width 693 height 329
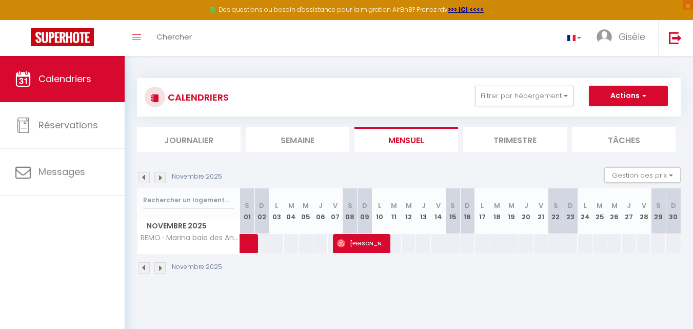
click at [158, 175] on img at bounding box center [159, 177] width 11 height 11
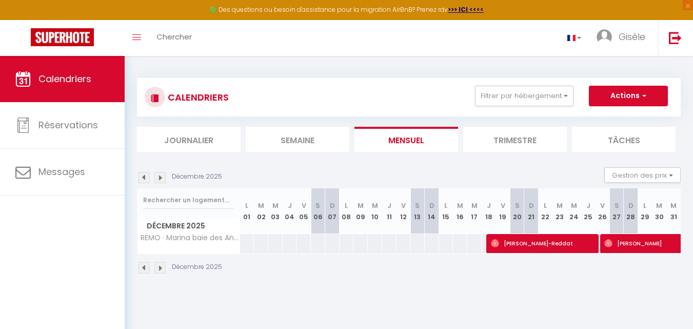
click at [141, 177] on img at bounding box center [143, 177] width 11 height 11
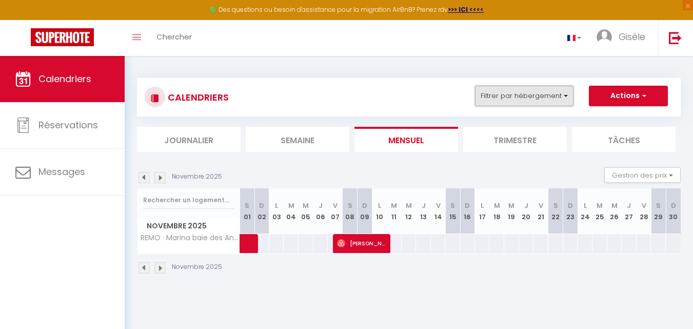
click at [564, 94] on button "Filtrer par hébergement" at bounding box center [524, 96] width 98 height 21
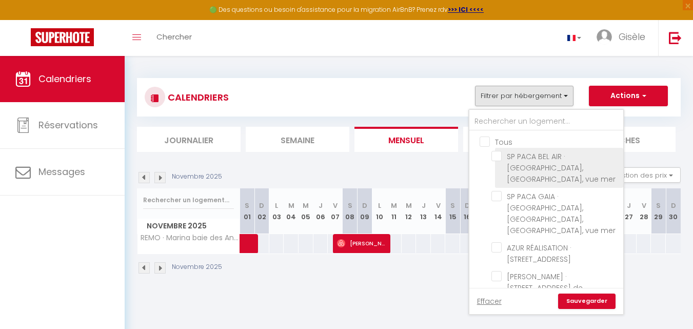
click at [498, 155] on input "SP PACA BEL AIR · [GEOGRAPHIC_DATA], [GEOGRAPHIC_DATA], vue mer" at bounding box center [555, 156] width 128 height 10
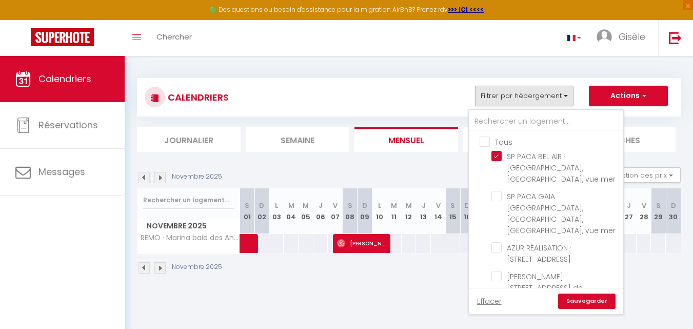
click at [588, 299] on link "Sauvegarder" at bounding box center [586, 300] width 57 height 15
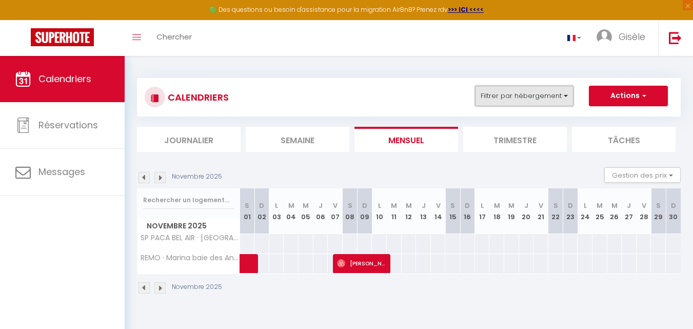
click at [564, 97] on button "Filtrer par hébergement" at bounding box center [524, 96] width 98 height 21
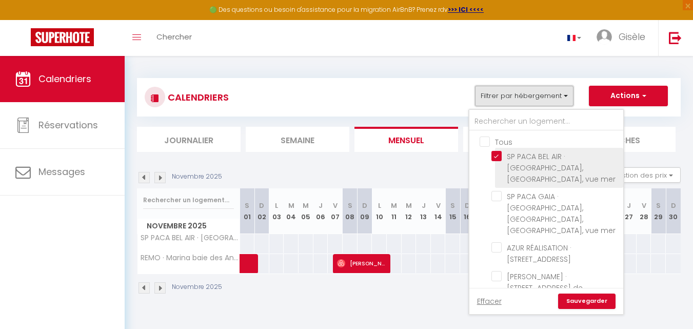
drag, startPoint x: 564, startPoint y: 97, endPoint x: 497, endPoint y: 153, distance: 87.3
click at [496, 106] on div "Filtrer par hébergement Tous SP PACA BEL AIR · [GEOGRAPHIC_DATA], [GEOGRAPHIC_D…" at bounding box center [482, 96] width 28 height 21
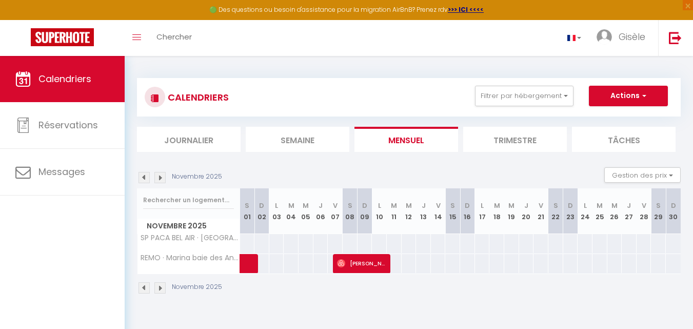
click at [497, 153] on div "CALENDRIERS Filtrer par hébergement Tous SP PACA BEL AIR · [GEOGRAPHIC_DATA], […" at bounding box center [409, 186] width 544 height 236
click at [566, 92] on button "Filtrer par hébergement" at bounding box center [524, 96] width 98 height 21
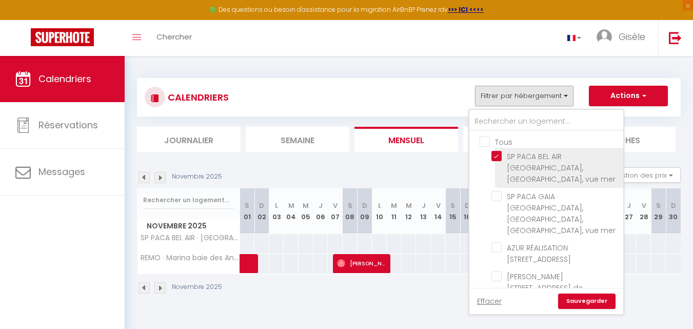
click at [496, 156] on input "SP PACA BEL AIR · [GEOGRAPHIC_DATA], [GEOGRAPHIC_DATA], vue mer" at bounding box center [555, 156] width 128 height 10
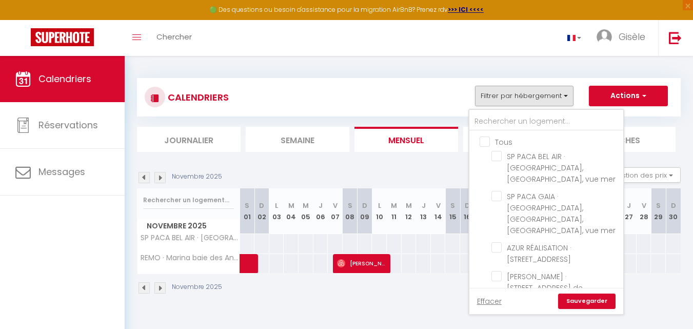
click at [420, 92] on div "CALENDRIERS Filtrer par hébergement Tous SP PACA BEL AIR · [GEOGRAPHIC_DATA], […" at bounding box center [409, 97] width 528 height 23
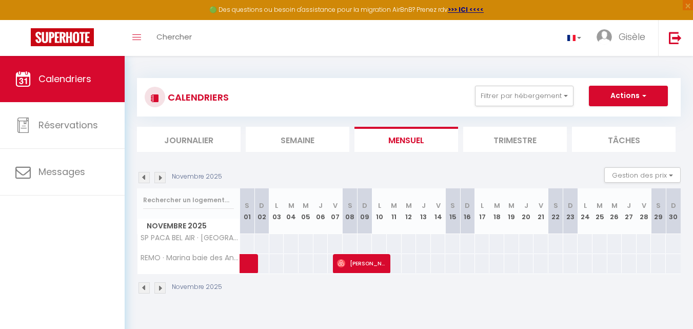
click at [400, 144] on li "Mensuel" at bounding box center [406, 139] width 104 height 25
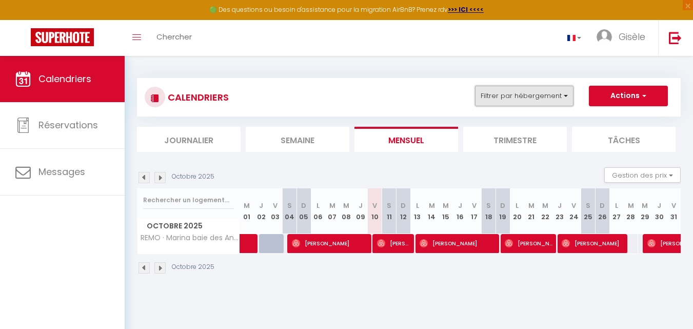
click at [566, 96] on button "Filtrer par hébergement" at bounding box center [524, 96] width 98 height 21
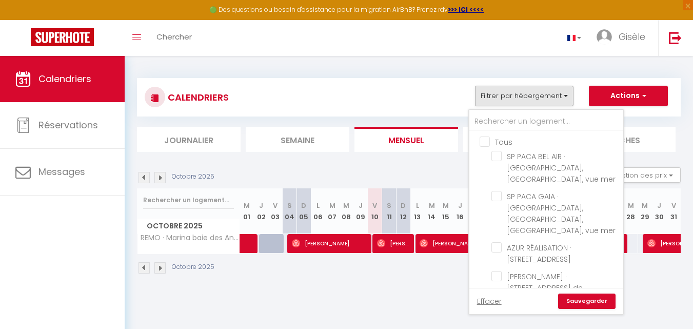
click at [485, 140] on input "Tous" at bounding box center [557, 141] width 154 height 10
click at [573, 300] on link "Sauvegarder" at bounding box center [586, 300] width 57 height 15
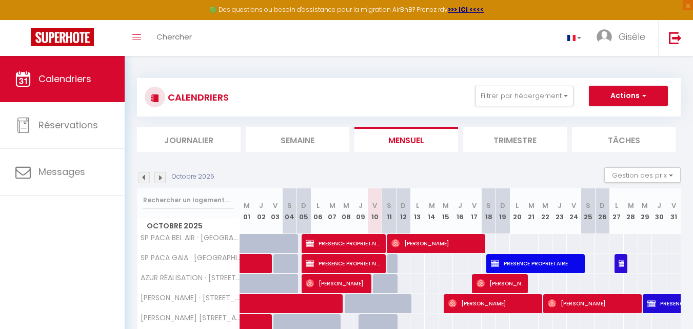
click at [160, 178] on img at bounding box center [159, 177] width 11 height 11
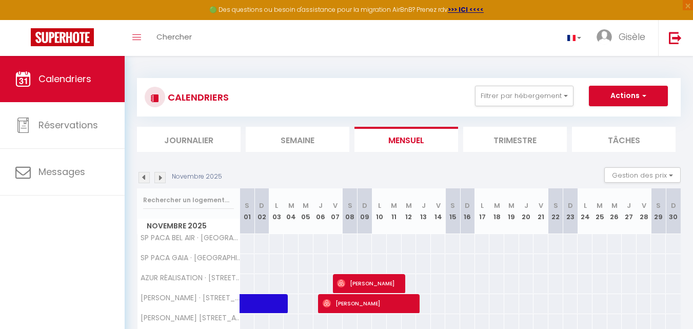
click at [311, 239] on div "450" at bounding box center [305, 243] width 15 height 19
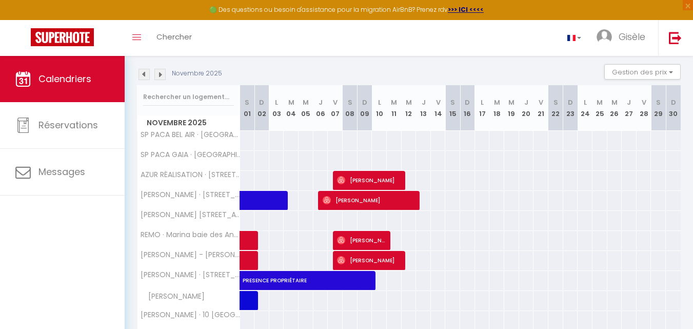
scroll to position [104, 0]
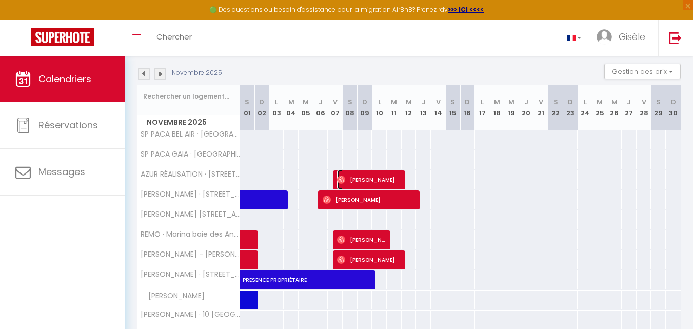
click at [355, 178] on span "[PERSON_NAME]" at bounding box center [369, 179] width 65 height 19
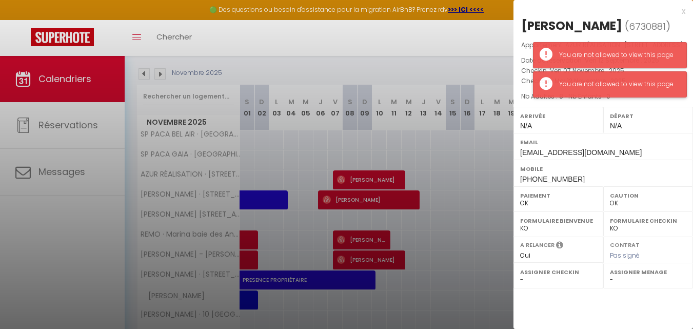
click at [565, 84] on div "You are not allowed to view this page" at bounding box center [617, 85] width 117 height 10
